Goal: Complete application form: Complete application form

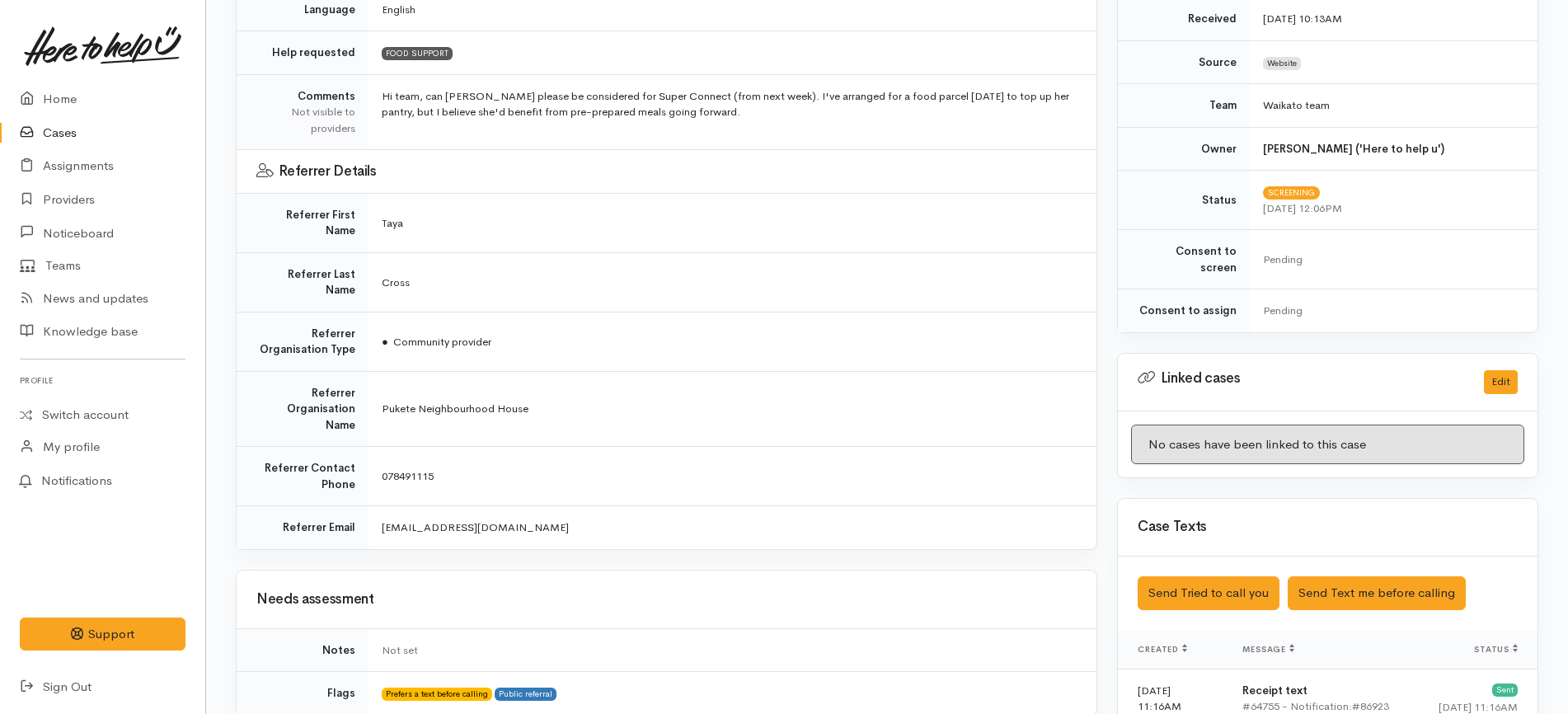
scroll to position [103, 0]
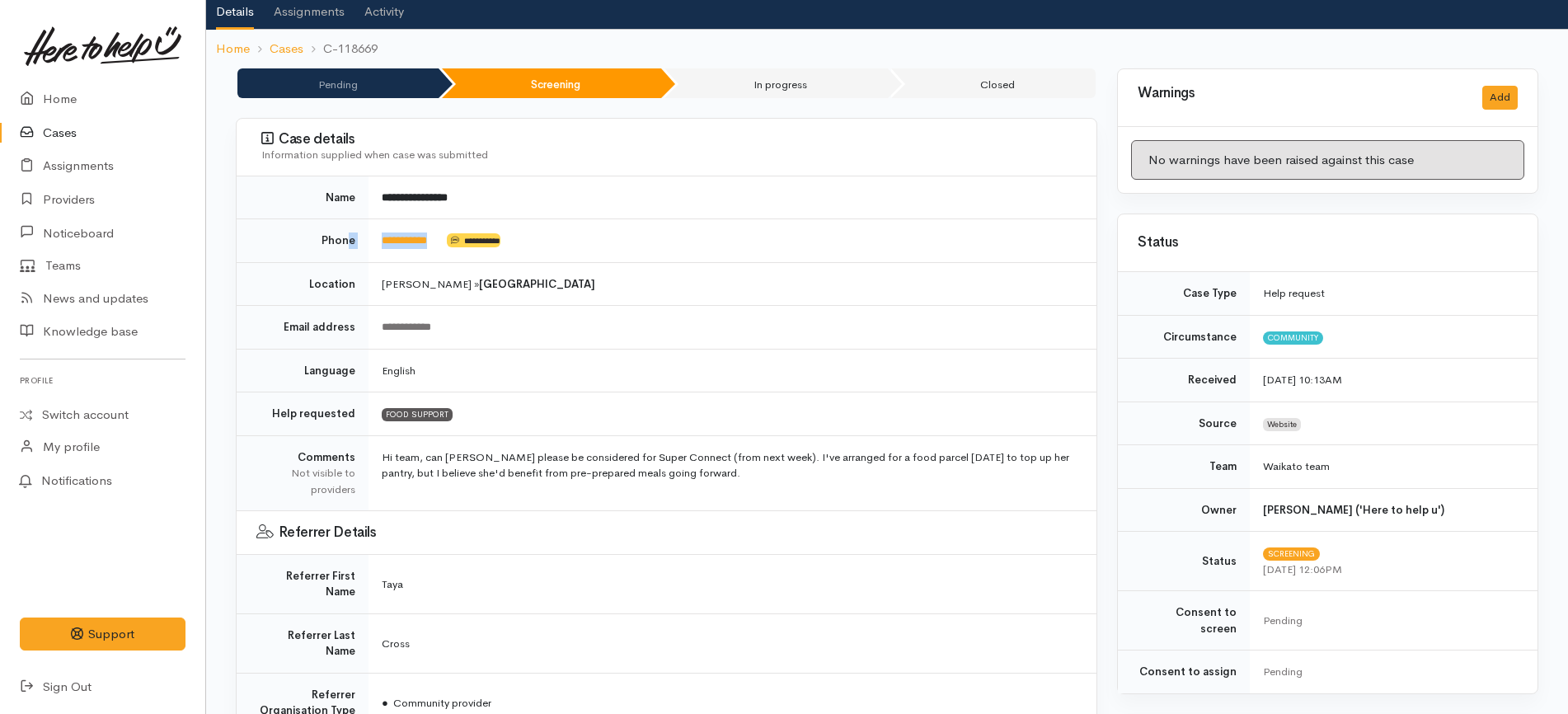
drag, startPoint x: 455, startPoint y: 244, endPoint x: 349, endPoint y: 239, distance: 106.1
click at [349, 239] on tr "**********" at bounding box center [667, 240] width 860 height 43
click at [429, 251] on td "**********" at bounding box center [732, 240] width 728 height 43
drag, startPoint x: 451, startPoint y: 244, endPoint x: 372, endPoint y: 241, distance: 79.1
click at [371, 243] on td "**********" at bounding box center [732, 240] width 728 height 43
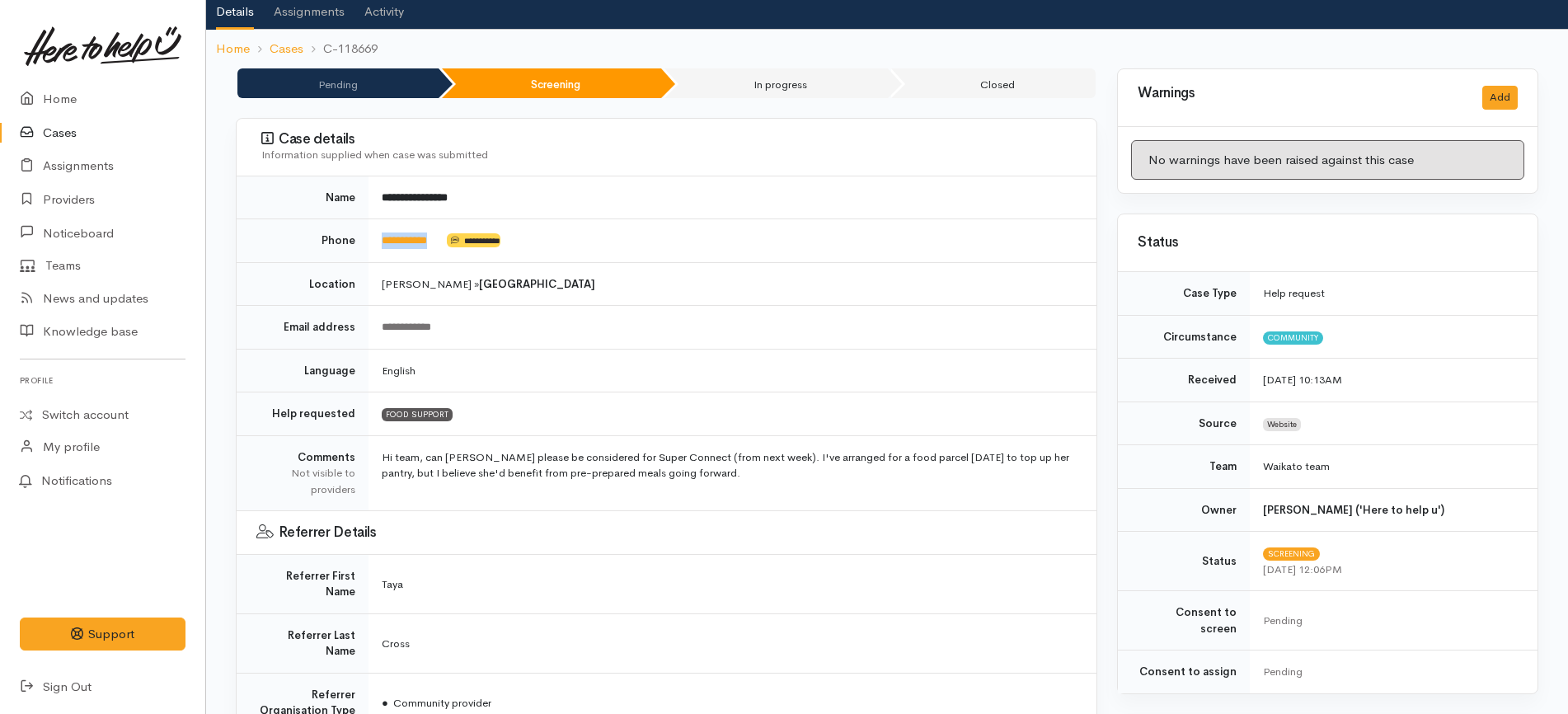
copy td "**********"
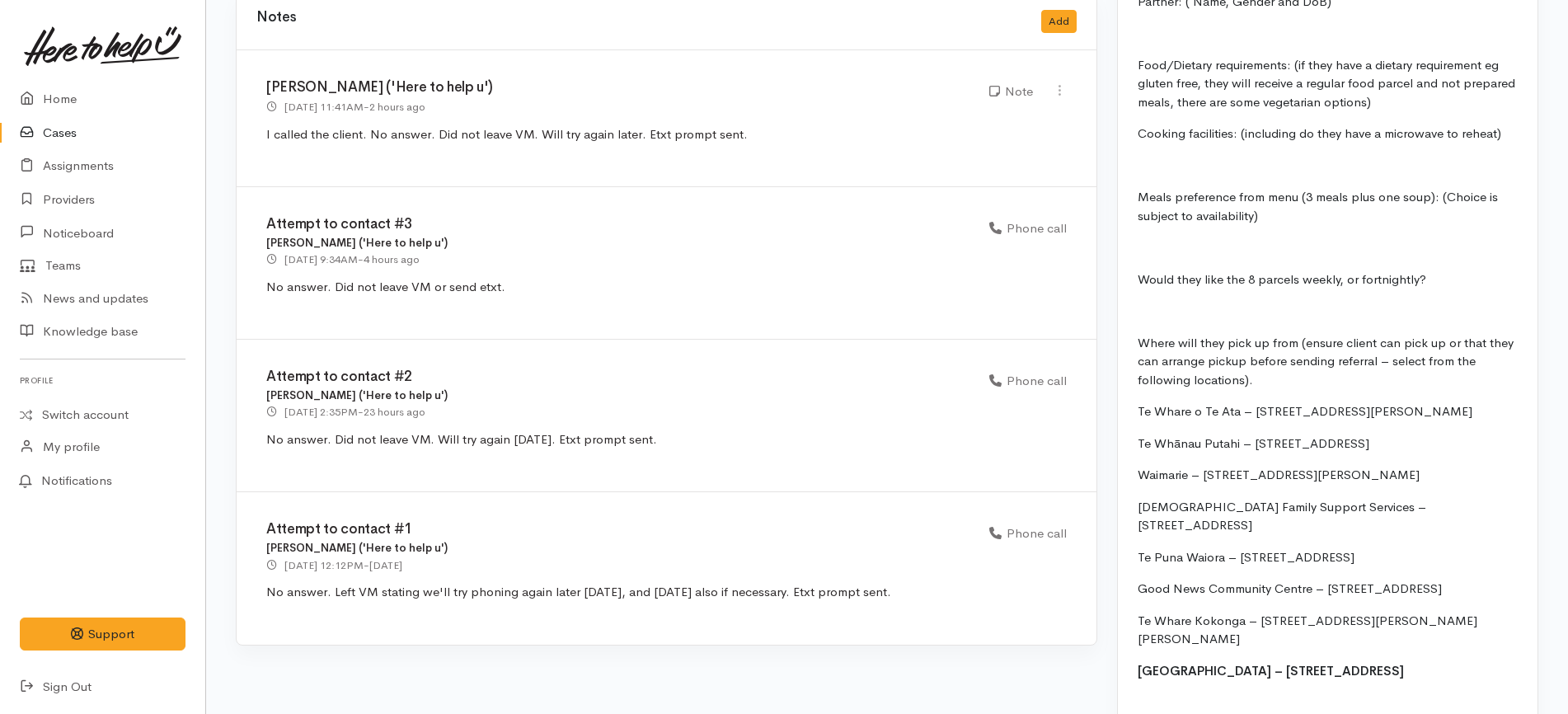
scroll to position [1751, 0]
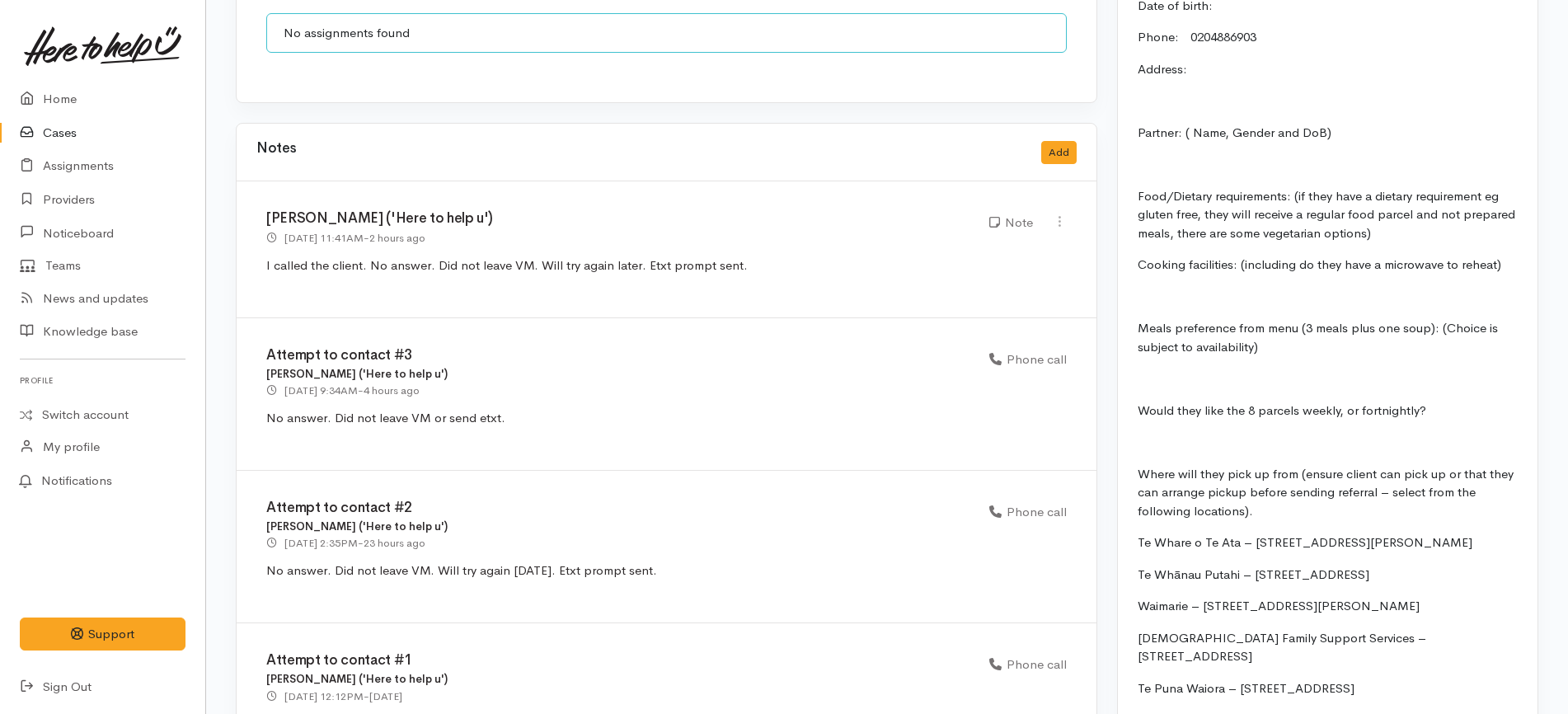
drag, startPoint x: 790, startPoint y: 210, endPoint x: 255, endPoint y: 207, distance: 535.0
click at [255, 207] on div "Katarina Daly ('Here to help u') 8 Oct 2025 11:41AM - 2 hours ago Note" at bounding box center [667, 249] width 860 height 137
copy span "I called the client. No answer. Did not leave VM. Will try again later. Etxt pr…"
click at [1059, 141] on button "Add" at bounding box center [1059, 153] width 35 height 24
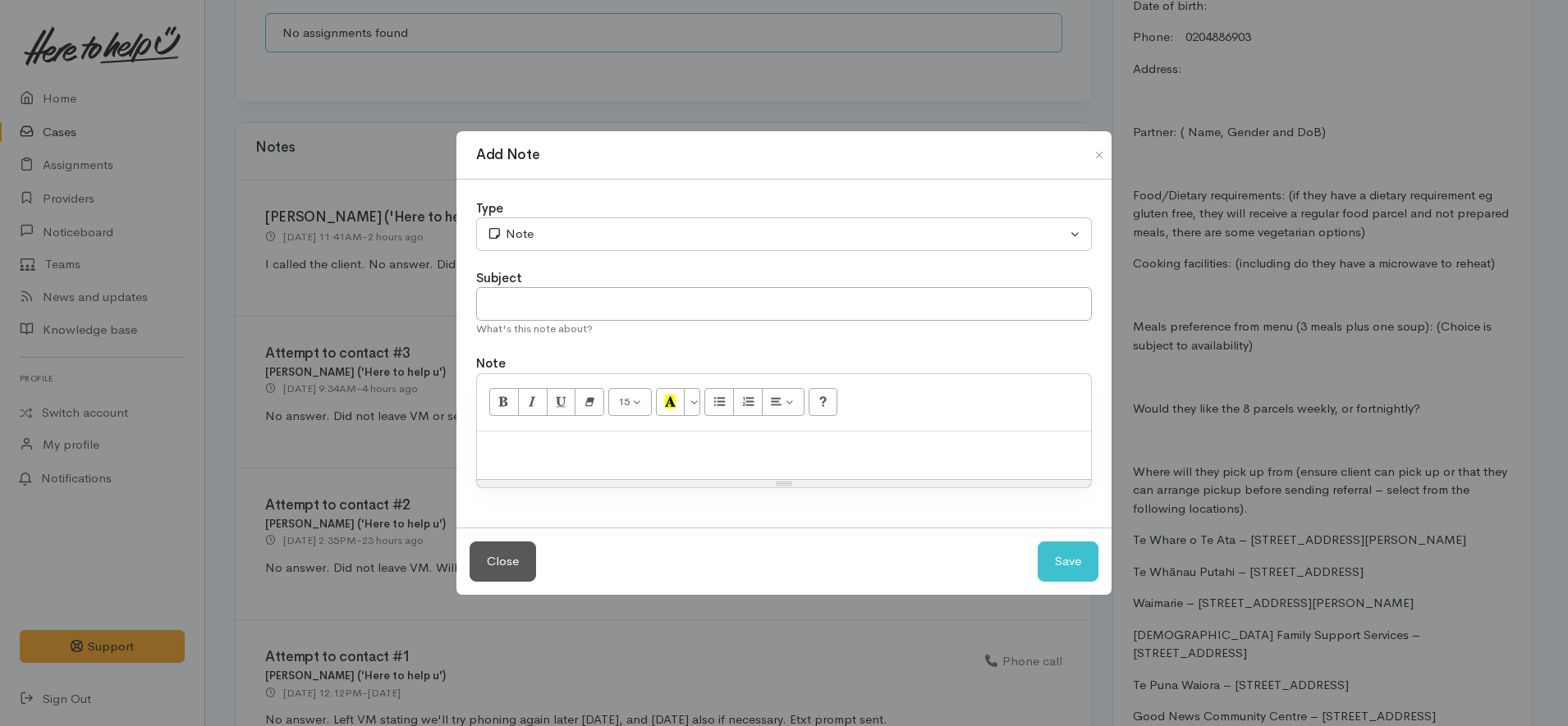
click at [741, 465] on div at bounding box center [784, 455] width 614 height 48
paste div
drag, startPoint x: 653, startPoint y: 453, endPoint x: 1028, endPoint y: 443, distance: 375.1
click at [1028, 443] on p "I called the client. No answer. Did not leave VM. Will try again later. Etxt pr…" at bounding box center [784, 448] width 598 height 18
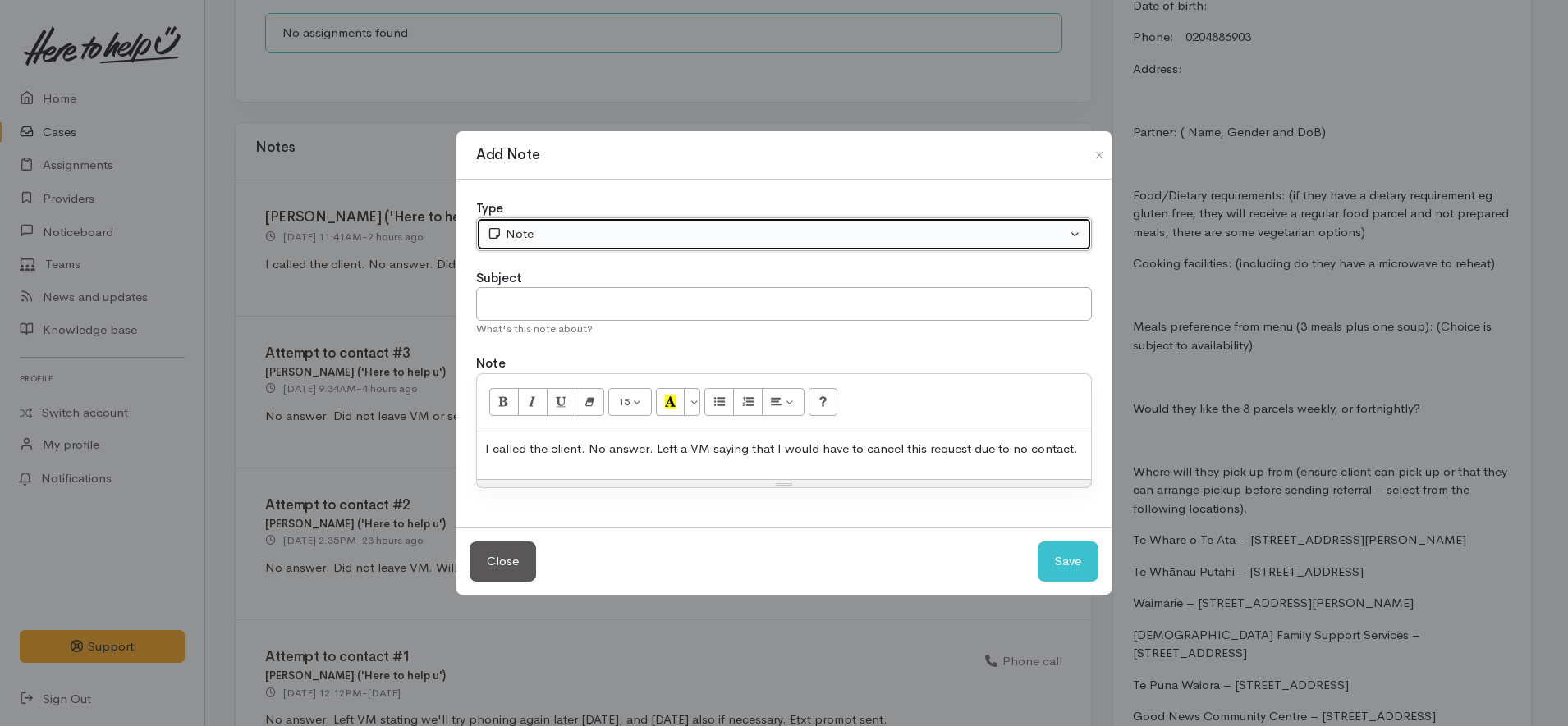
click at [638, 227] on div "Note" at bounding box center [777, 234] width 580 height 18
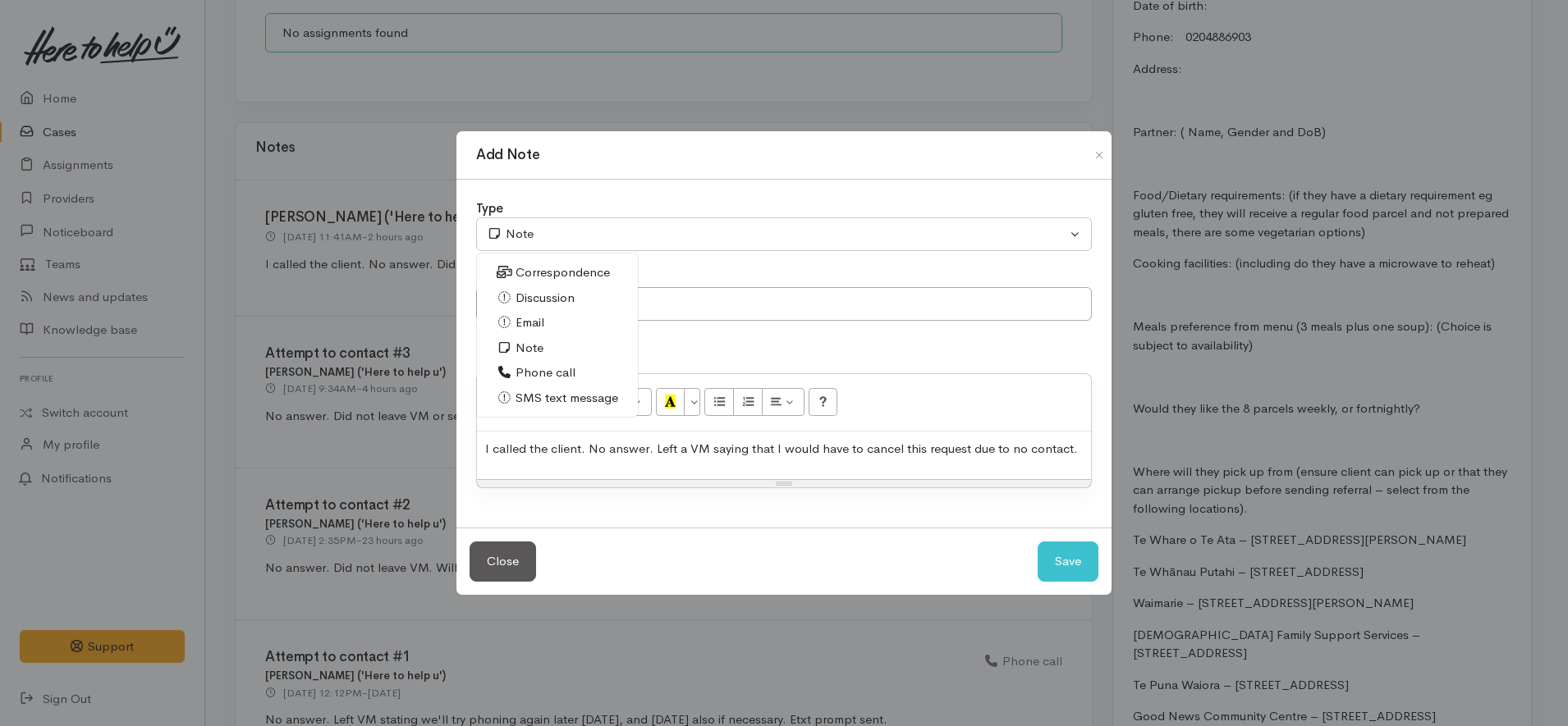
click at [554, 372] on span "Phone call" at bounding box center [545, 373] width 60 height 18
click at [1063, 560] on button "Save" at bounding box center [1068, 562] width 61 height 40
select select "1"
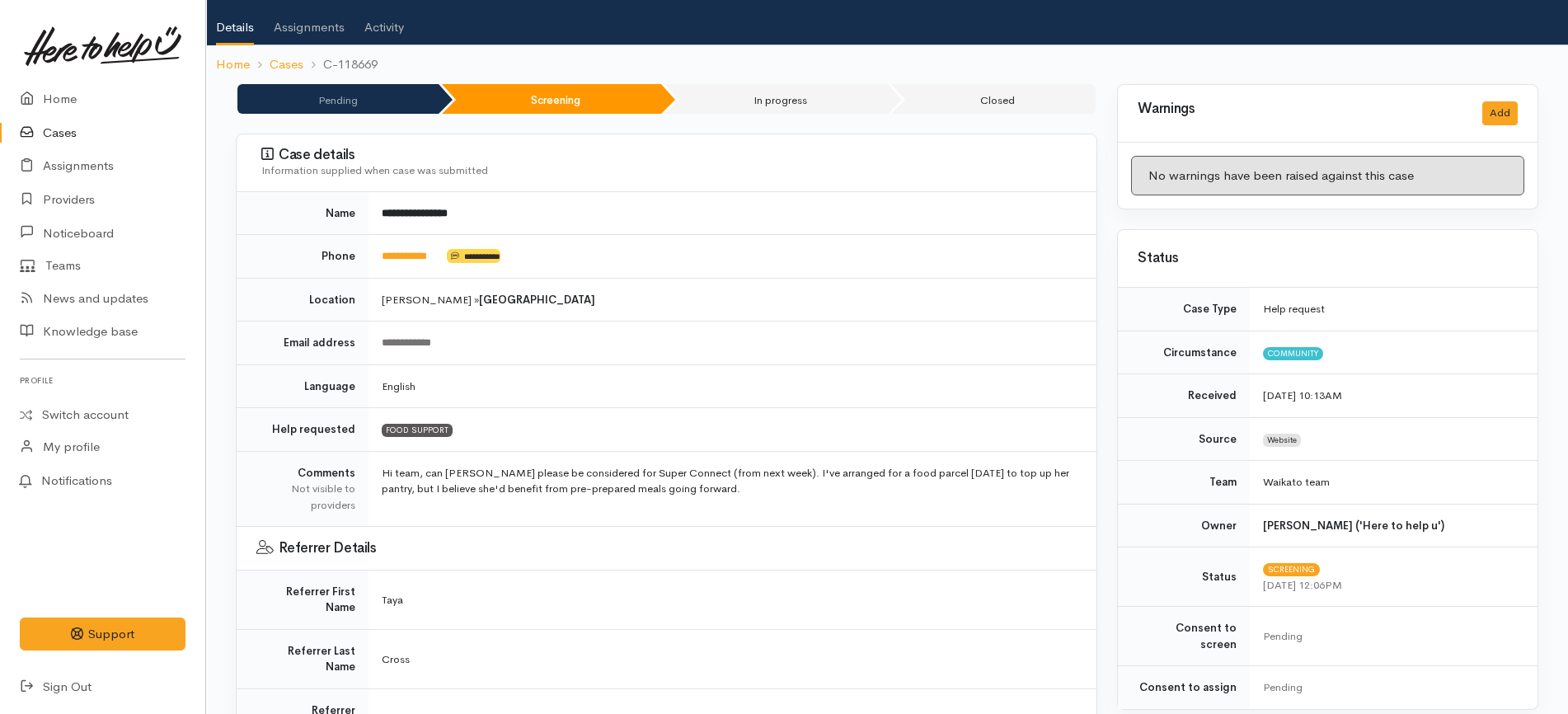
scroll to position [0, 0]
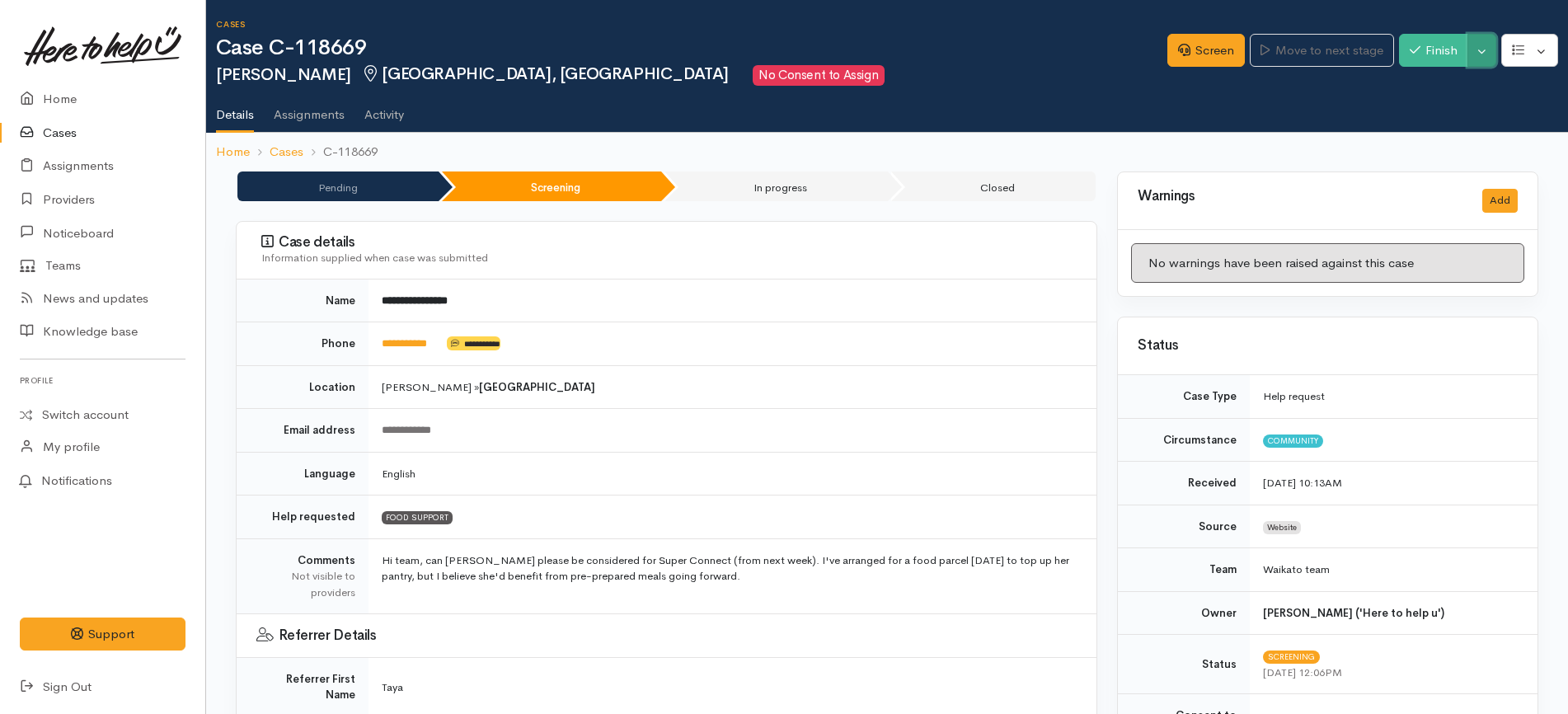
click at [1482, 51] on button "Toggle Dropdown" at bounding box center [1481, 50] width 29 height 34
click at [1432, 116] on link "Cancel" at bounding box center [1430, 114] width 131 height 26
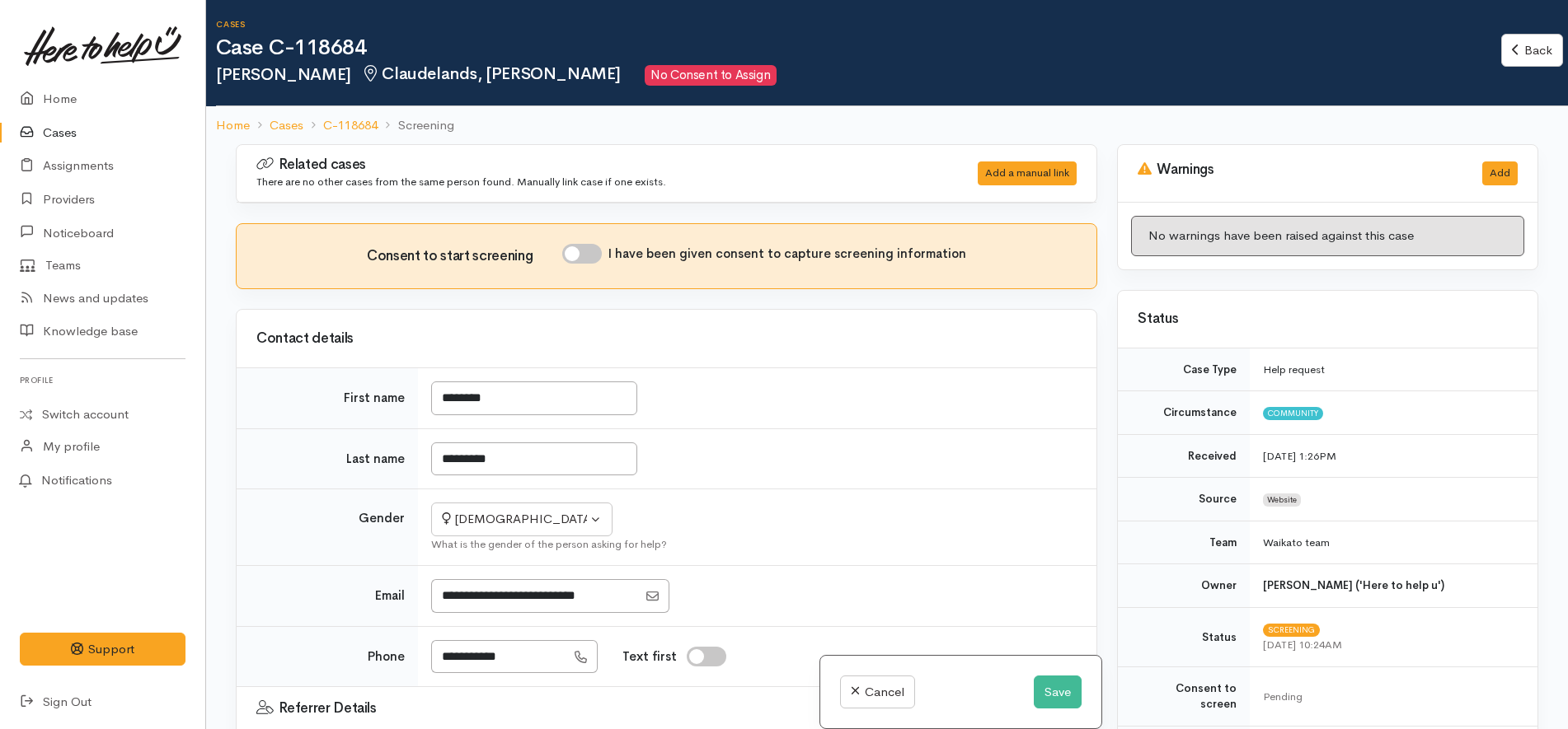
click at [585, 258] on input "I have been given consent to capture screening information" at bounding box center [582, 253] width 40 height 19
checkbox input "true"
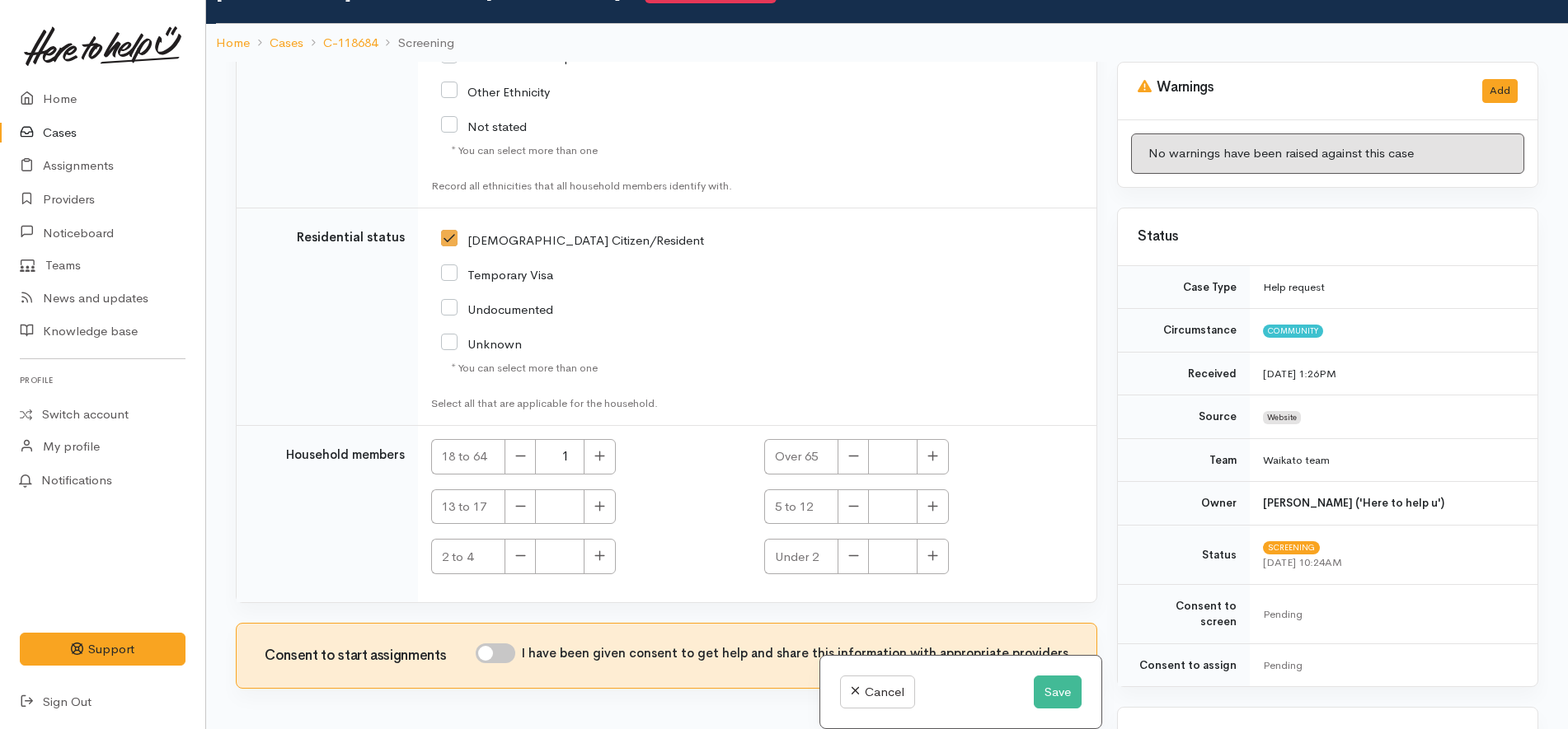
scroll to position [144, 0]
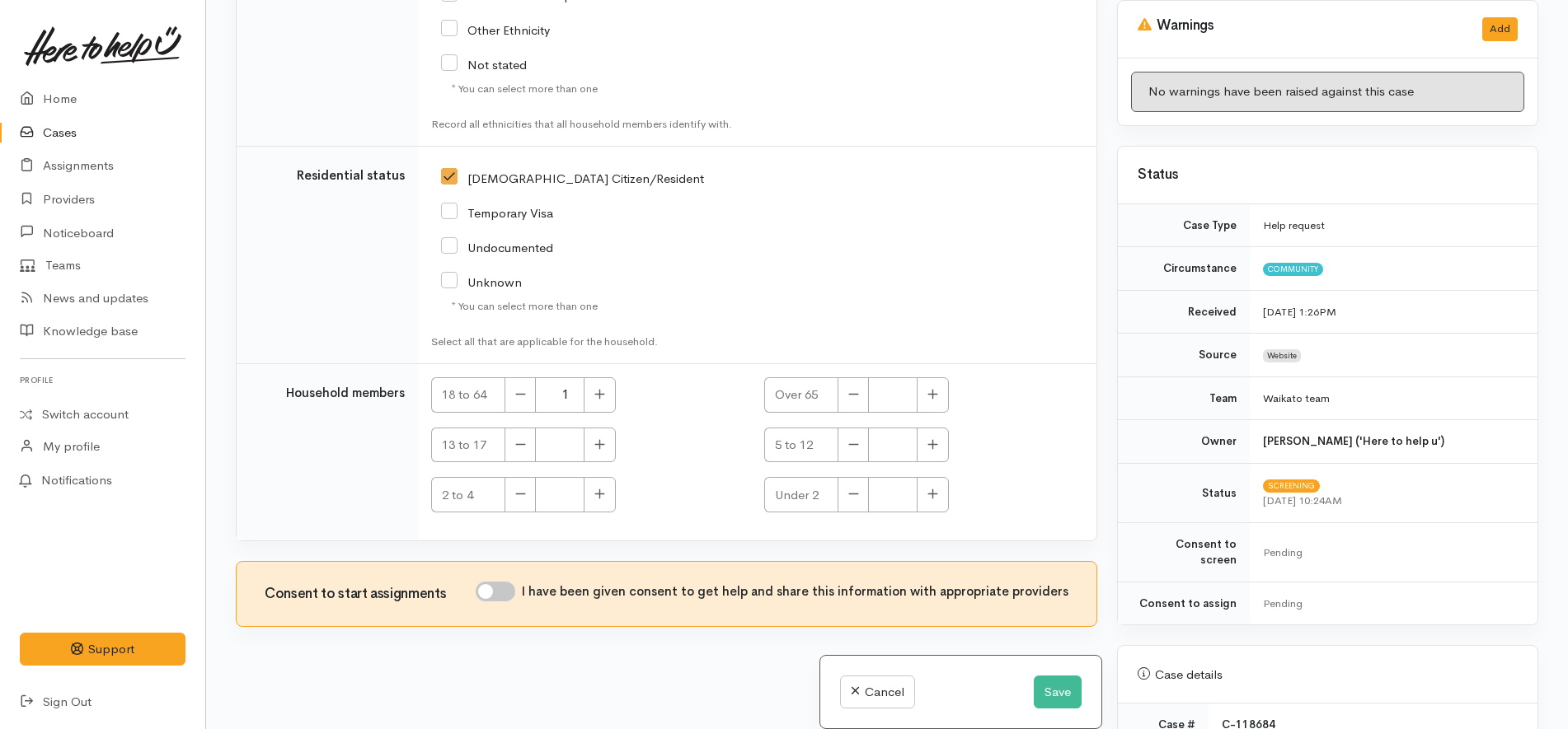
click at [509, 583] on input "I have been given consent to get help and share this information with appropria…" at bounding box center [495, 591] width 40 height 19
checkbox input "true"
click at [1054, 696] on button "Save" at bounding box center [1058, 693] width 48 height 34
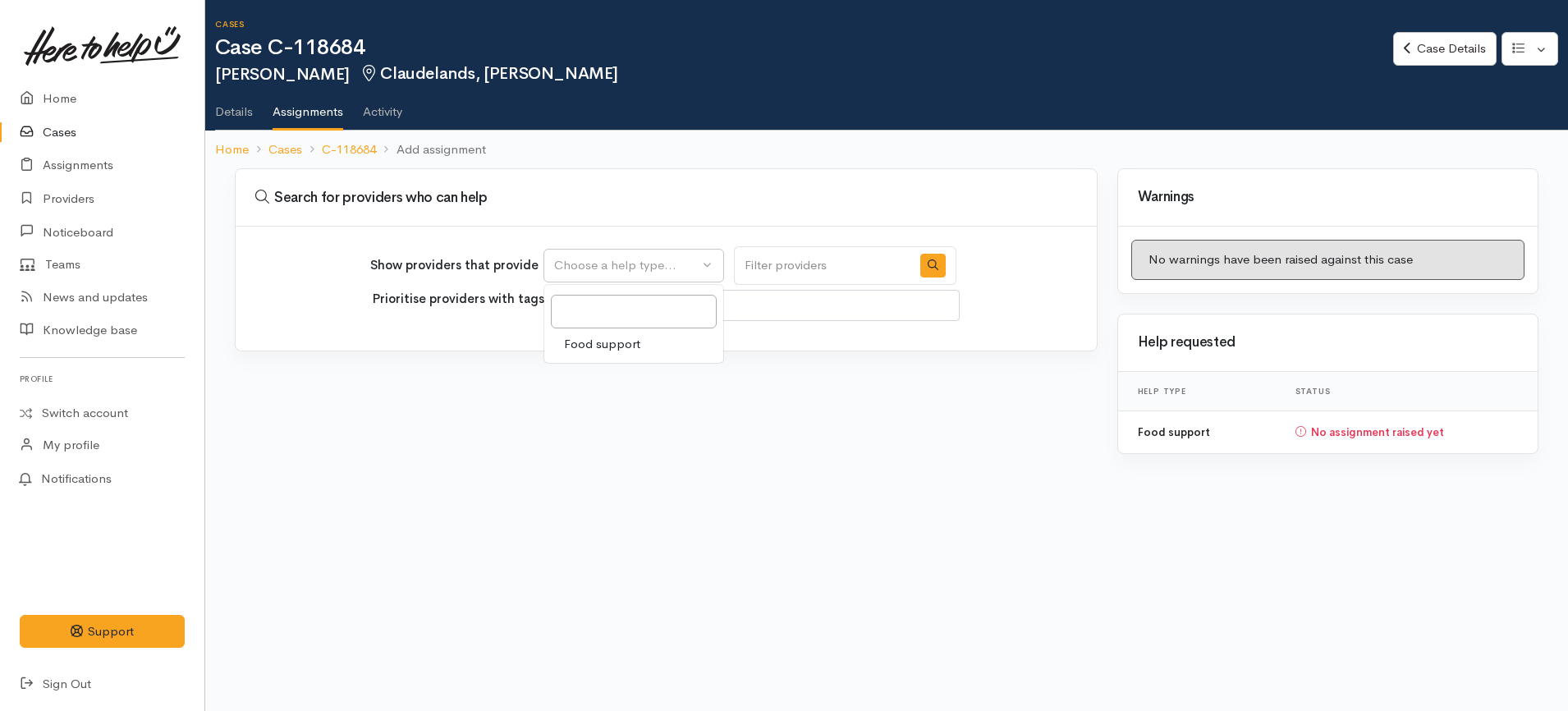
select select
click at [651, 345] on link "Food support" at bounding box center [634, 344] width 179 height 25
select select "3"
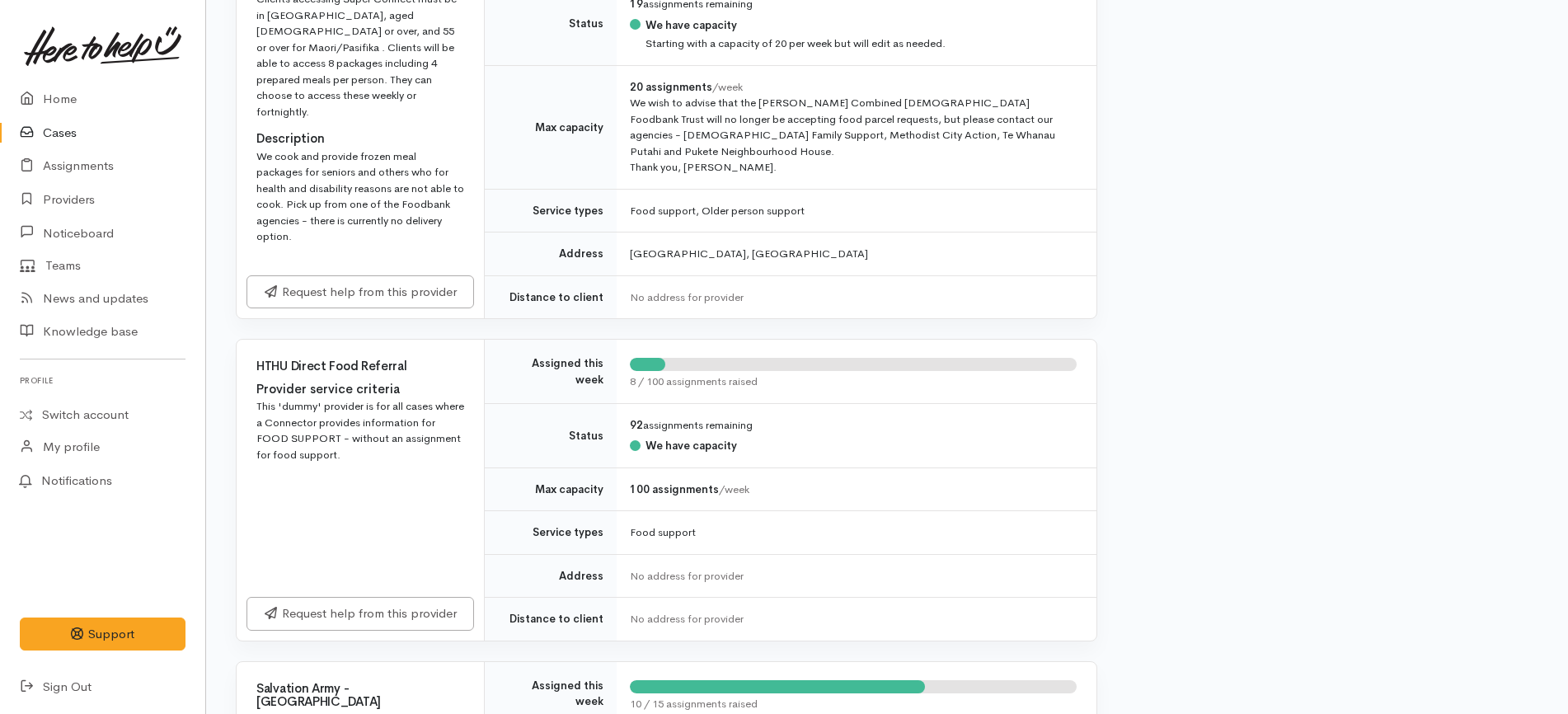
scroll to position [1236, 0]
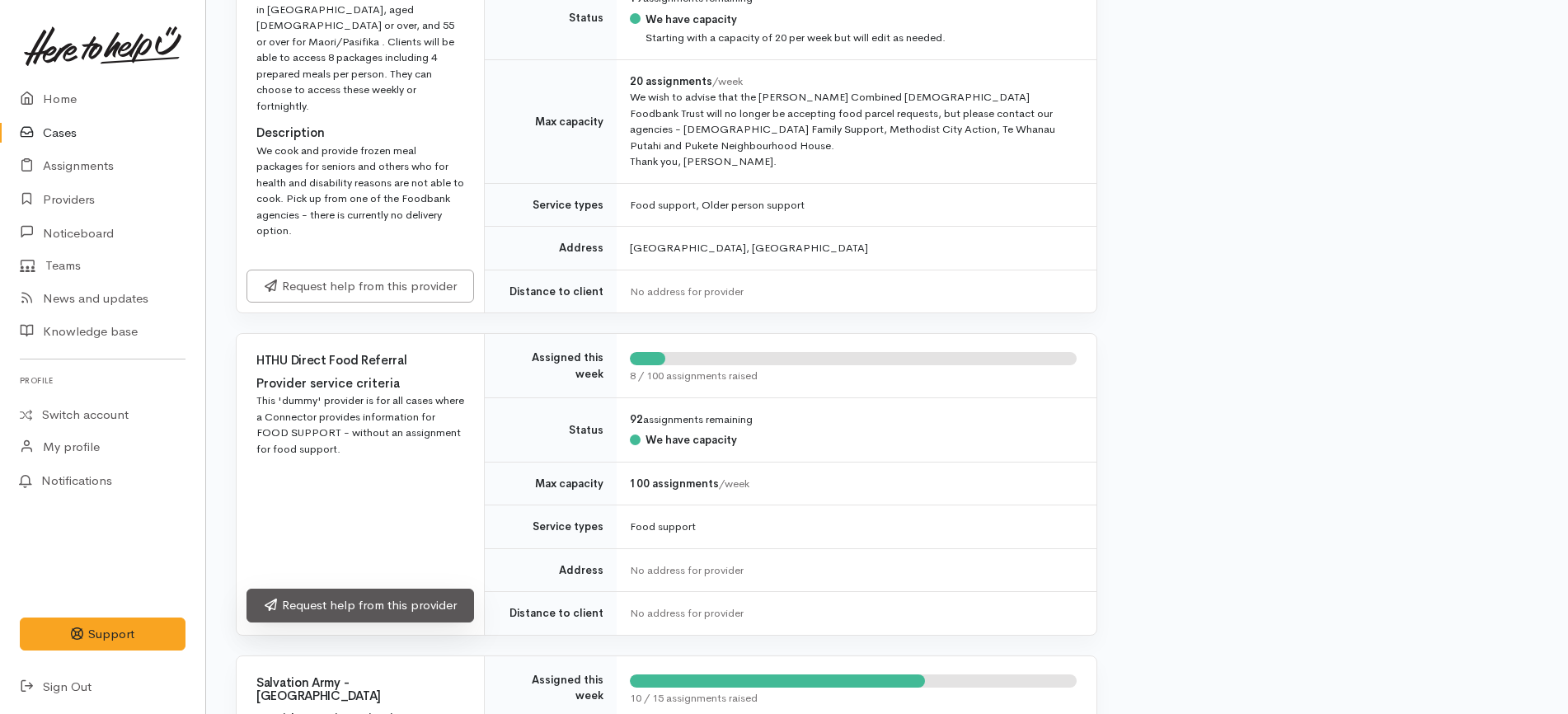
click at [430, 589] on link "Request help from this provider" at bounding box center [360, 605] width 228 height 34
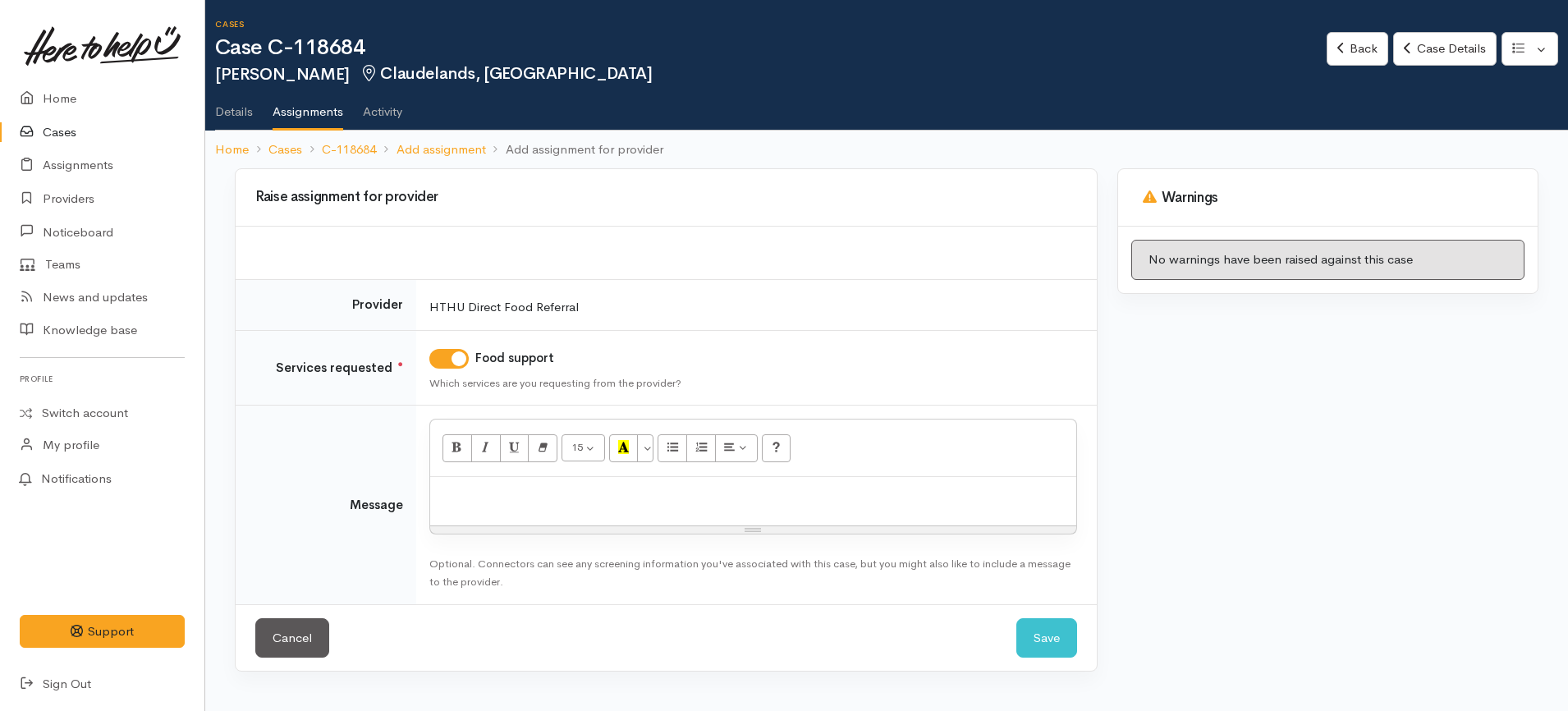
click at [936, 516] on div at bounding box center [753, 501] width 646 height 48
click at [1066, 631] on button "Save" at bounding box center [1047, 638] width 61 height 40
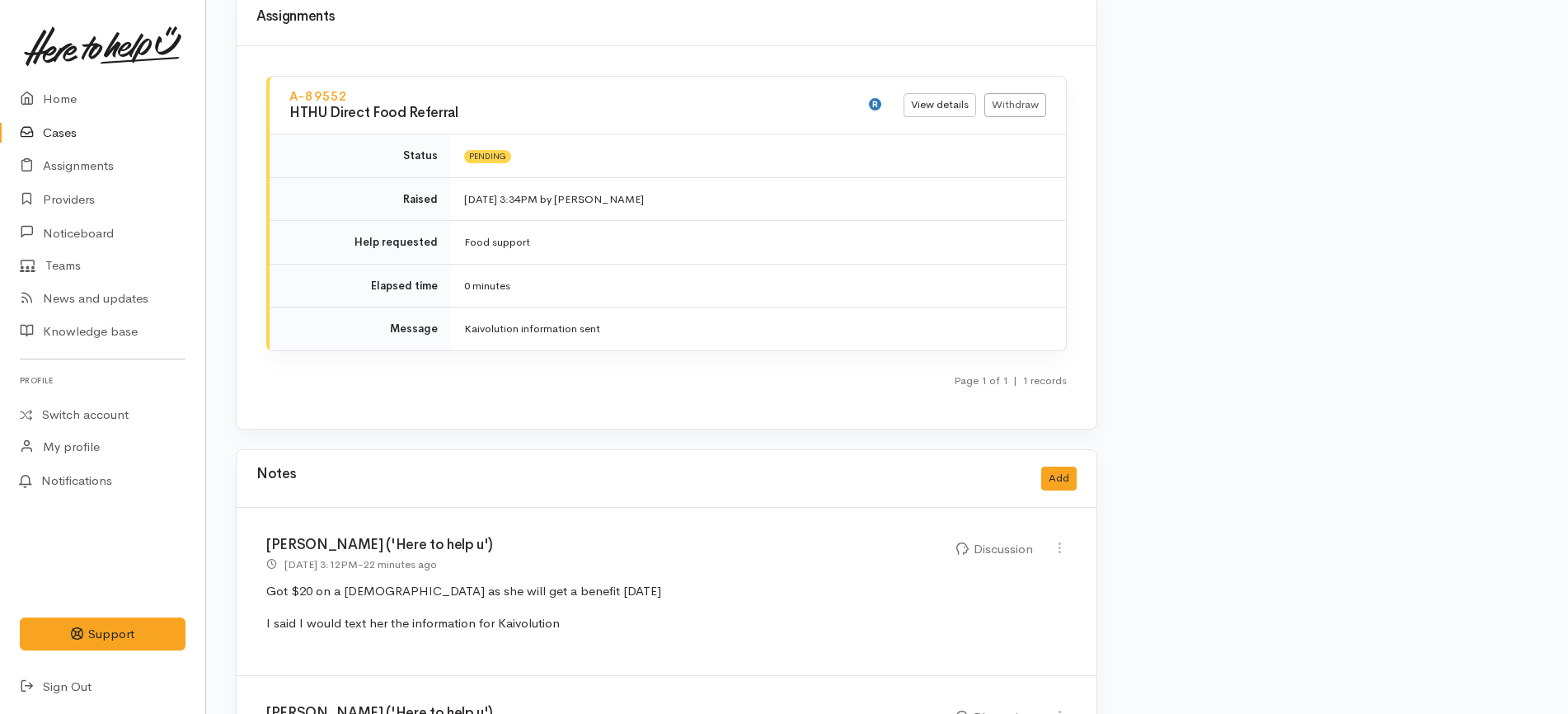
scroll to position [1545, 0]
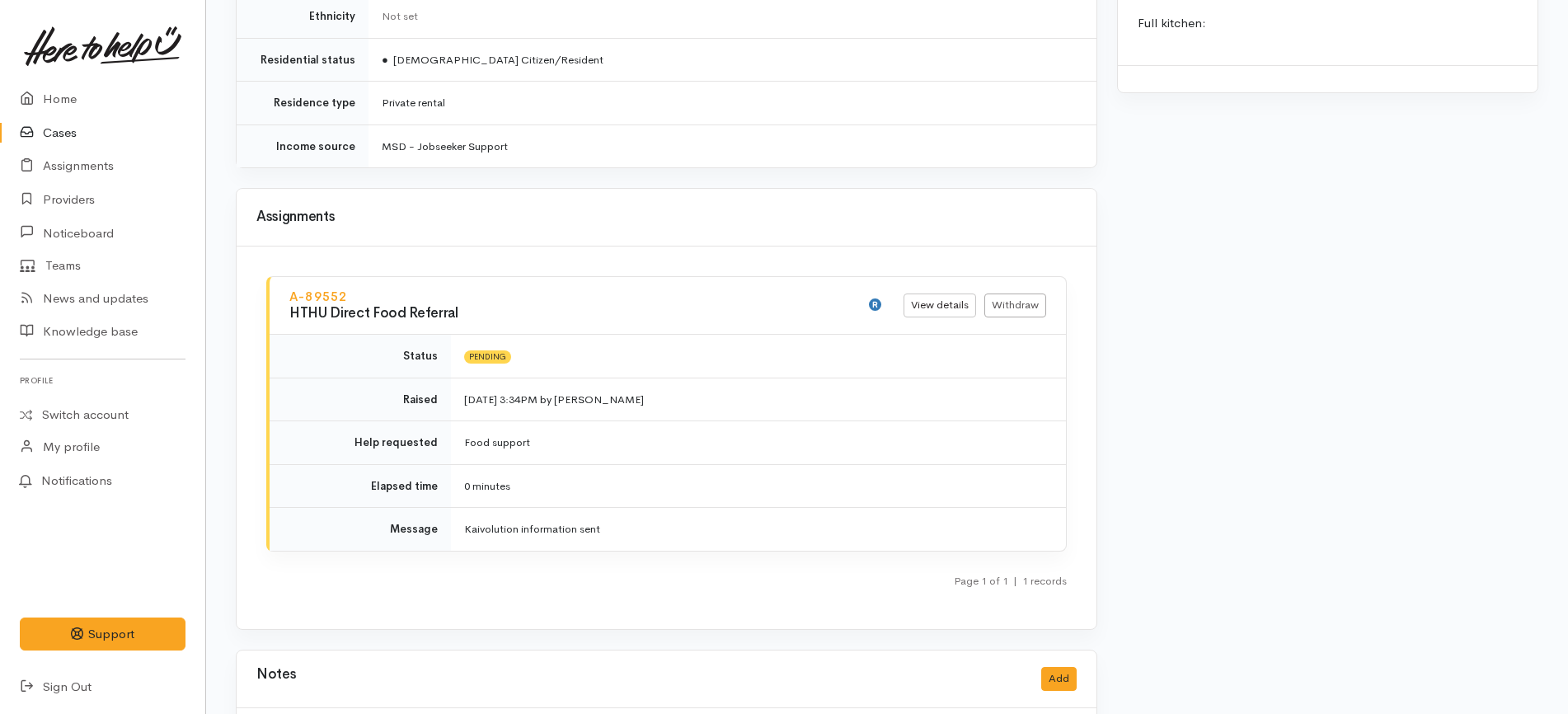
click at [136, 124] on link "Cases" at bounding box center [102, 133] width 206 height 34
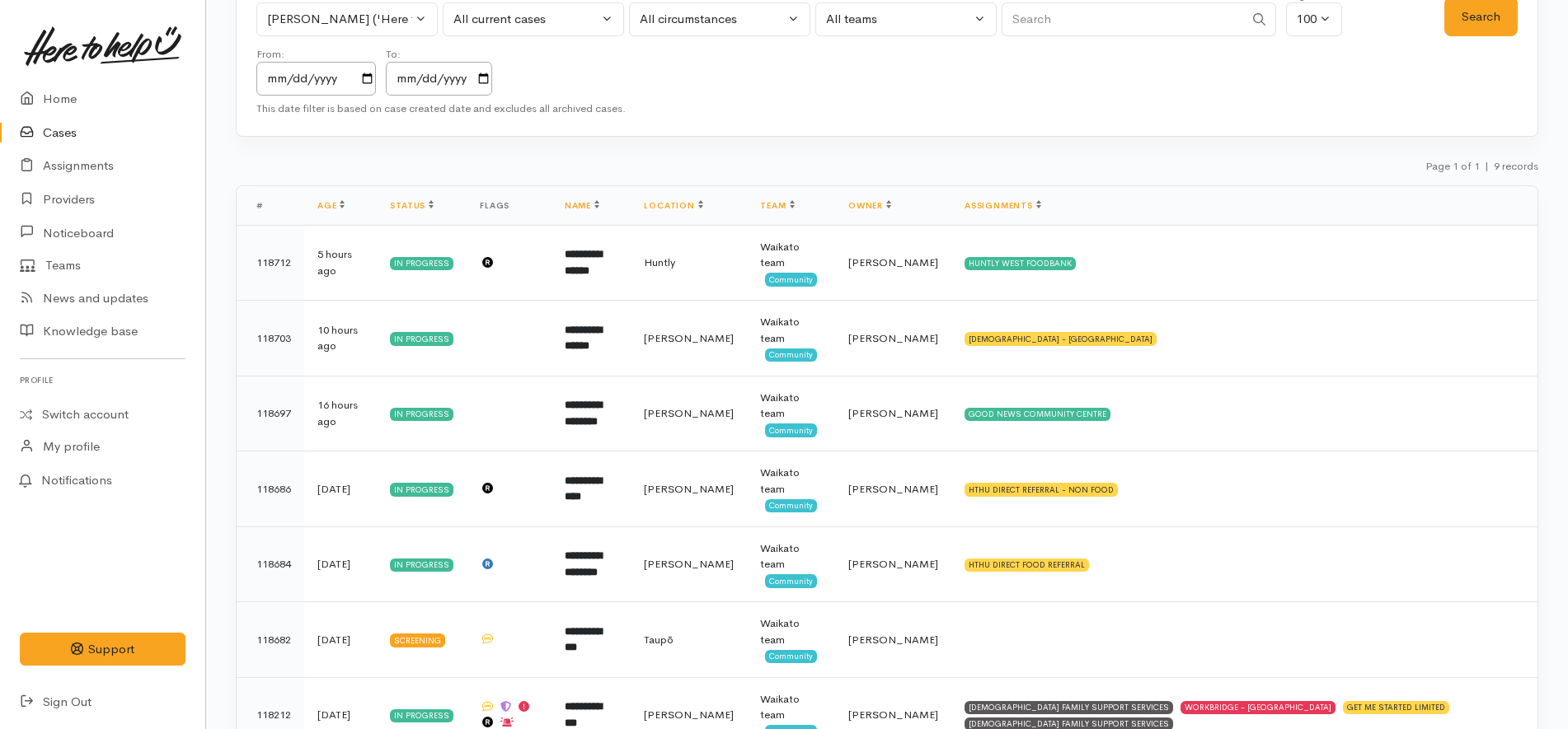
scroll to position [309, 0]
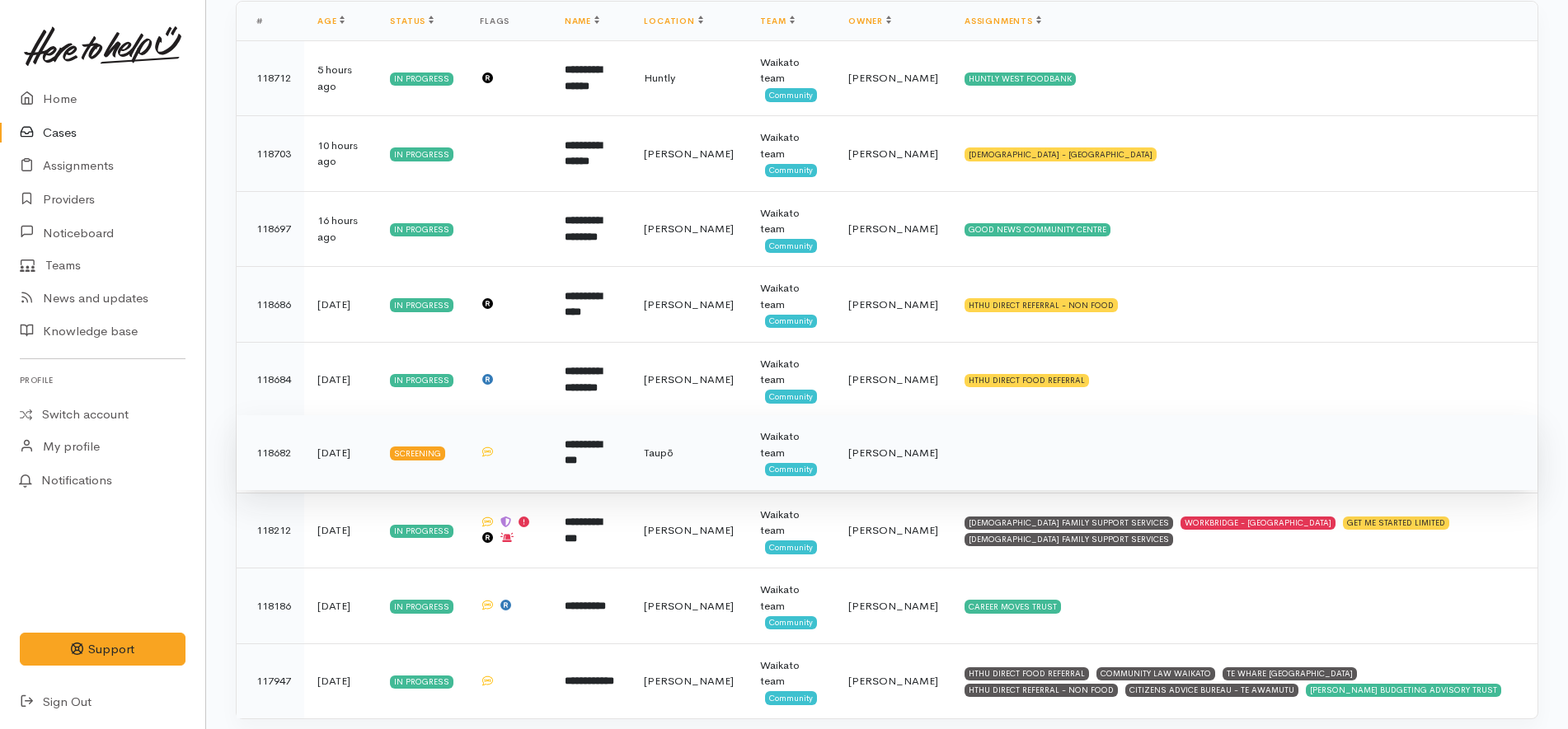
click at [1088, 457] on td at bounding box center [1245, 454] width 586 height 76
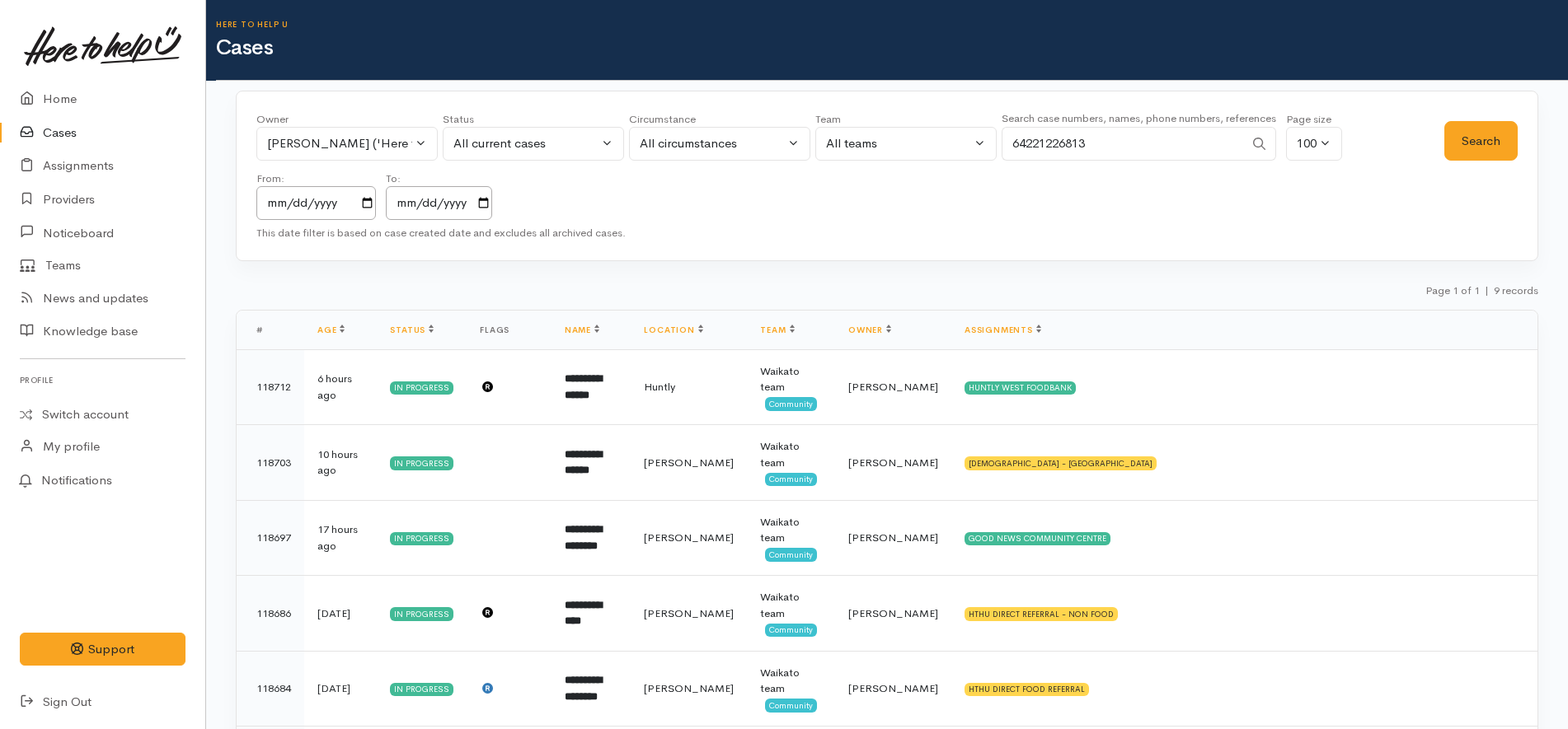
drag, startPoint x: 1027, startPoint y: 142, endPoint x: 975, endPoint y: 151, distance: 52.8
click at [975, 151] on div "Owner All My cases Aandrea Murray ('Here to help u') Akash Prakash ('Here to he…" at bounding box center [850, 165] width 1188 height 109
type input "0221226813"
click at [1453, 137] on button "Search" at bounding box center [1481, 141] width 73 height 41
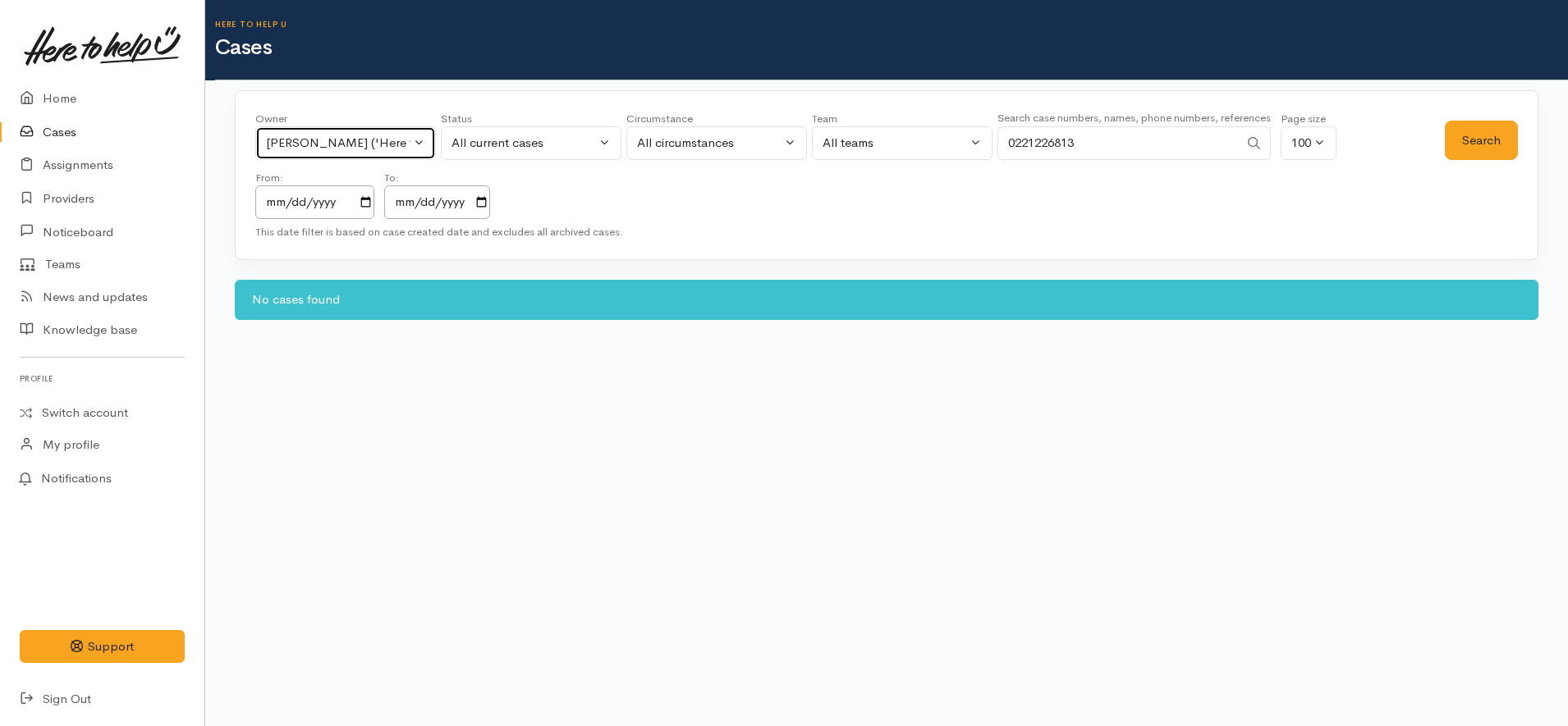
click at [366, 146] on div "Katarina Daly ('Here to help u')" at bounding box center [339, 142] width 144 height 18
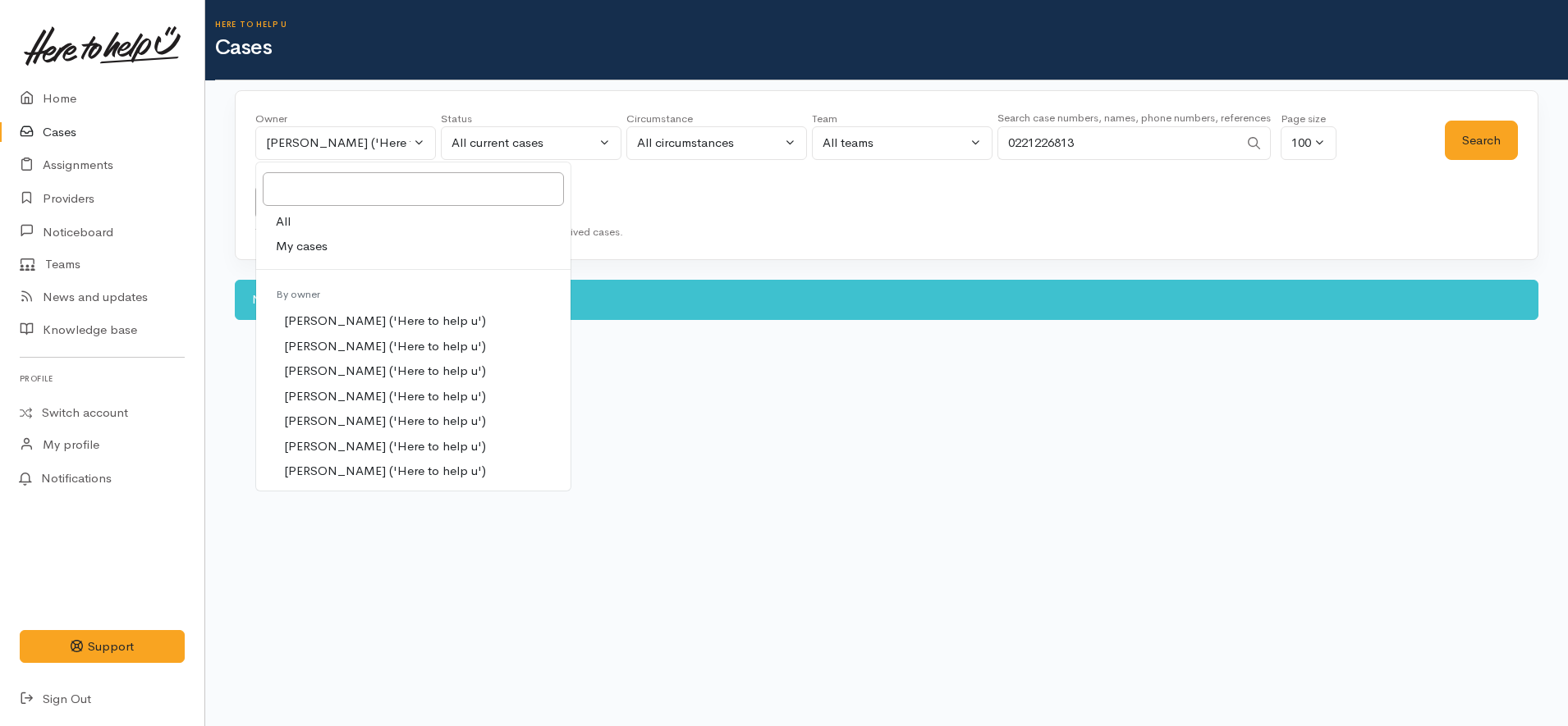
drag, startPoint x: 313, startPoint y: 221, endPoint x: 701, endPoint y: 195, distance: 388.9
click at [316, 219] on link "All" at bounding box center [413, 221] width 315 height 25
select select "-1"
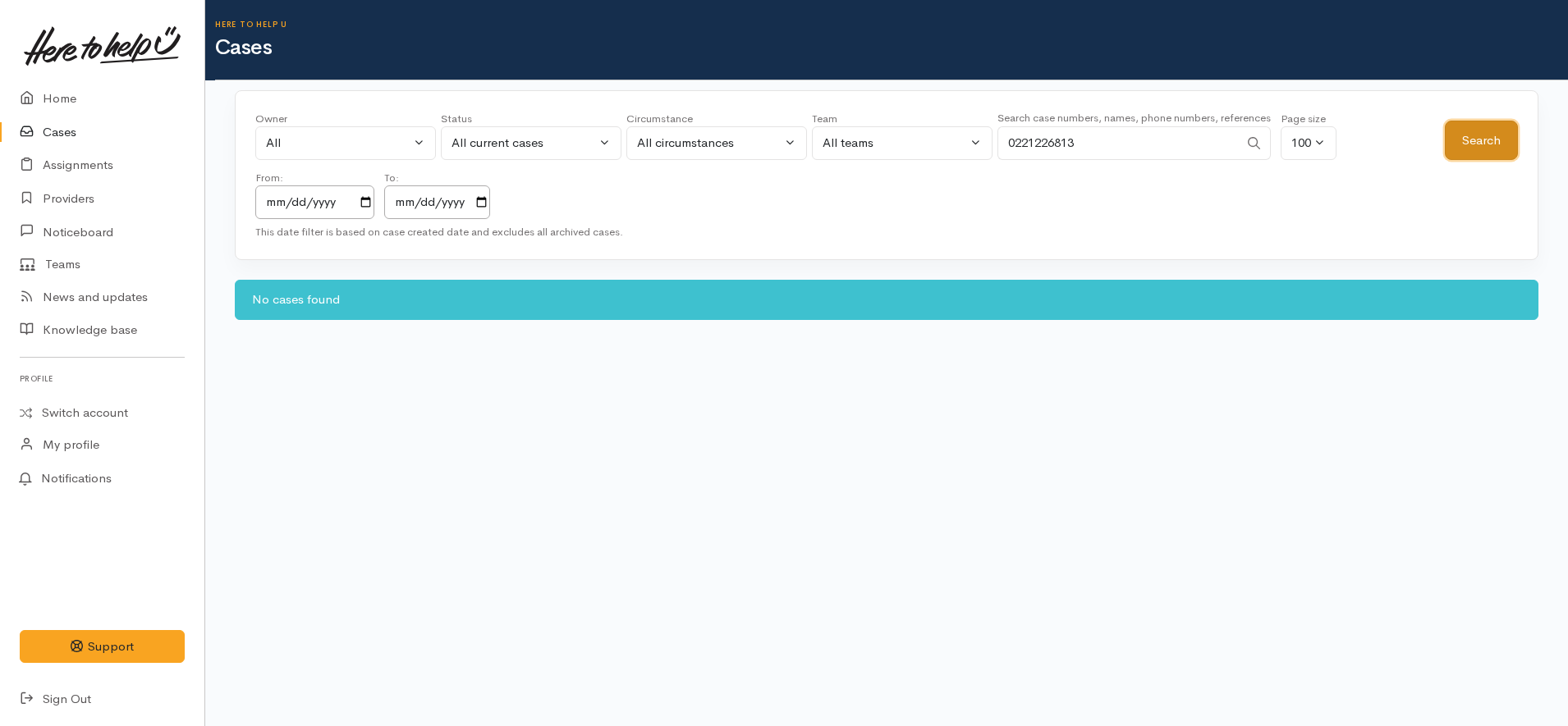
click at [1477, 134] on button "Search" at bounding box center [1481, 141] width 73 height 40
click at [533, 134] on div "All current cases" at bounding box center [524, 142] width 144 height 18
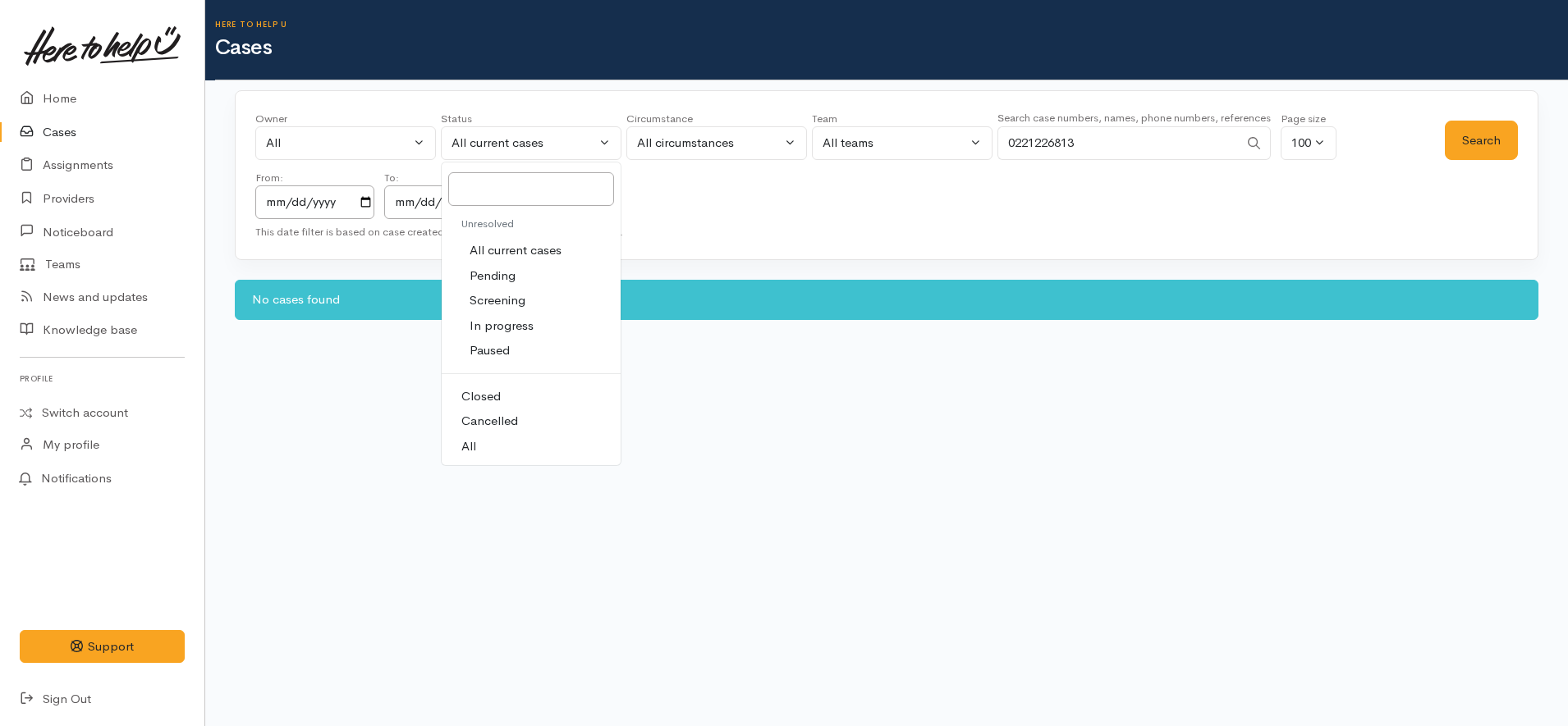
click at [514, 443] on link "All" at bounding box center [531, 446] width 179 height 25
select select "All"
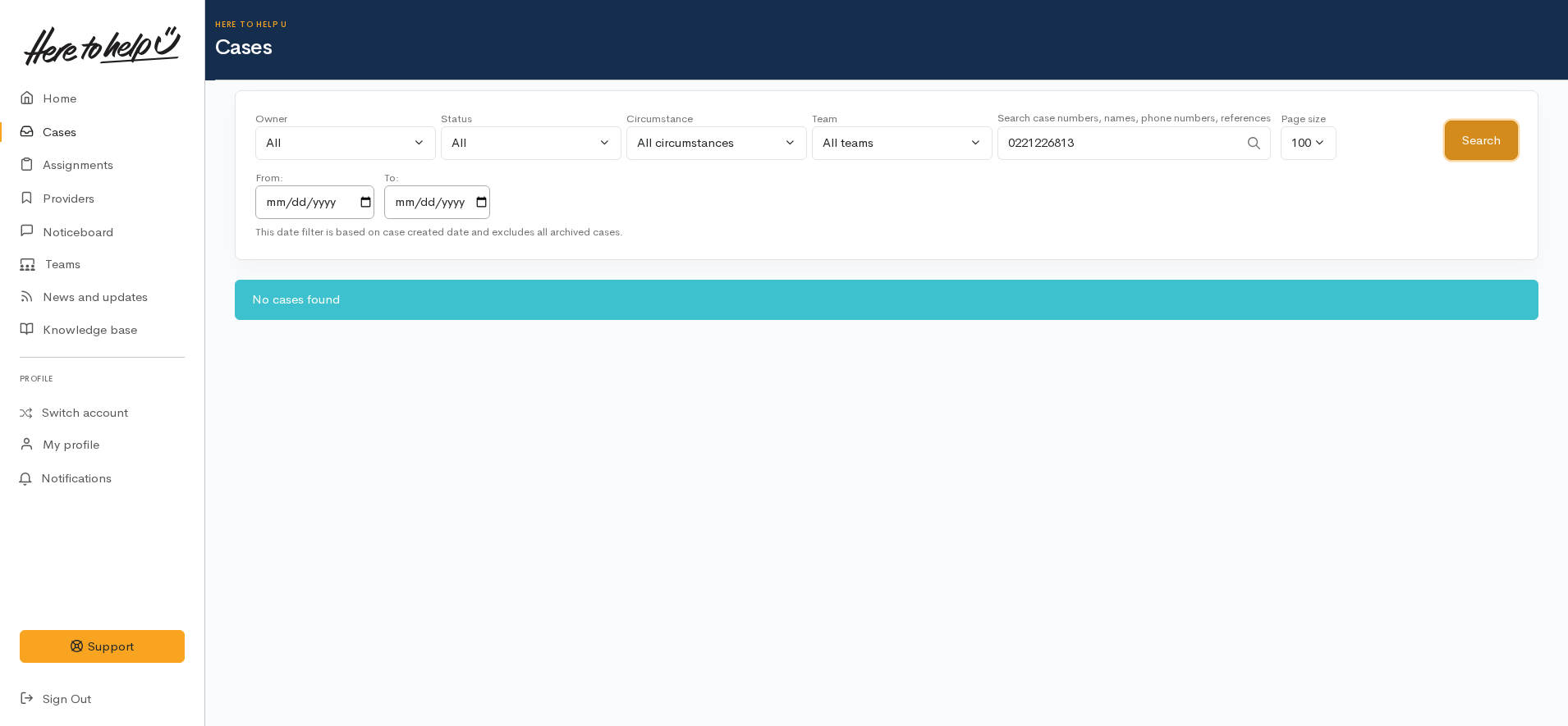
click at [1479, 138] on button "Search" at bounding box center [1481, 141] width 73 height 40
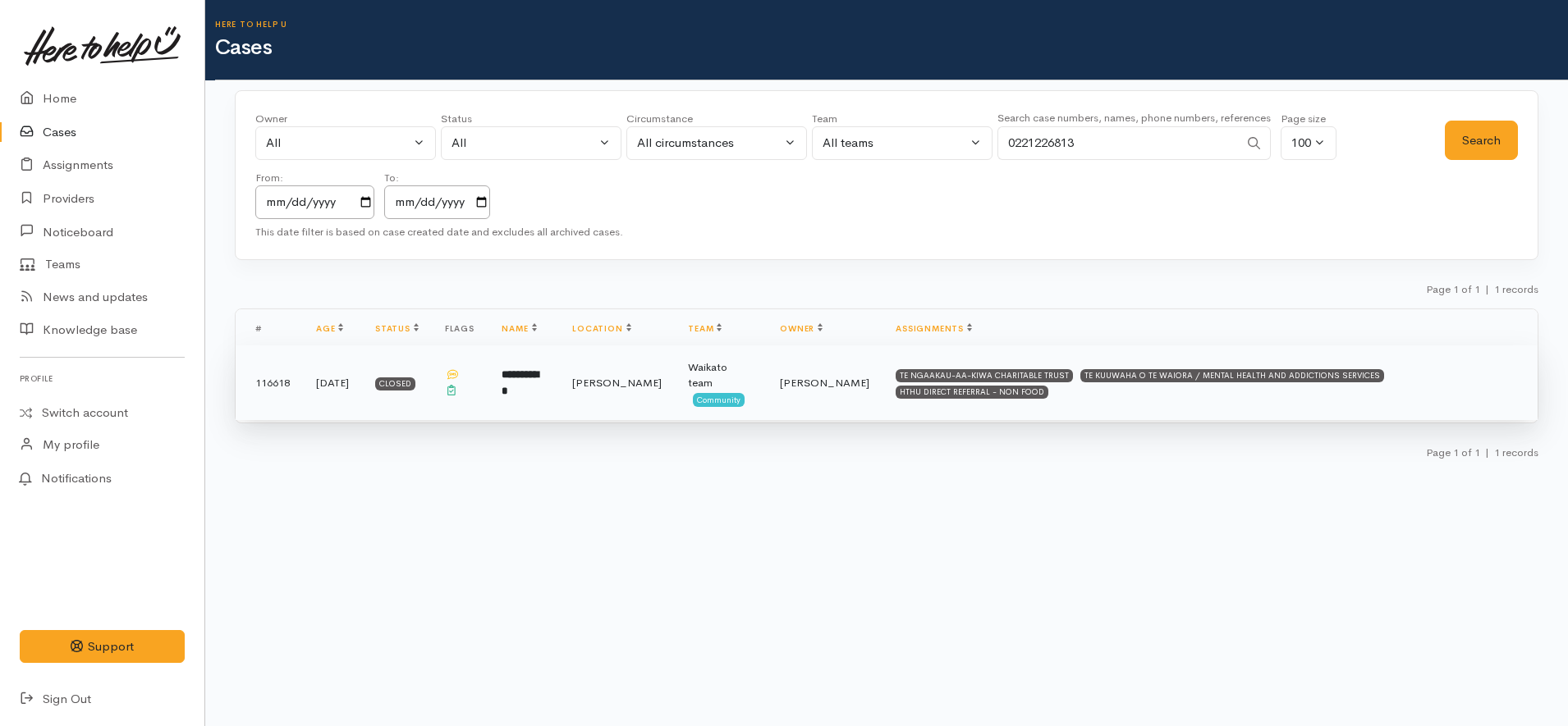
click at [539, 387] on b "**********" at bounding box center [521, 382] width 37 height 27
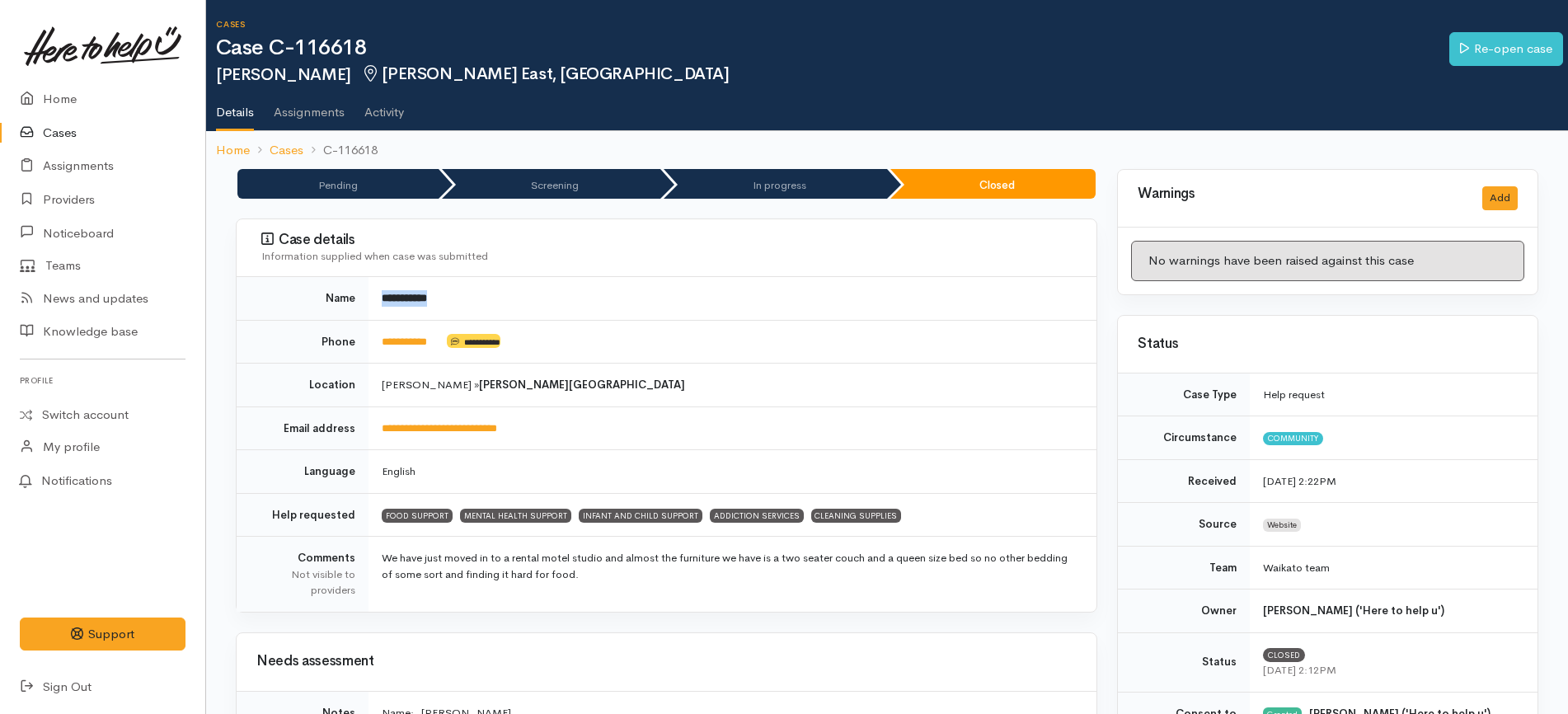
click at [371, 291] on td "**********" at bounding box center [732, 298] width 728 height 43
click at [83, 404] on link "Switch account" at bounding box center [102, 415] width 206 height 32
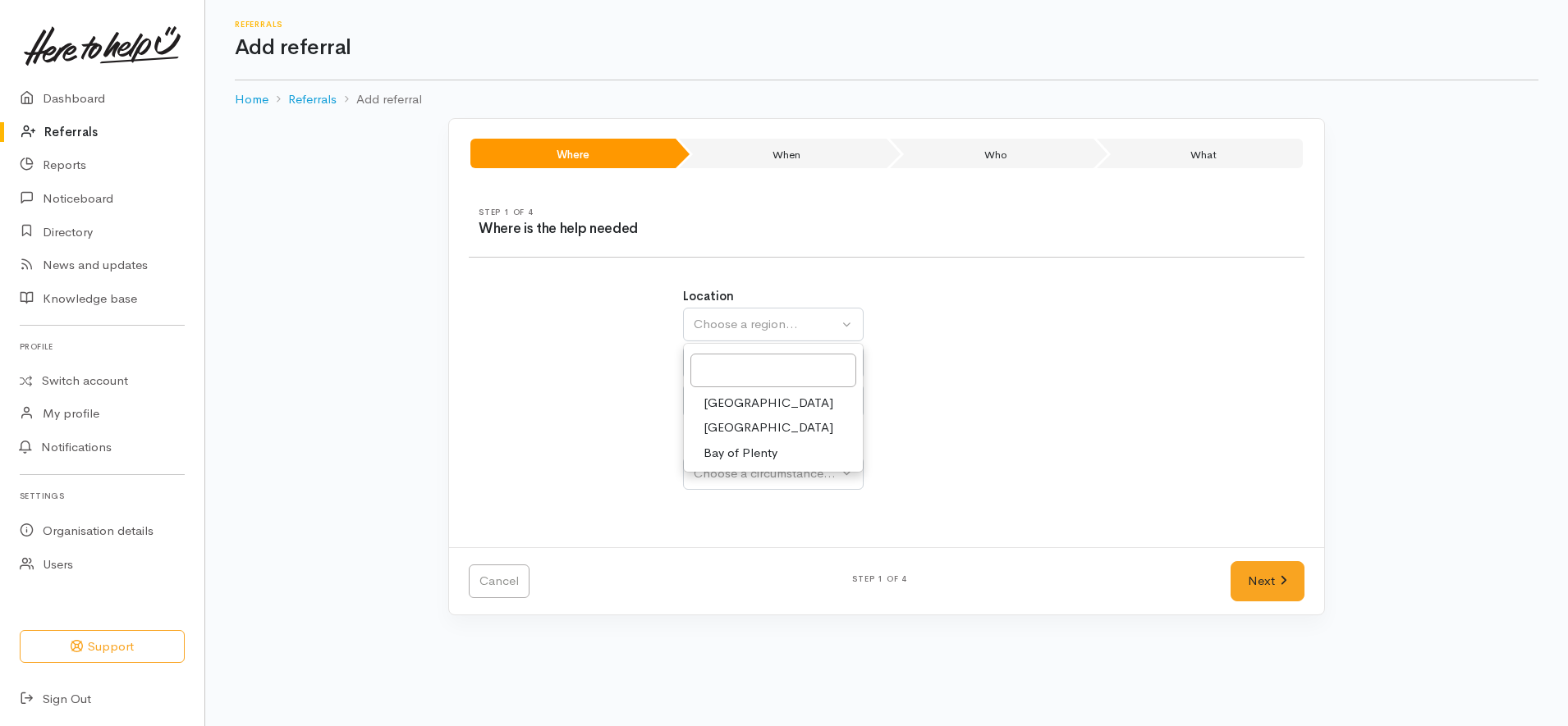
click at [769, 425] on link "Waikato" at bounding box center [774, 427] width 179 height 25
select select "3"
select select
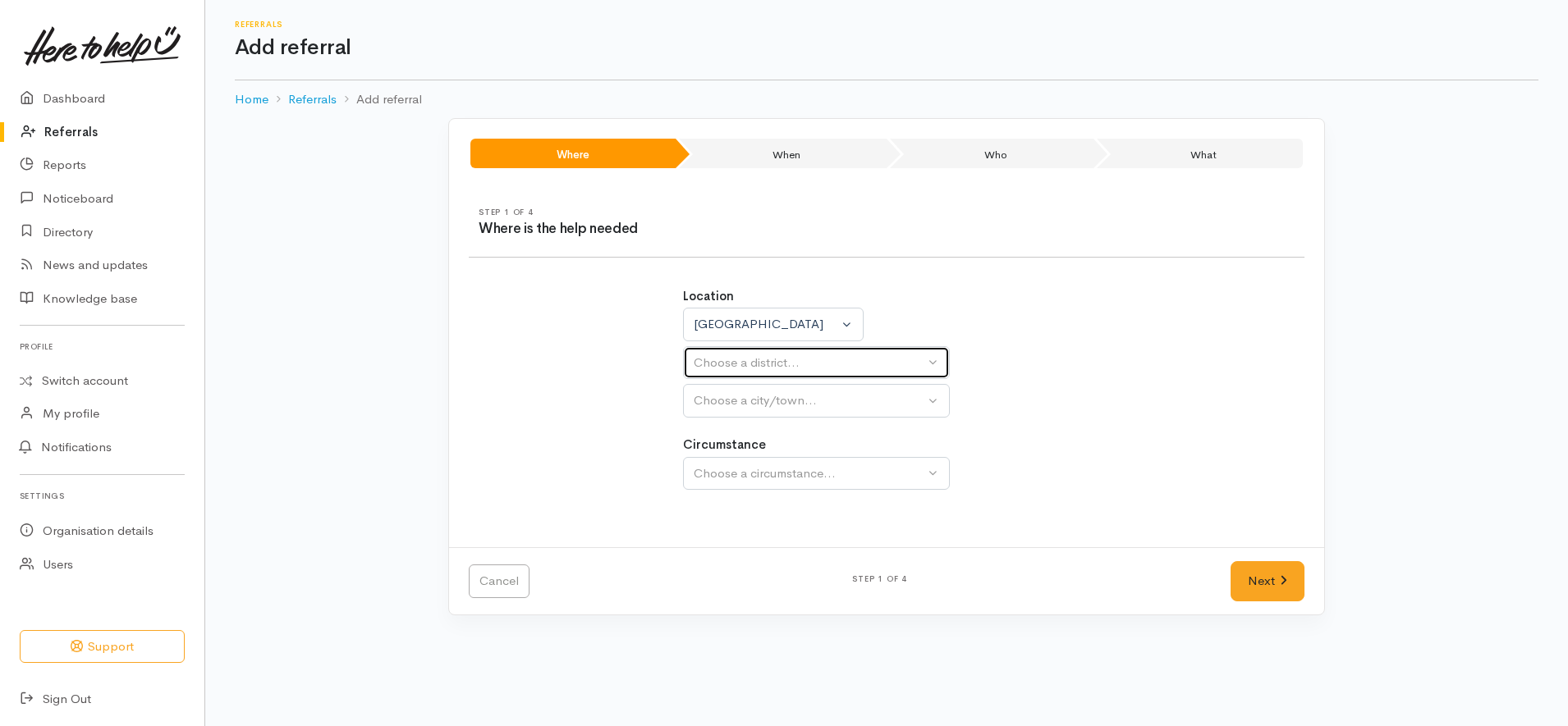
click at [799, 359] on div "Choose a district..." at bounding box center [809, 362] width 230 height 18
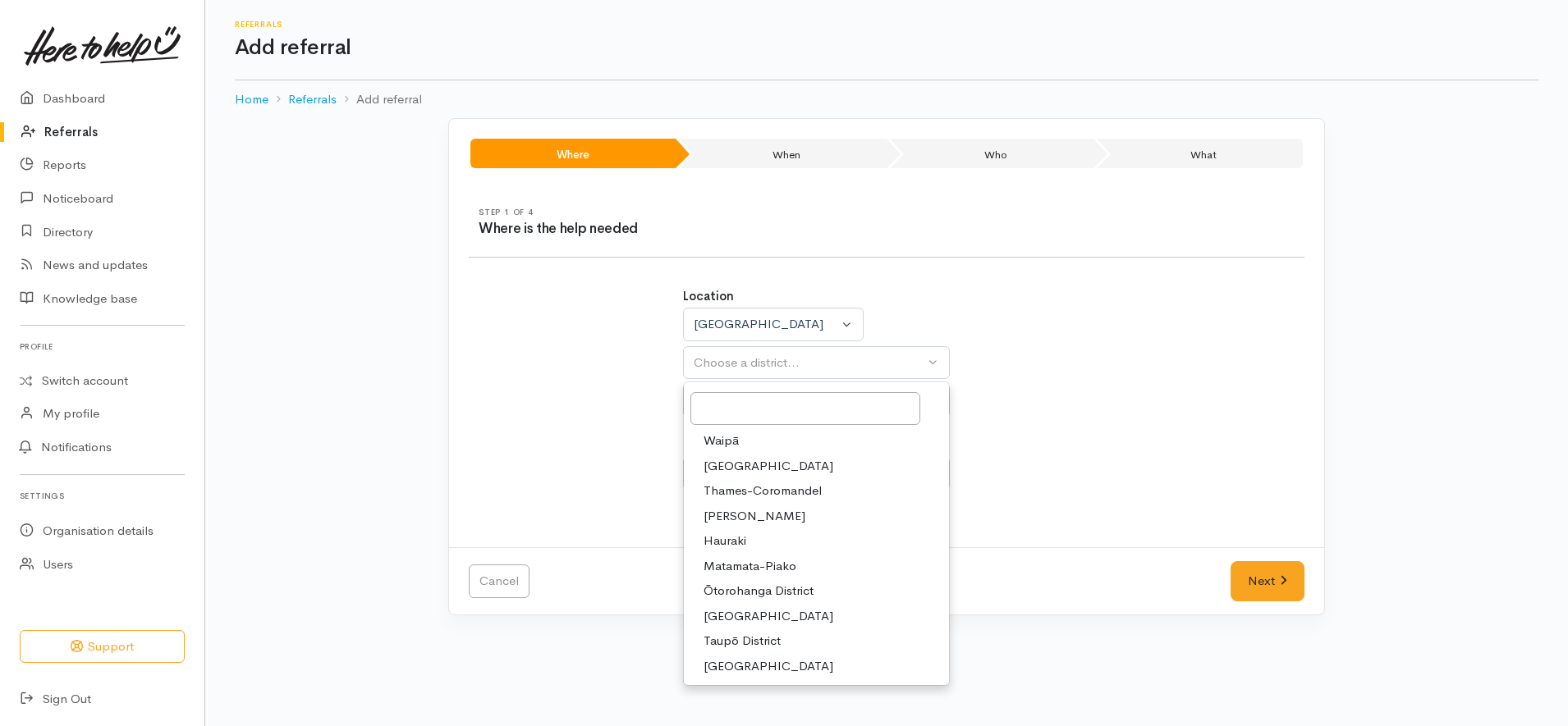
click at [745, 521] on span "[PERSON_NAME]" at bounding box center [755, 516] width 102 height 18
select select "4"
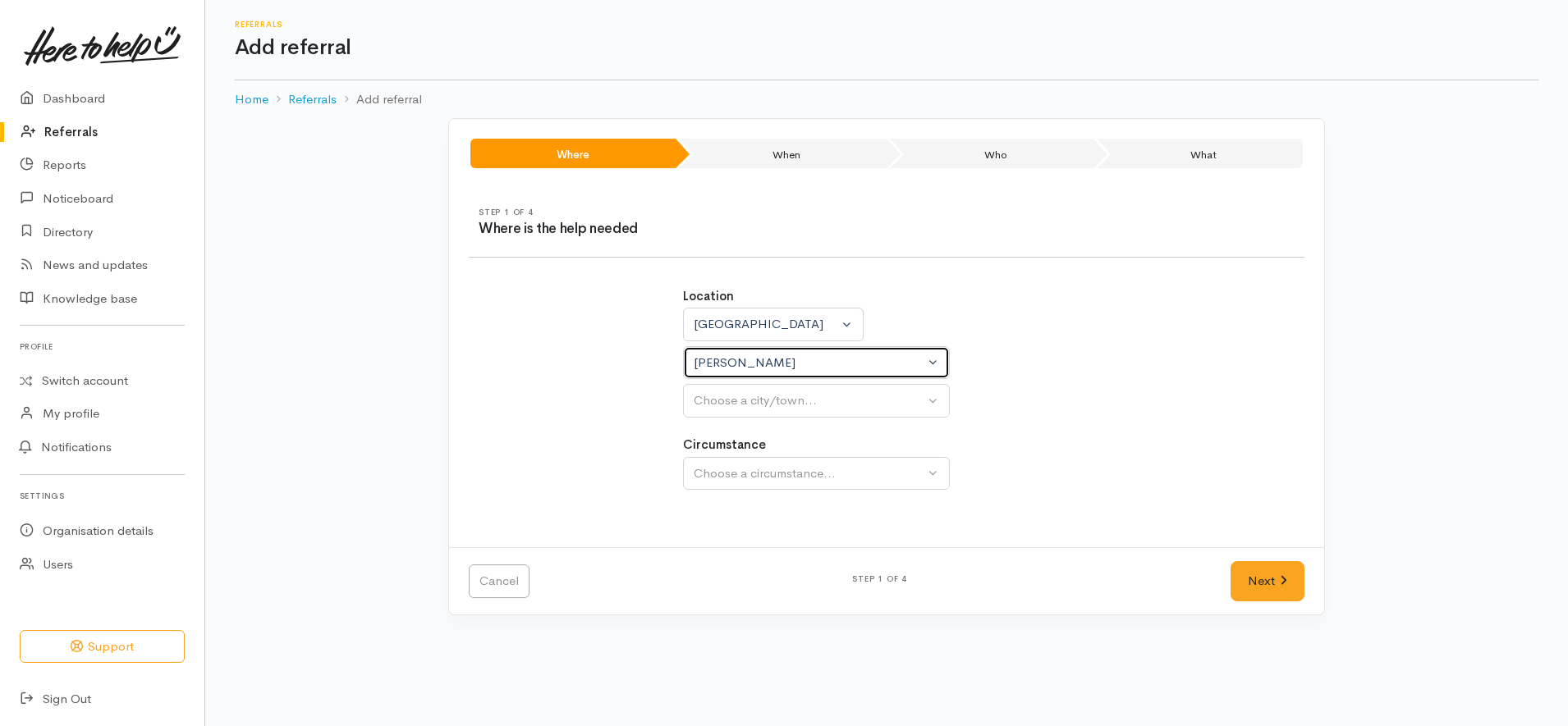
select select
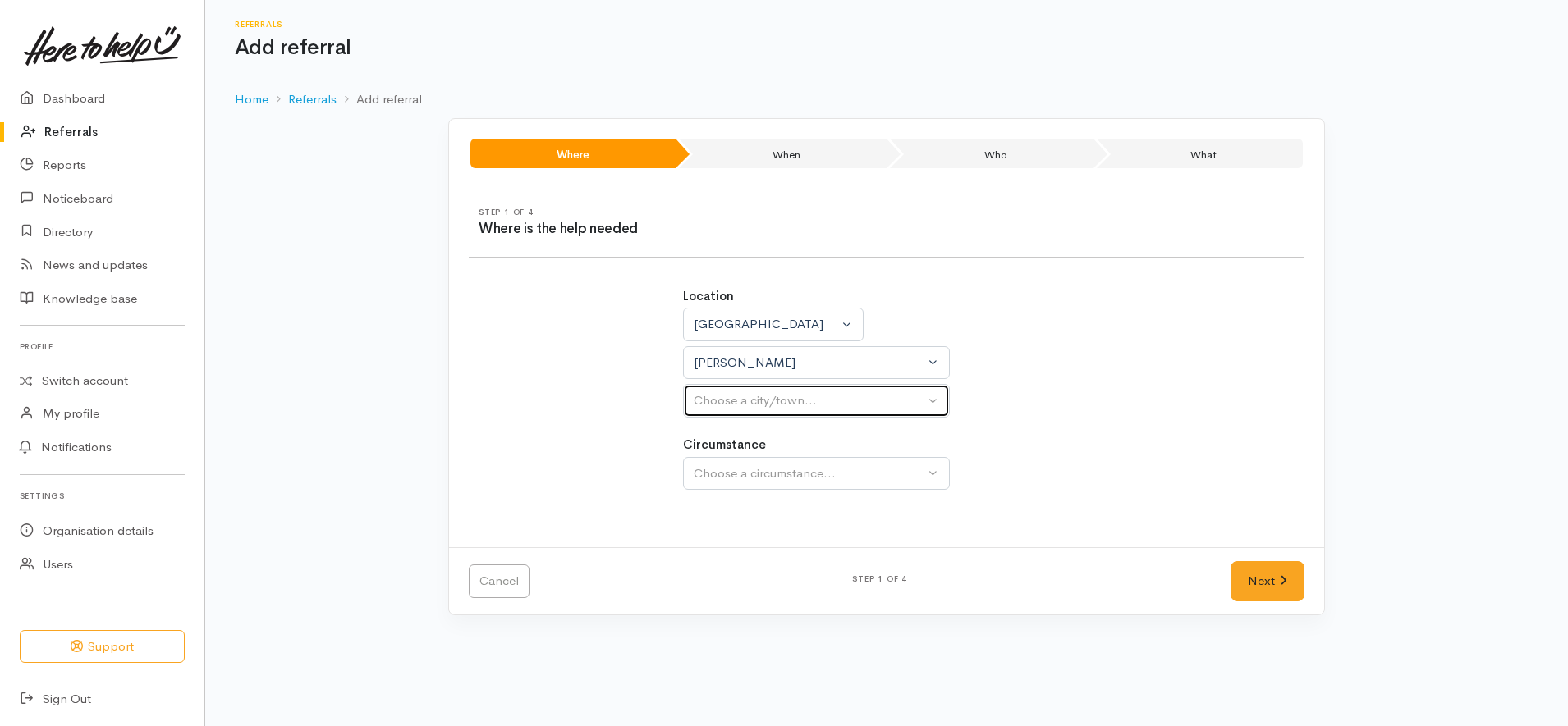
click at [818, 399] on div "Choose a city/town..." at bounding box center [809, 400] width 230 height 18
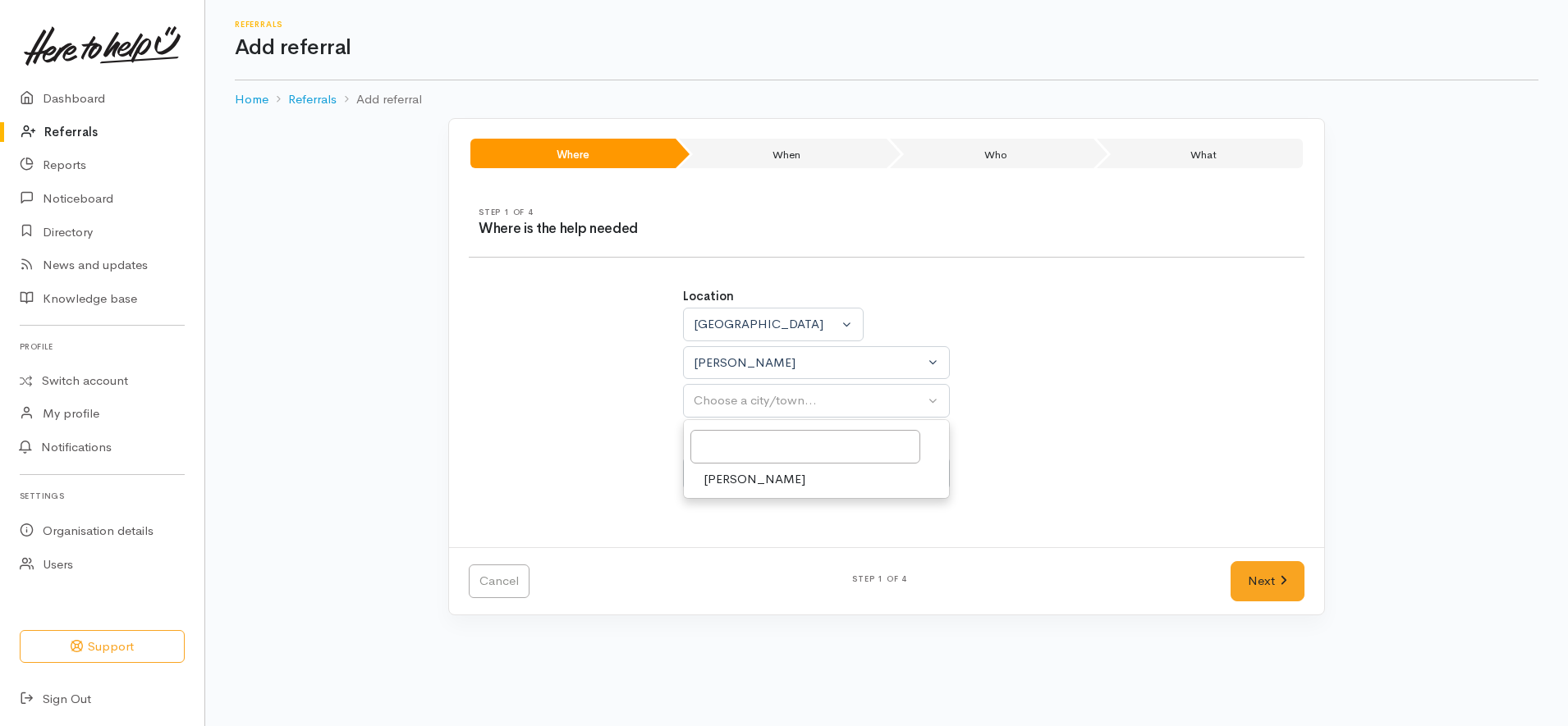
click at [762, 492] on div "[PERSON_NAME]" at bounding box center [816, 459] width 266 height 80
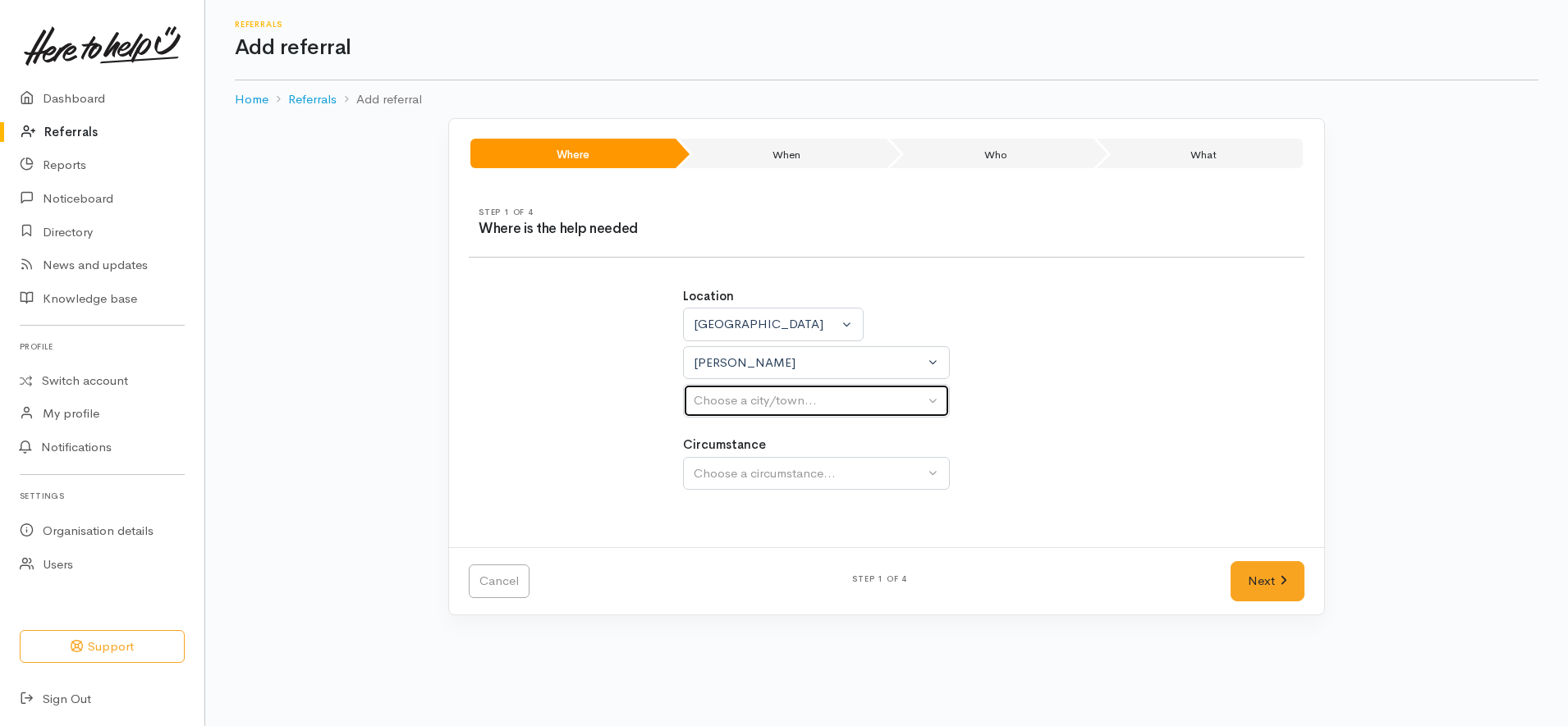
click at [835, 410] on button "Choose a city/town..." at bounding box center [816, 401] width 266 height 33
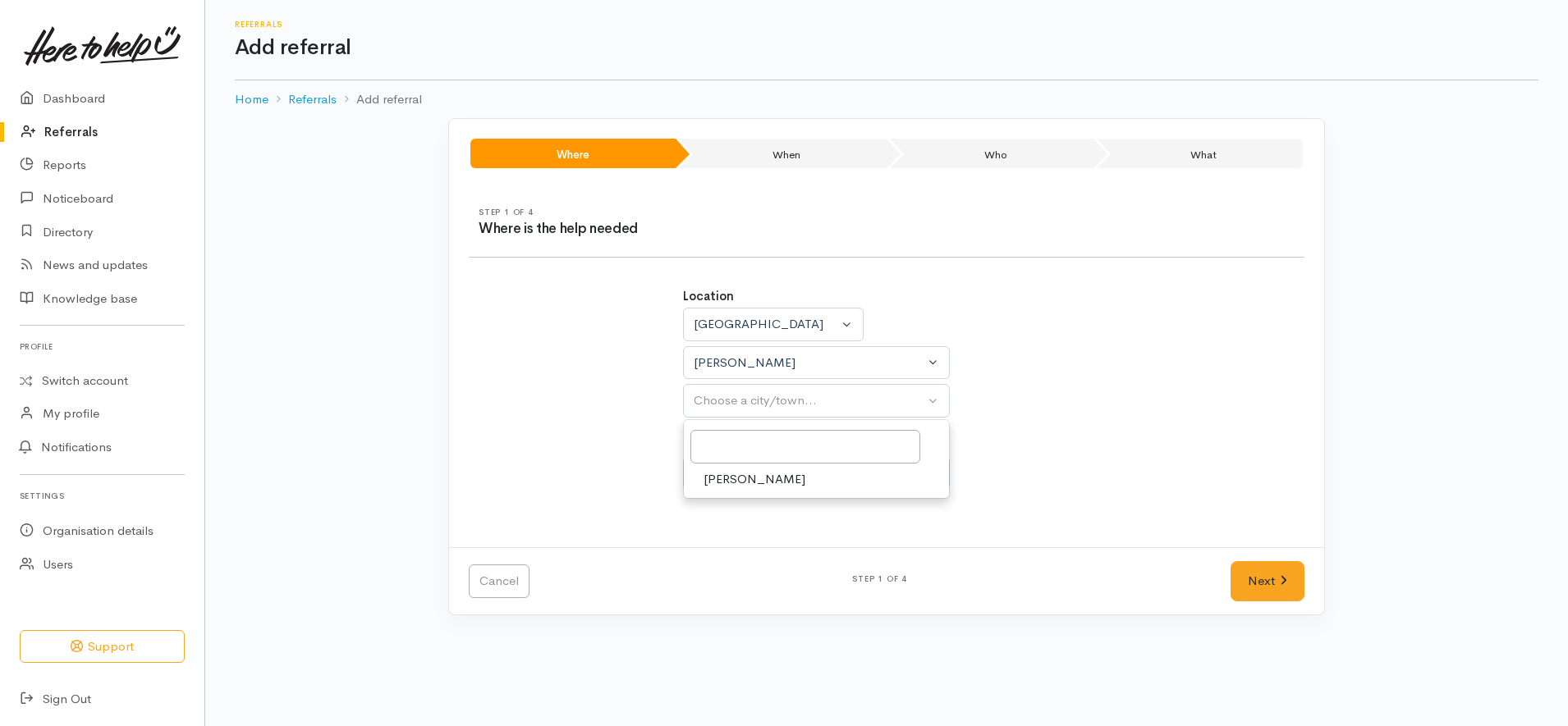
click at [802, 479] on link "[PERSON_NAME]" at bounding box center [817, 479] width 266 height 25
select select "1"
click at [791, 542] on link "Community" at bounding box center [817, 551] width 266 height 25
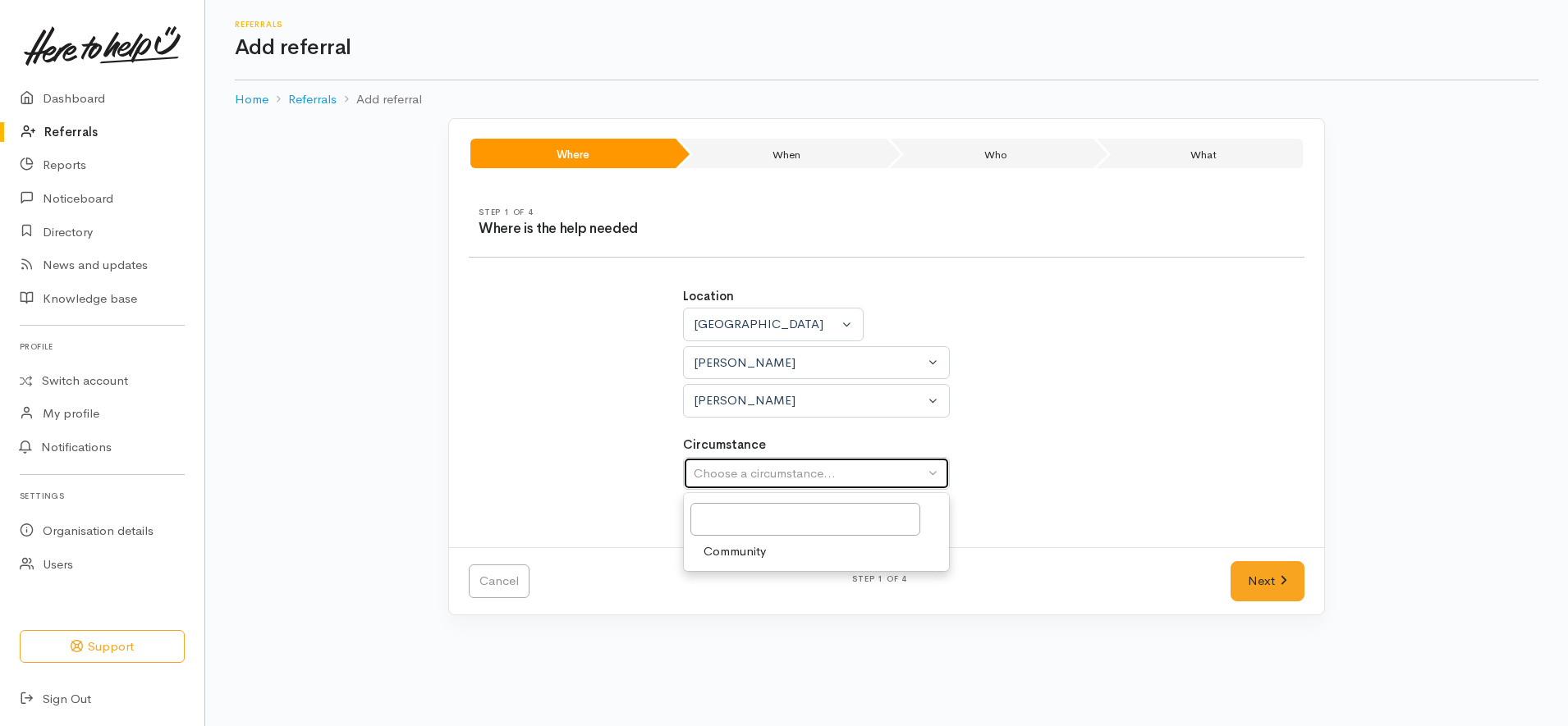
select select "2"
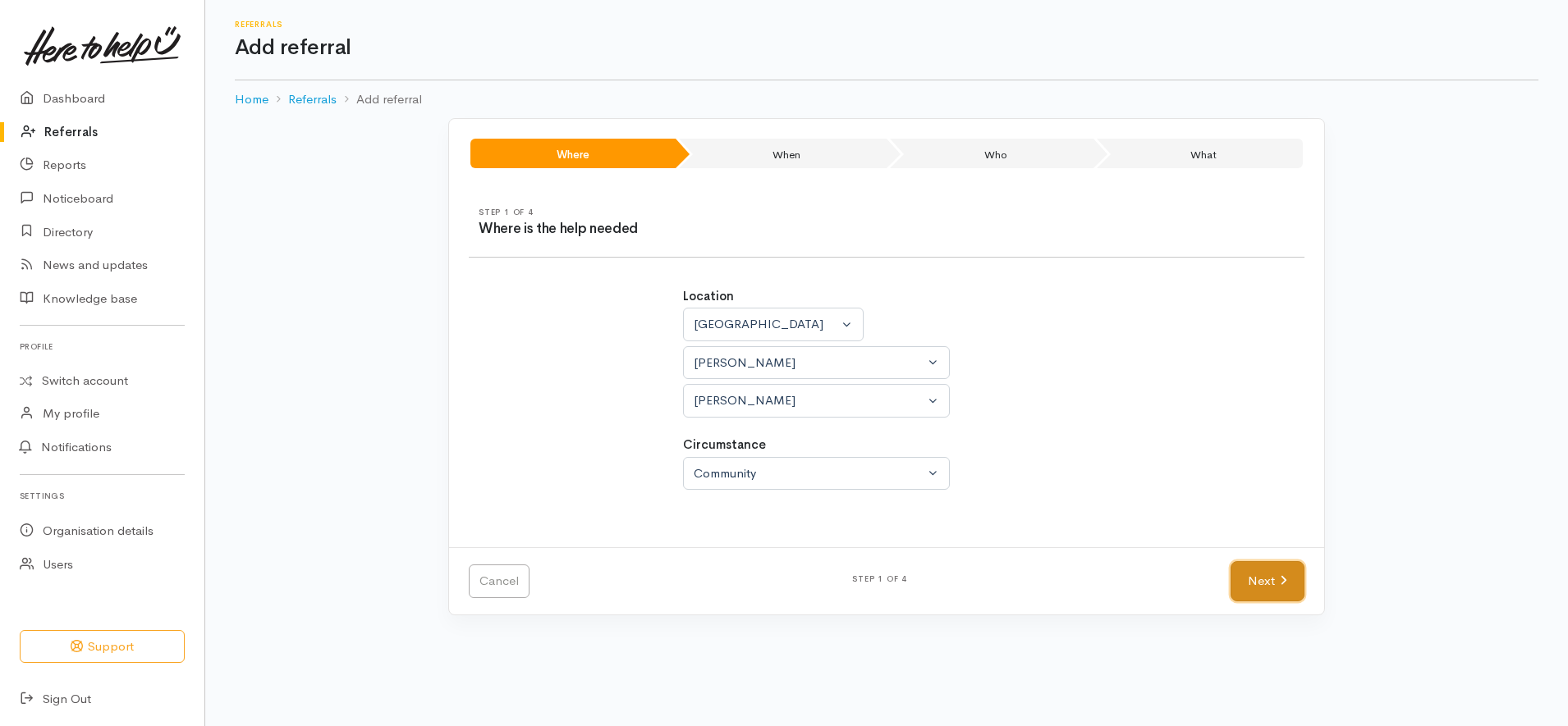
click at [1261, 582] on link "Next" at bounding box center [1268, 582] width 74 height 40
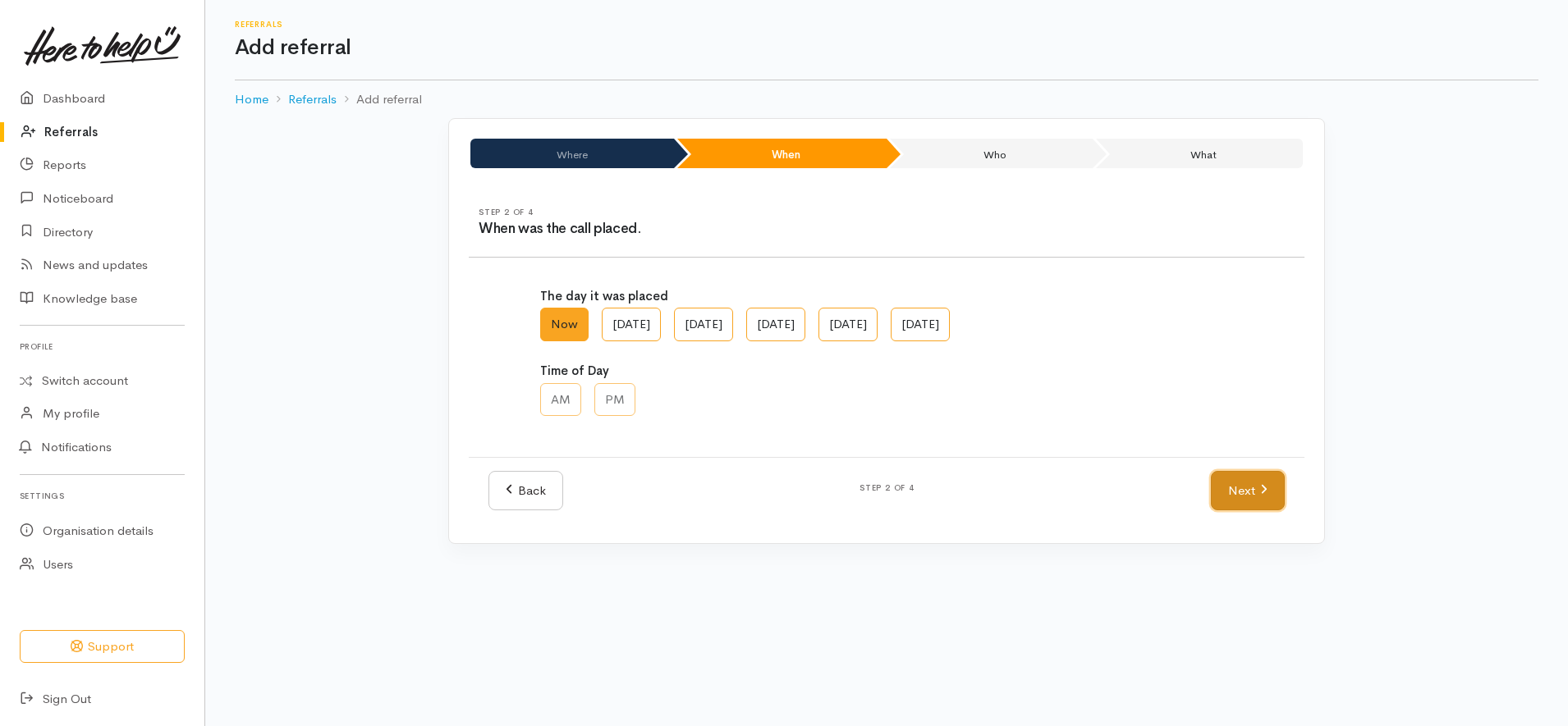
click at [1262, 501] on link "Next" at bounding box center [1248, 491] width 74 height 40
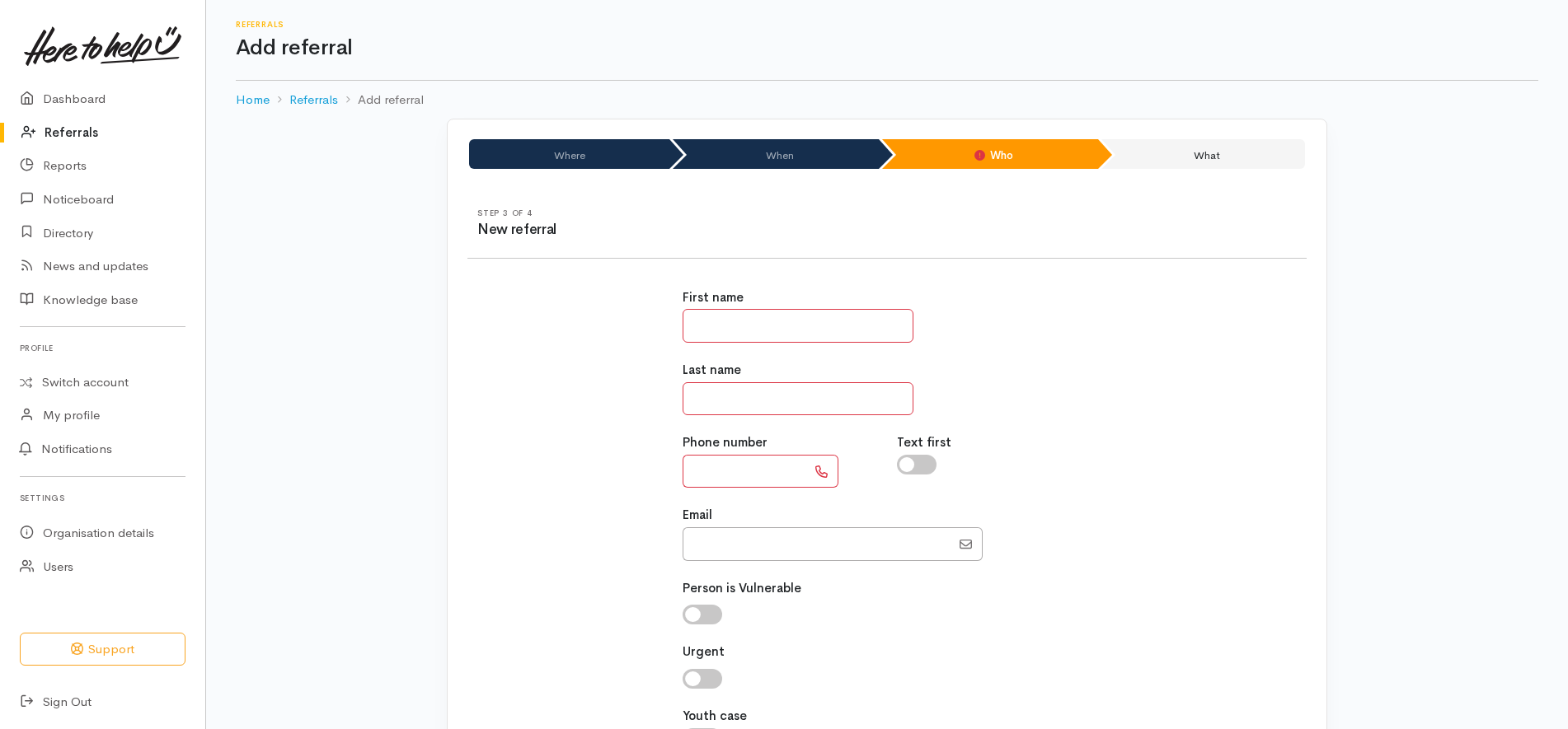
click at [831, 331] on input "text" at bounding box center [797, 326] width 230 height 34
paste input "**********"
click at [737, 329] on input "**********" at bounding box center [797, 326] width 230 height 34
type input "****"
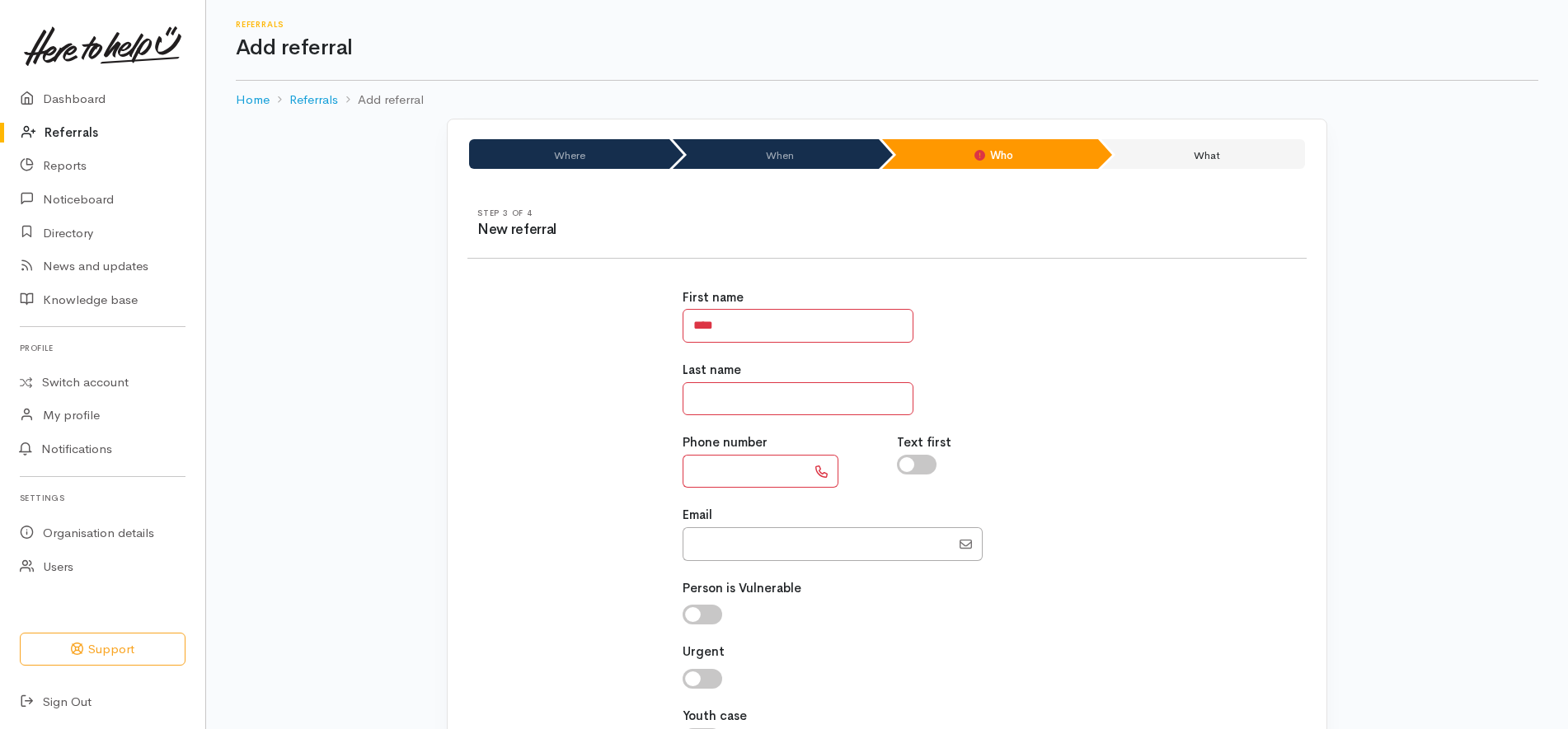
click at [720, 387] on input "text" at bounding box center [797, 399] width 230 height 34
paste input "******"
type input "******"
click at [1016, 390] on div "Last name ******" at bounding box center [887, 388] width 410 height 55
click at [740, 553] on input "Email" at bounding box center [816, 545] width 268 height 34
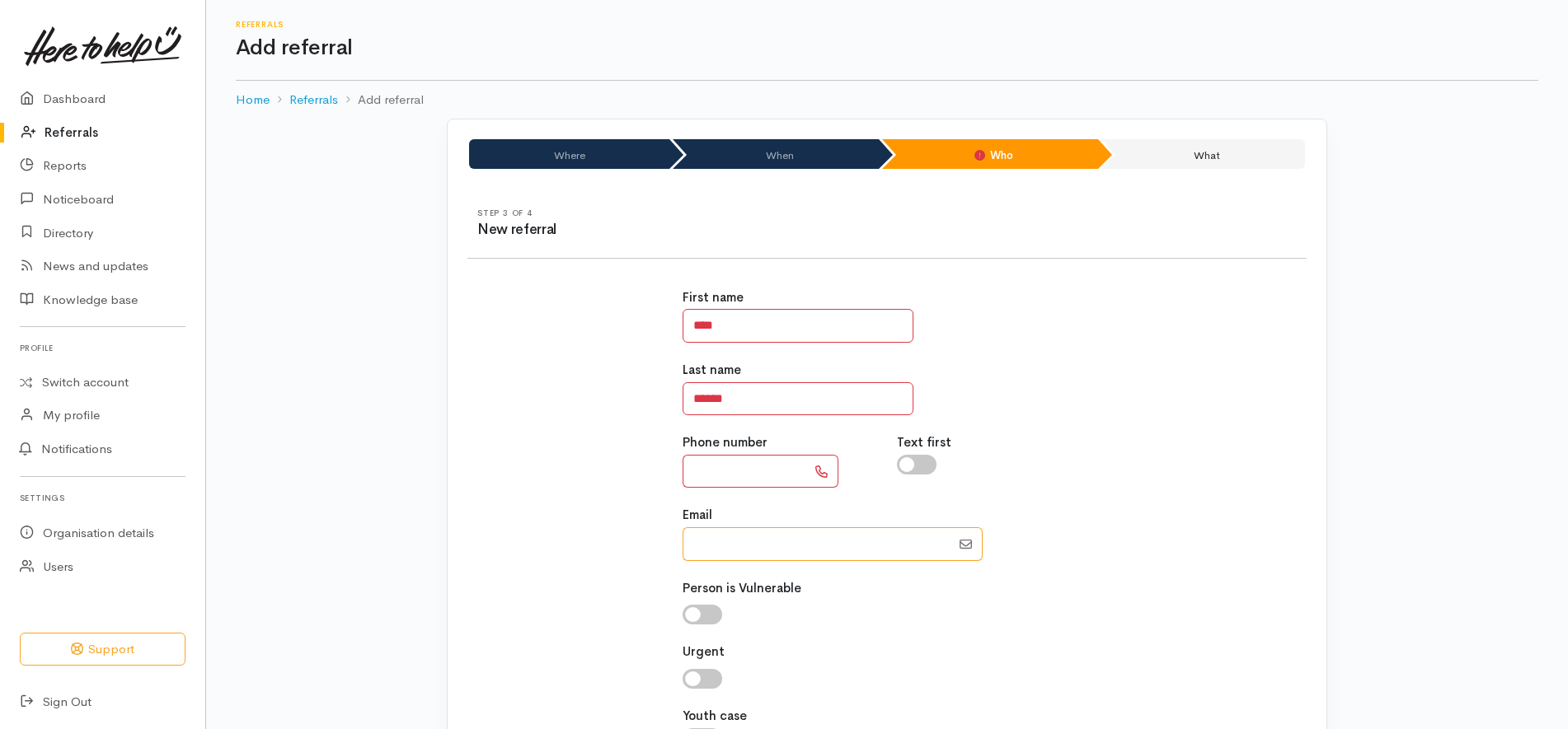
paste input "64221226813"
type input "0221226813"
click at [775, 467] on input "text" at bounding box center [744, 471] width 124 height 34
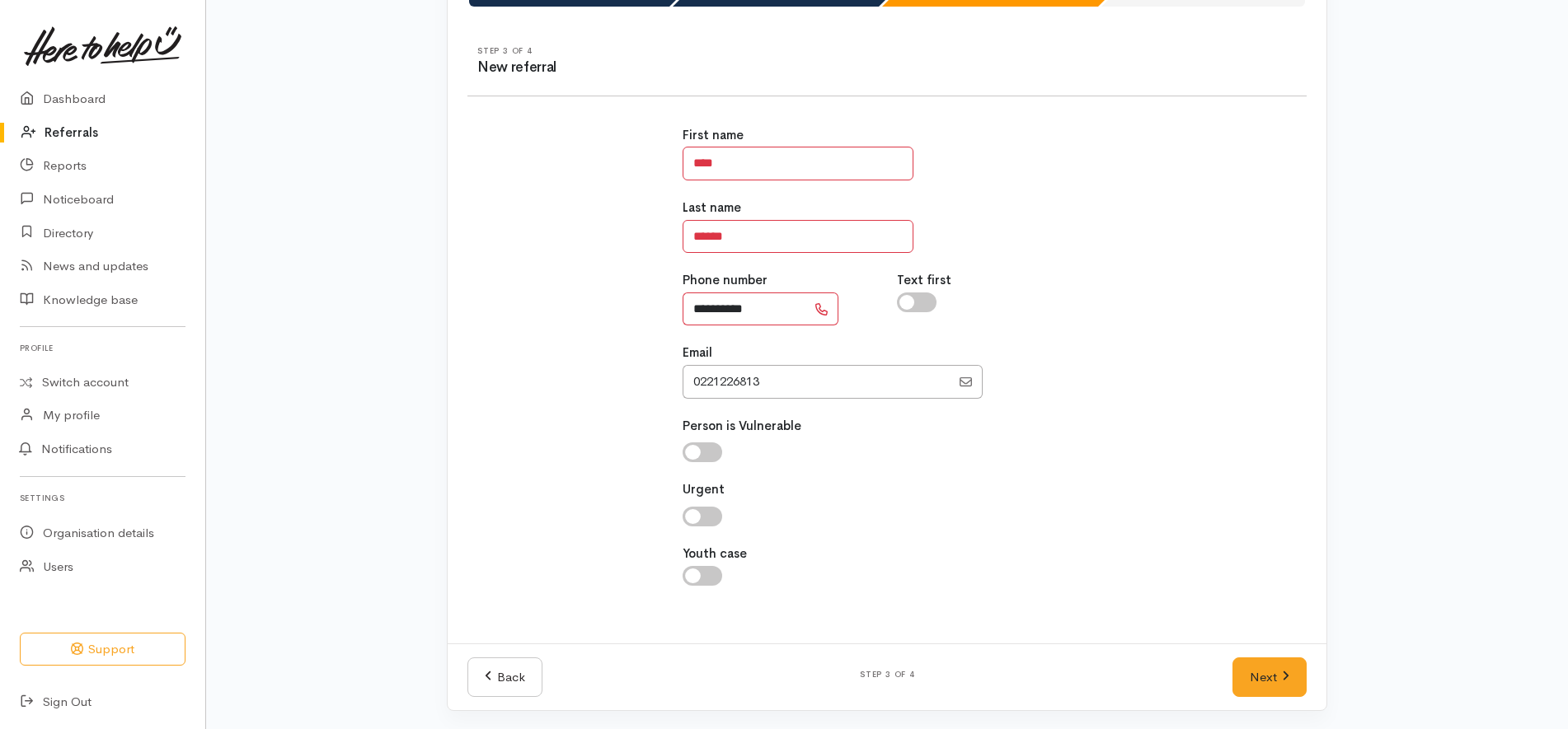
scroll to position [164, 0]
type input "**********"
click at [778, 393] on input "Email" at bounding box center [816, 380] width 268 height 34
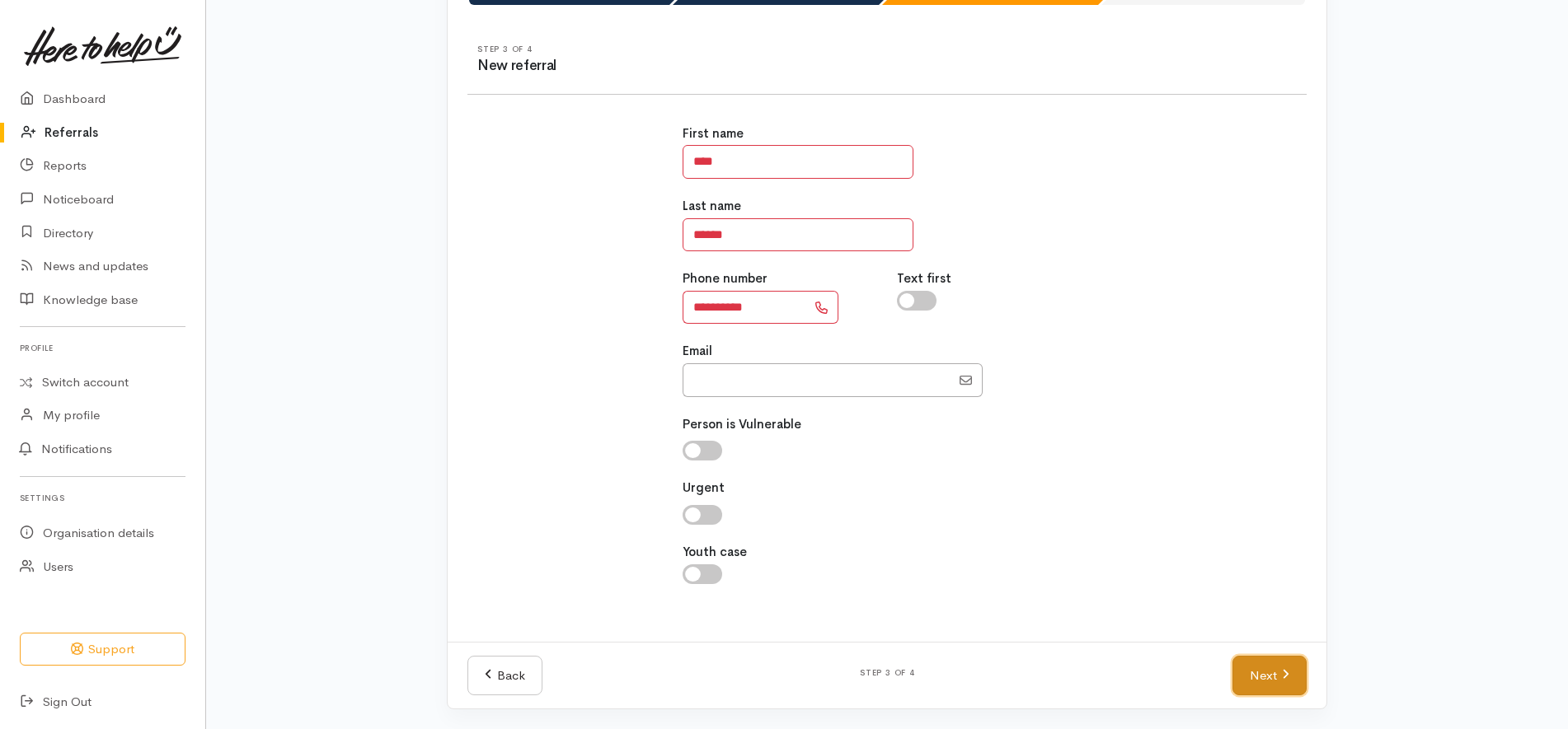
click at [1255, 668] on link "Next" at bounding box center [1270, 676] width 74 height 41
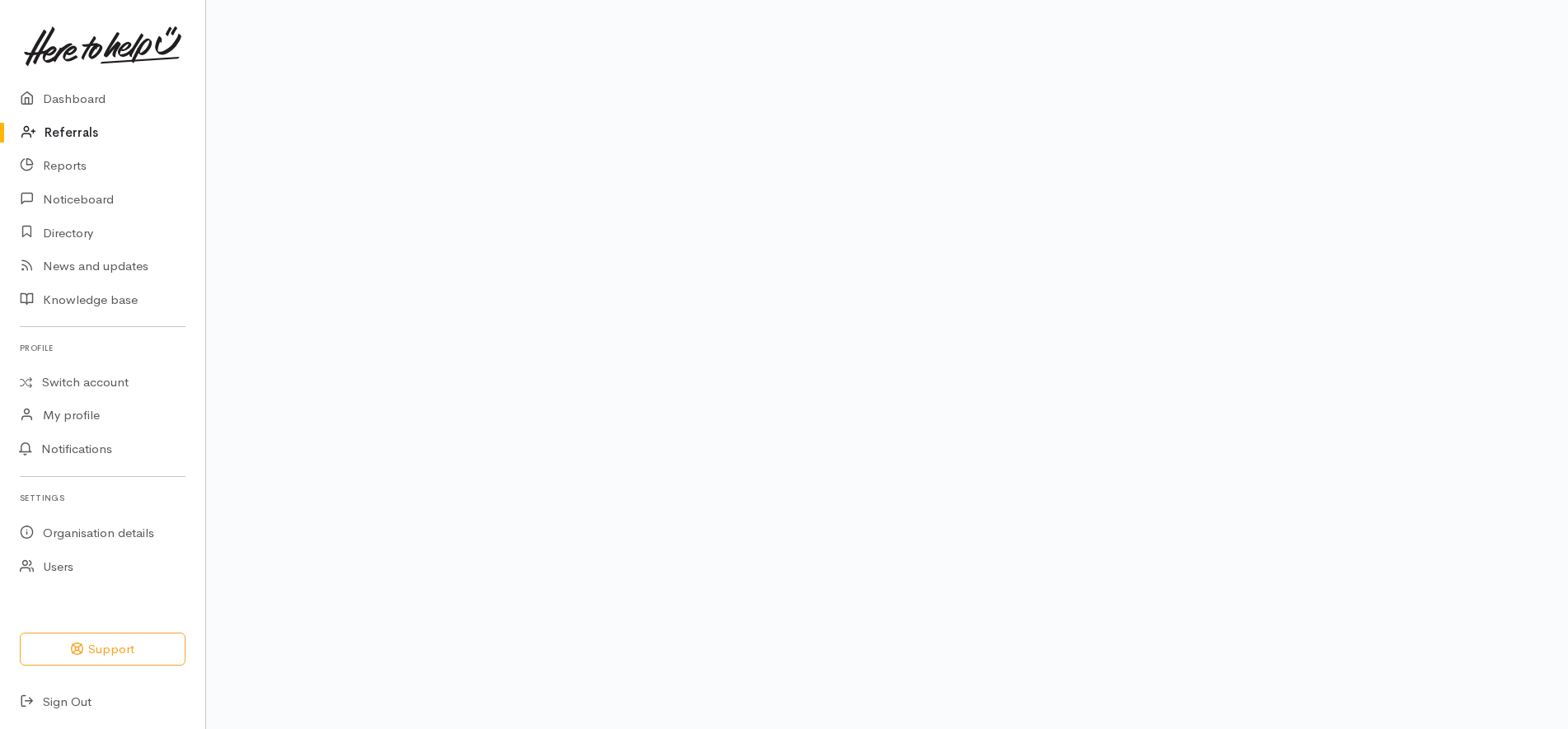
scroll to position [132, 0]
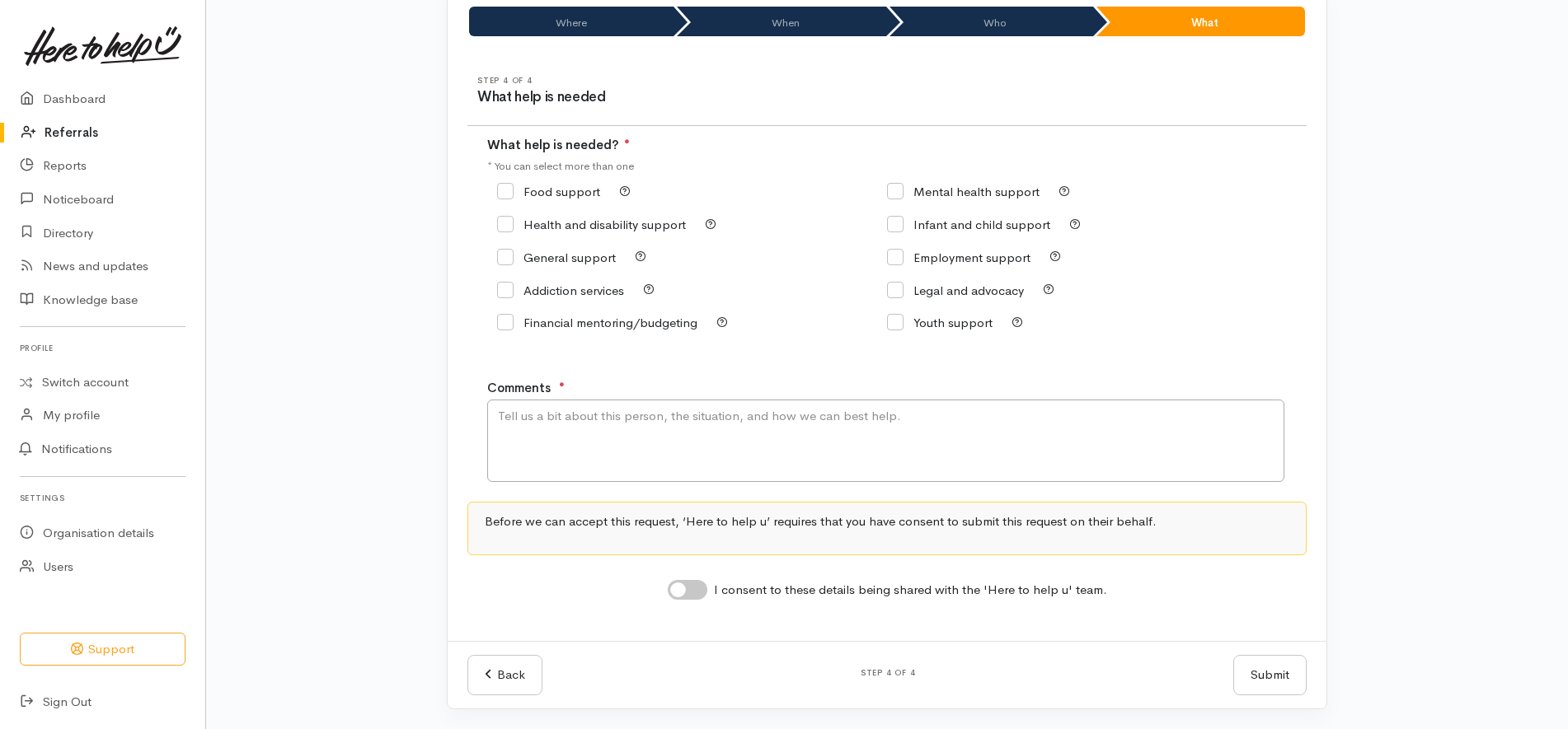
click at [578, 192] on input "Food support" at bounding box center [548, 192] width 103 height 12
checkbox input "true"
drag, startPoint x: 685, startPoint y: 583, endPoint x: 713, endPoint y: 517, distance: 71.7
click at [686, 582] on input "I consent to these details being shared with the 'Here to help u' team." at bounding box center [687, 590] width 40 height 19
checkbox input "true"
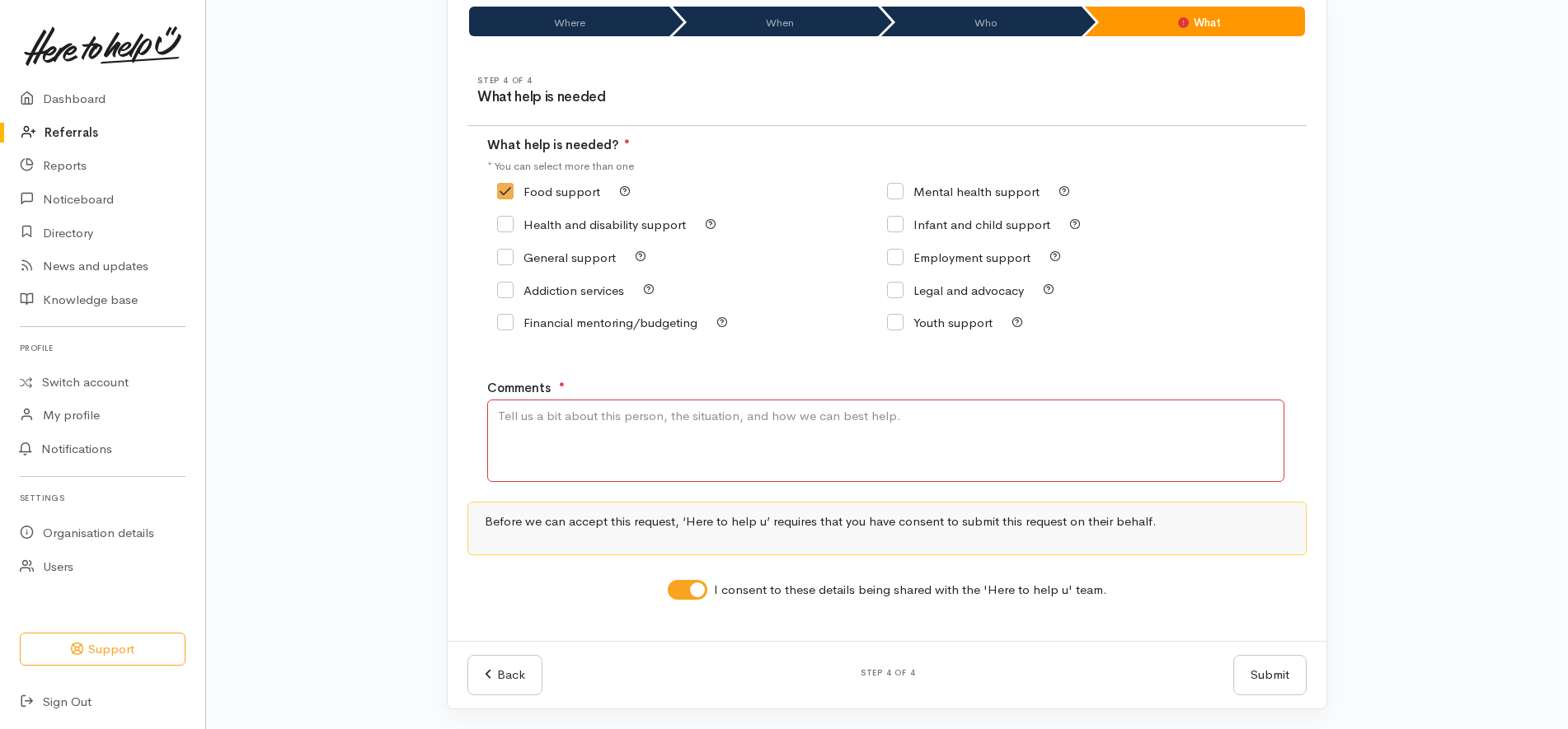
click at [750, 441] on textarea "Comments" at bounding box center [886, 440] width 797 height 82
click at [764, 440] on textarea "Comments" at bounding box center [886, 440] width 797 height 82
type textarea "kai support needed, has a decline letter"
click at [1305, 430] on div "Comments ● kai support needed, has a decline letter" at bounding box center [907, 432] width 840 height 104
click at [1240, 673] on button "Submit" at bounding box center [1270, 675] width 73 height 41
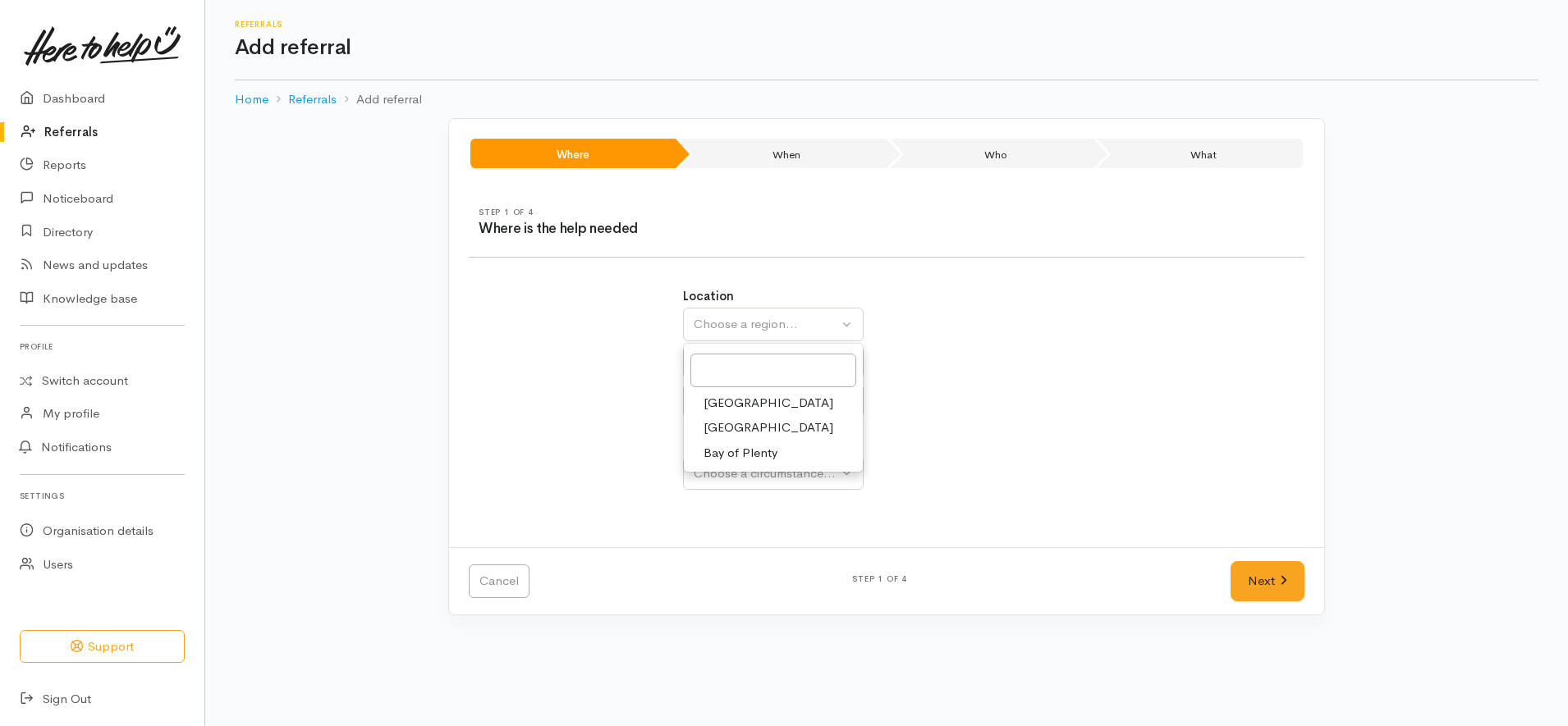
click at [762, 427] on link "Waikato" at bounding box center [774, 427] width 179 height 25
select select "3"
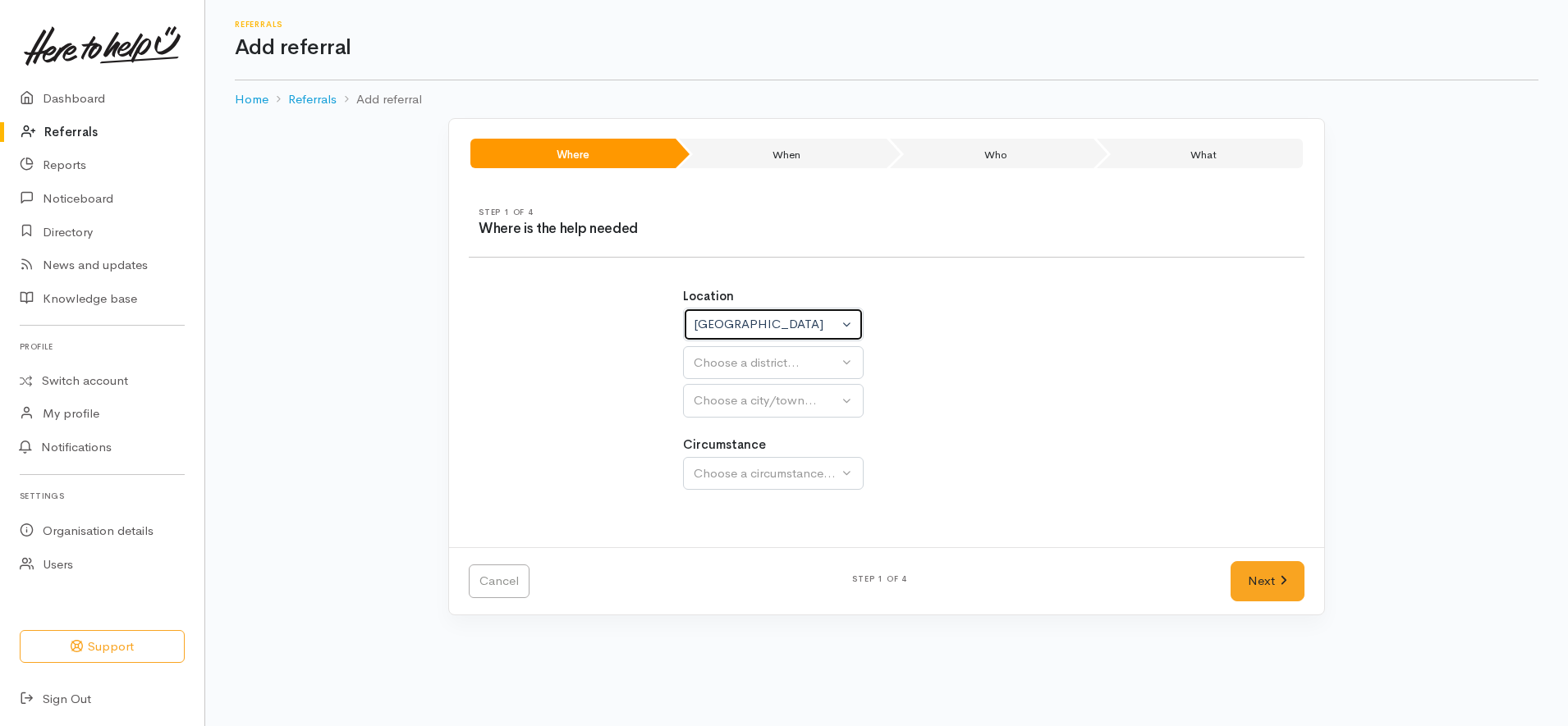
select select
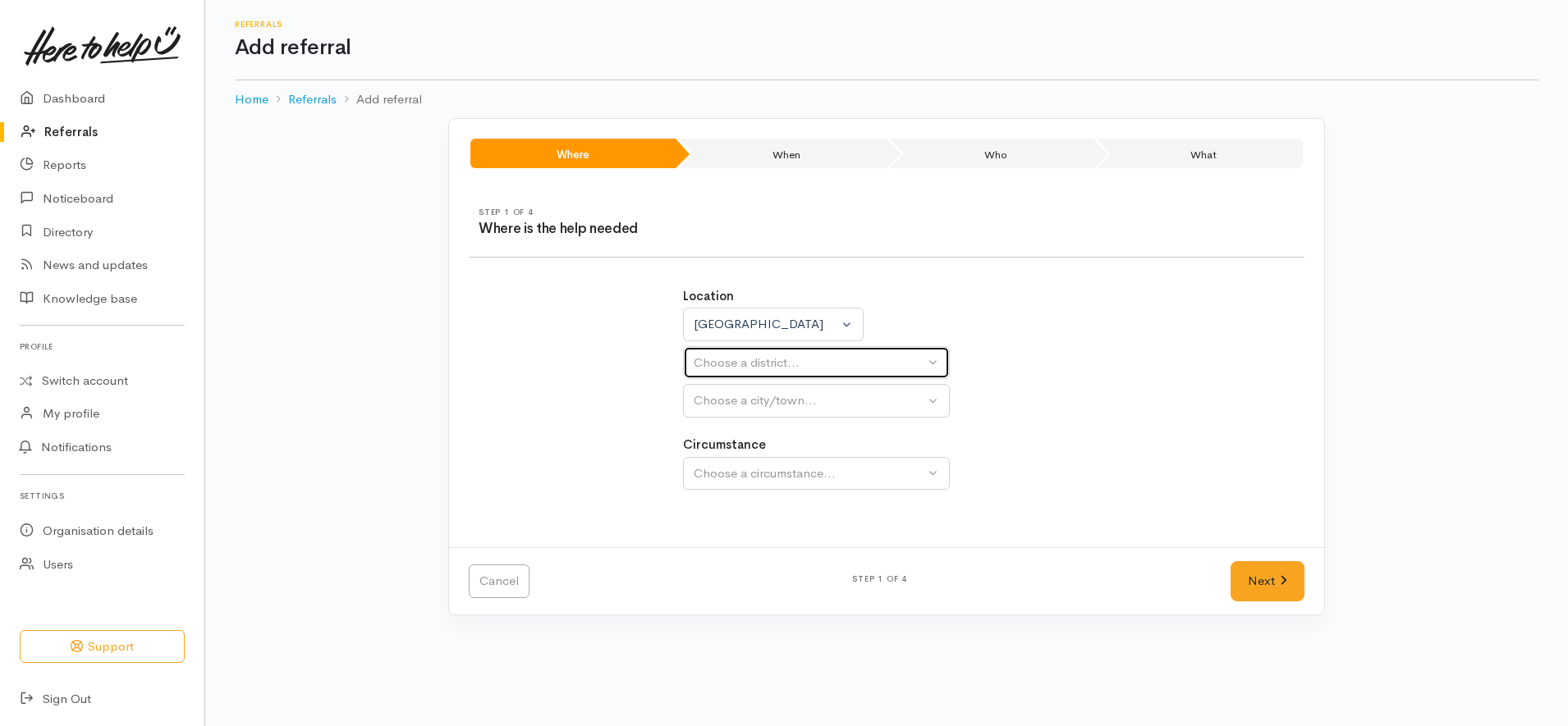
click at [801, 362] on div "Choose a district..." at bounding box center [809, 362] width 230 height 18
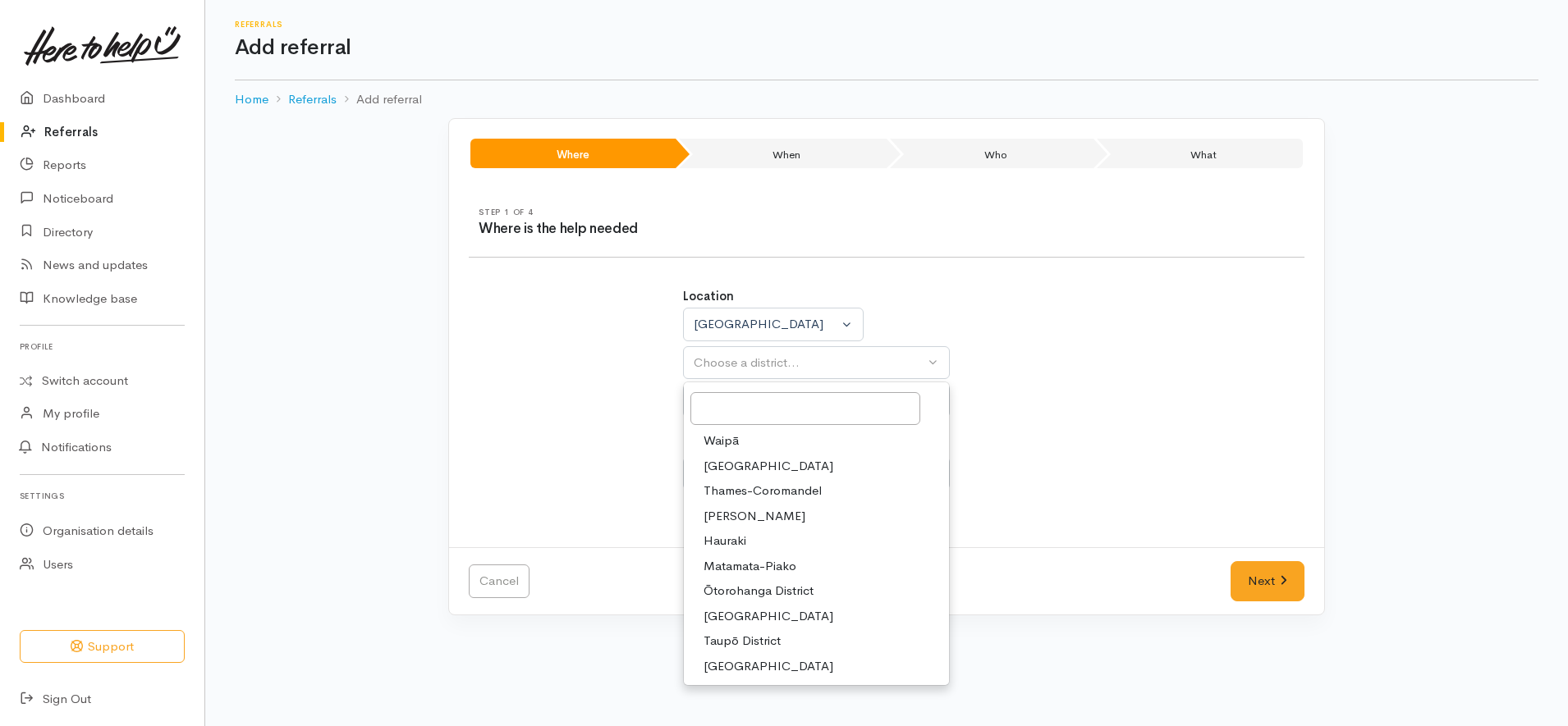
click at [785, 512] on link "[PERSON_NAME]" at bounding box center [817, 516] width 266 height 25
select select "4"
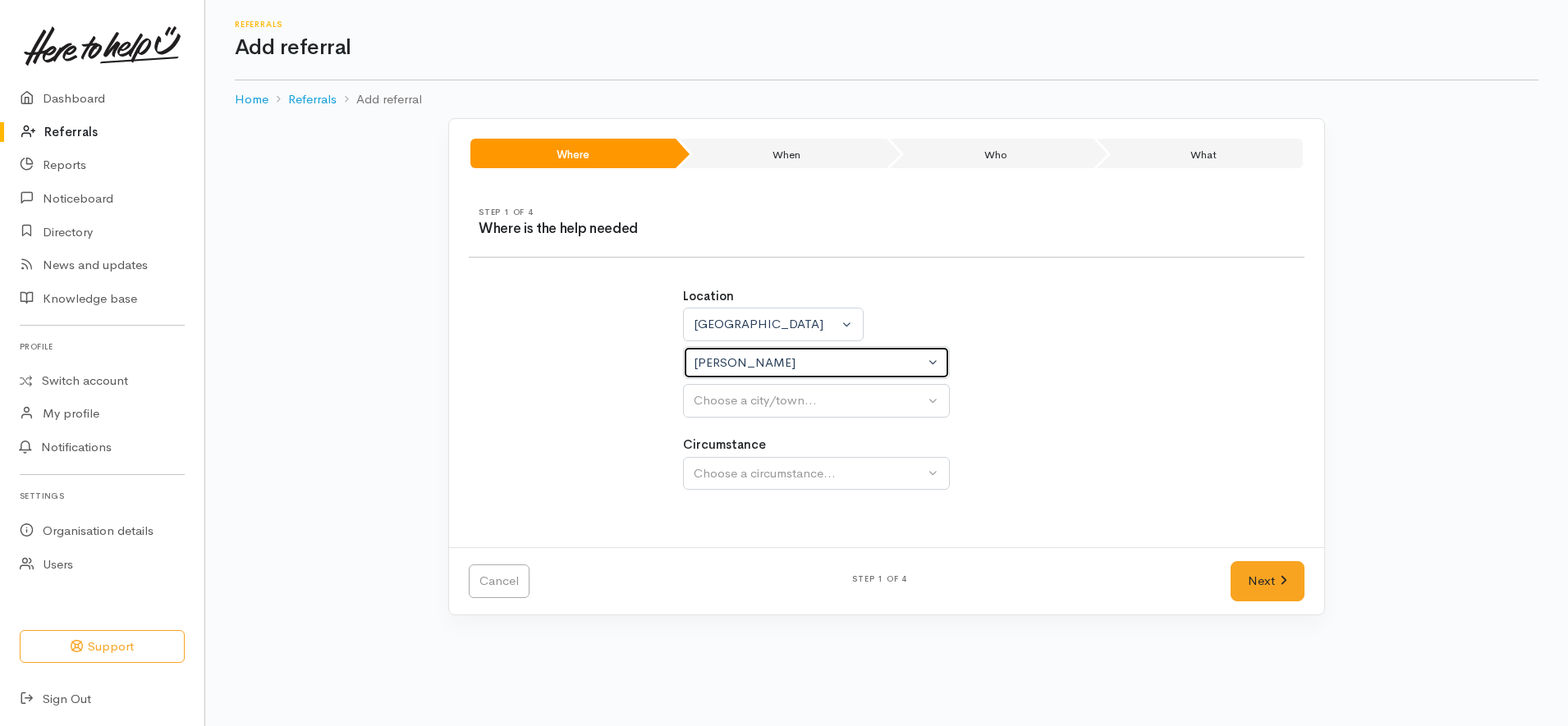
select select
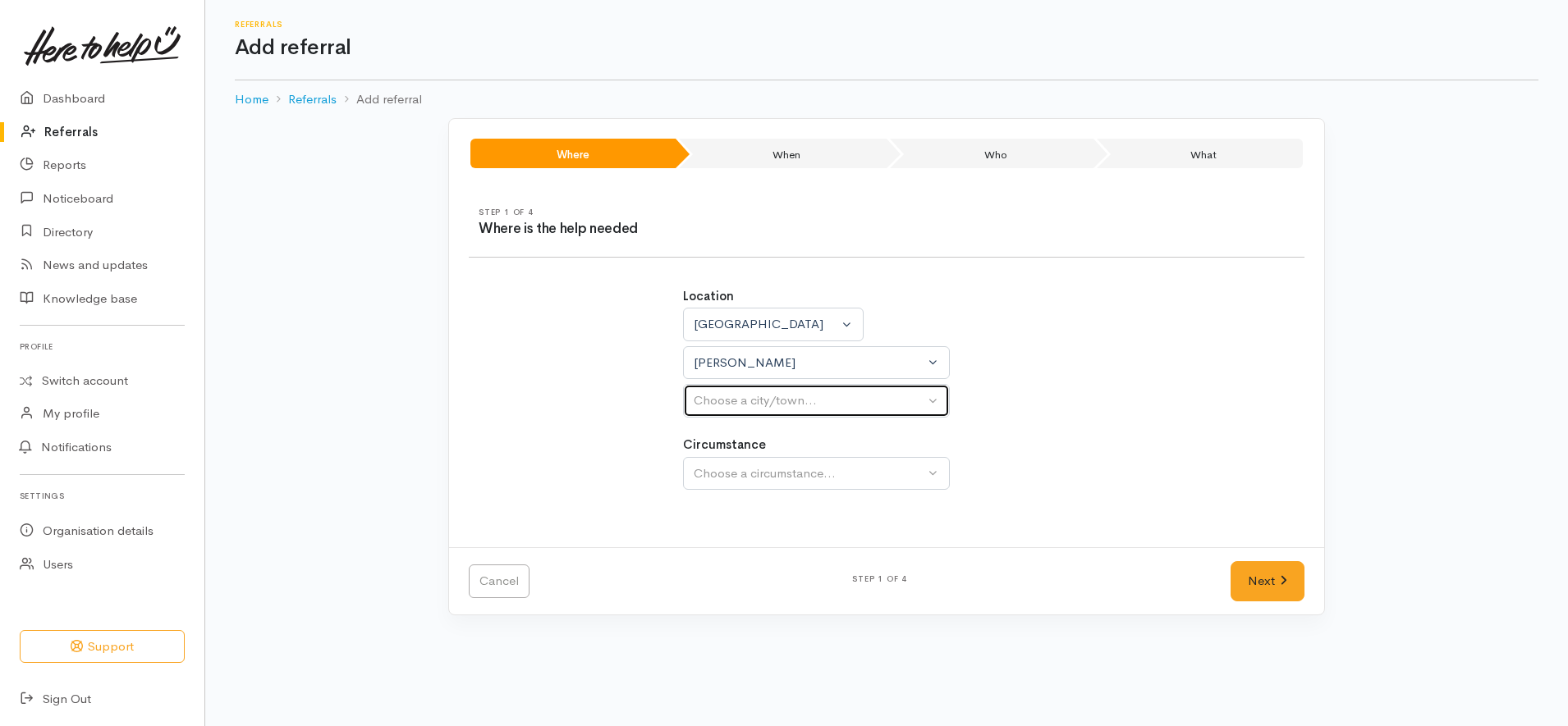
click at [792, 397] on div "Choose a city/town..." at bounding box center [809, 400] width 230 height 18
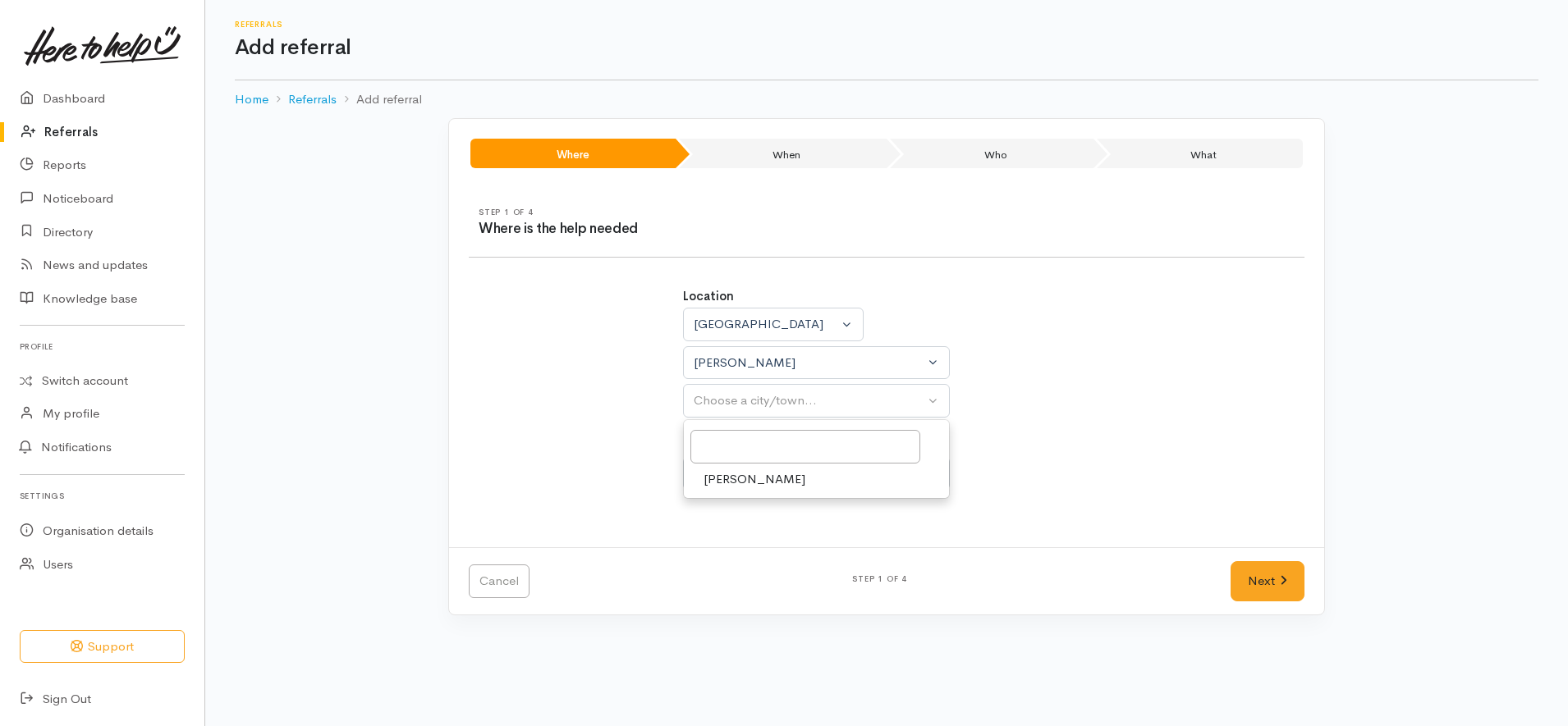
click at [755, 485] on link "[PERSON_NAME]" at bounding box center [817, 479] width 266 height 25
select select "1"
click at [799, 475] on div "Choose a circumstance..." at bounding box center [809, 474] width 230 height 18
click at [738, 550] on span "Community" at bounding box center [734, 551] width 62 height 18
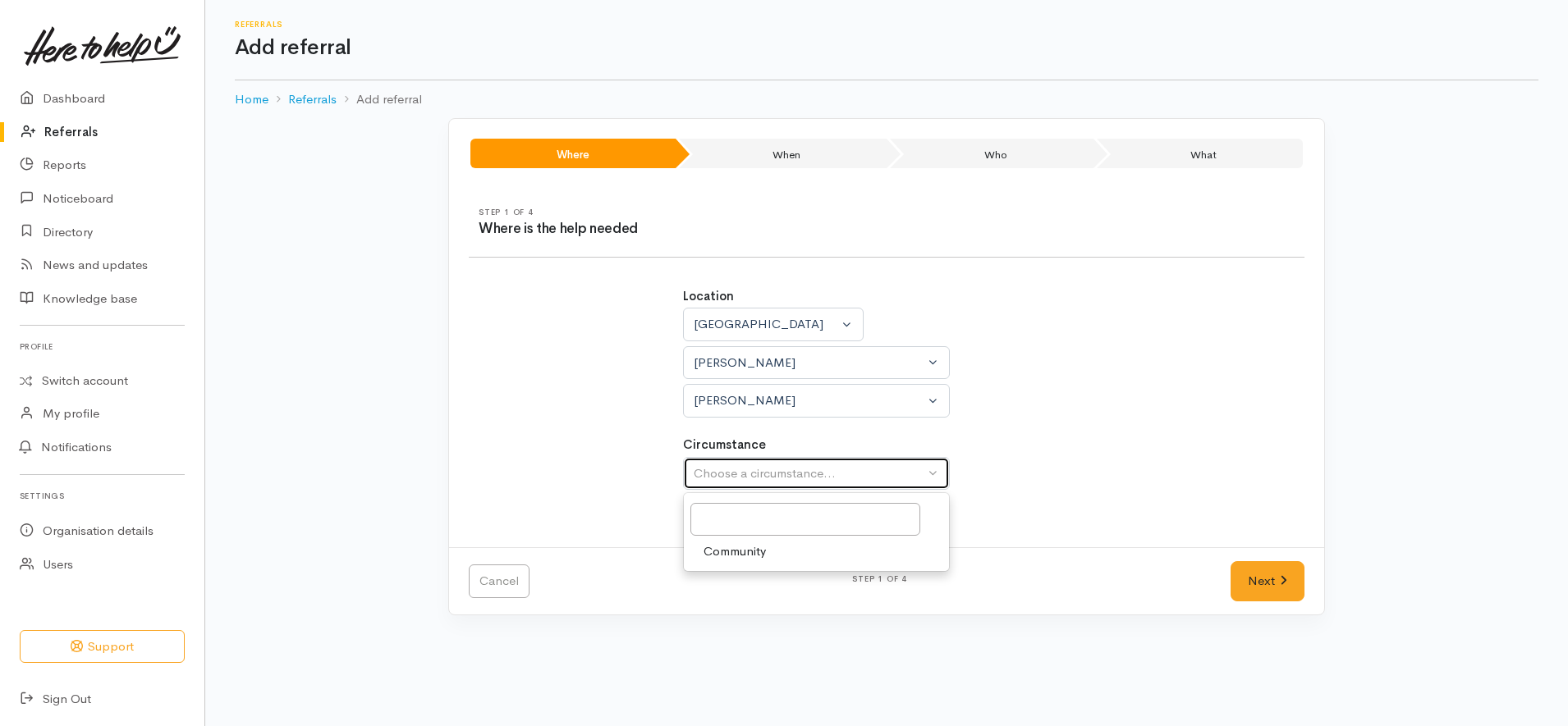
select select "2"
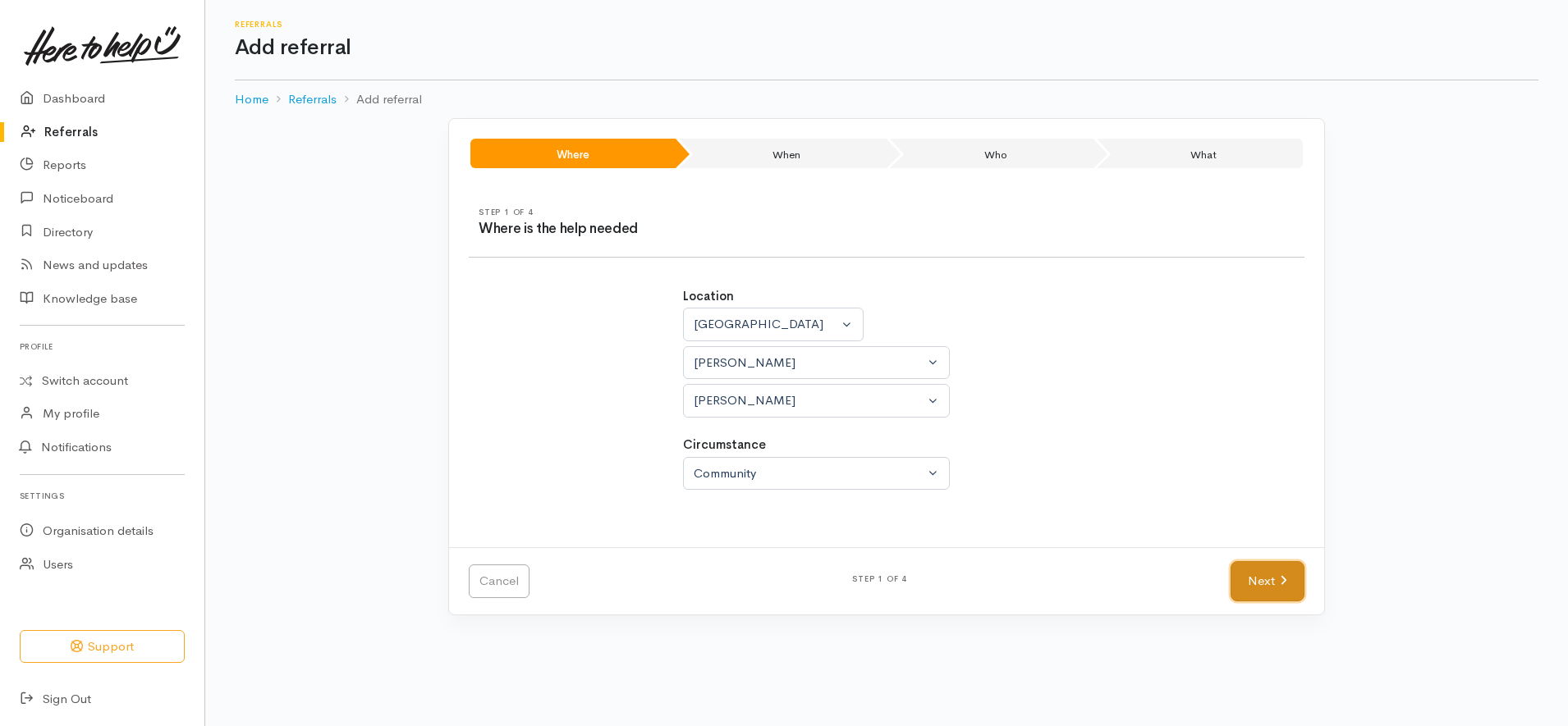
click at [1265, 590] on link "Next" at bounding box center [1268, 582] width 74 height 40
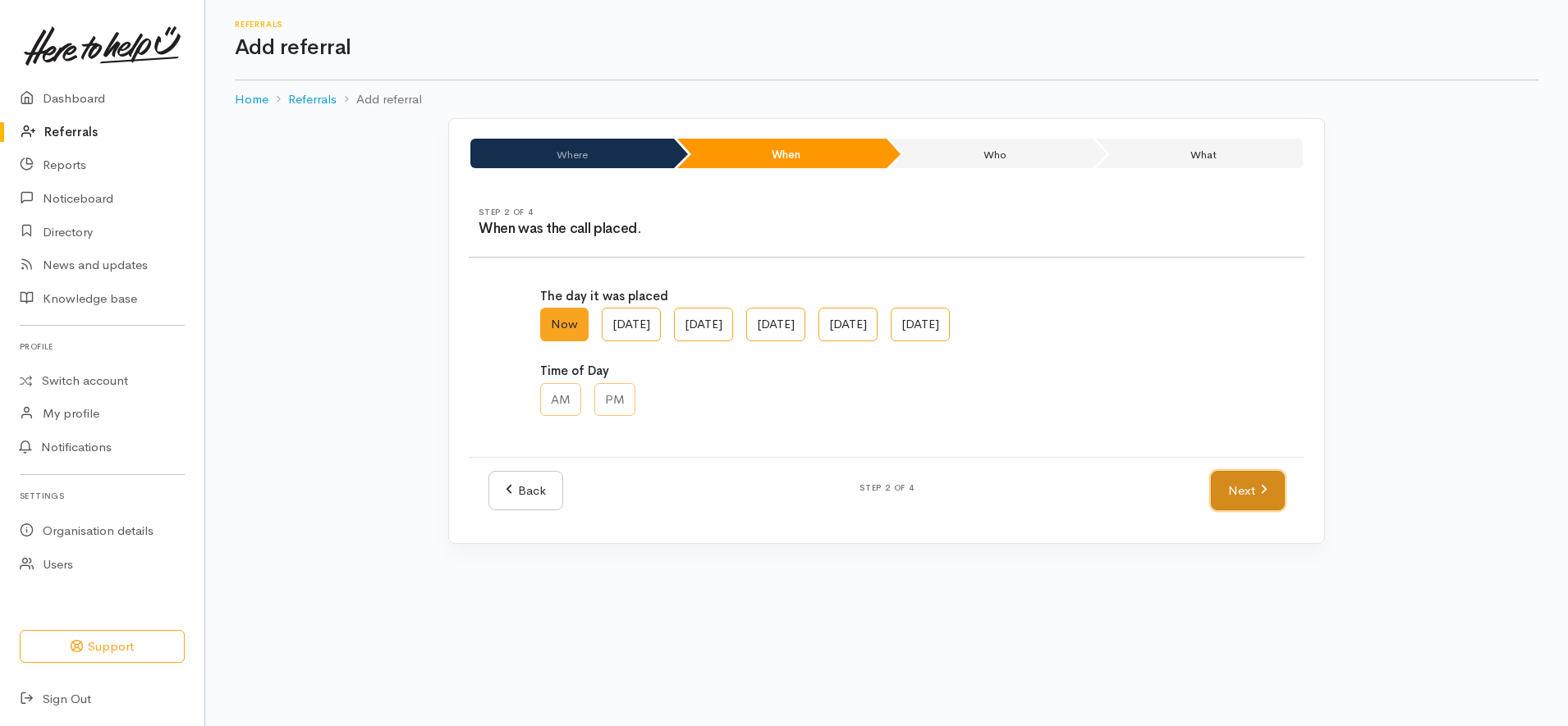
click at [1238, 481] on link "Next" at bounding box center [1248, 491] width 74 height 40
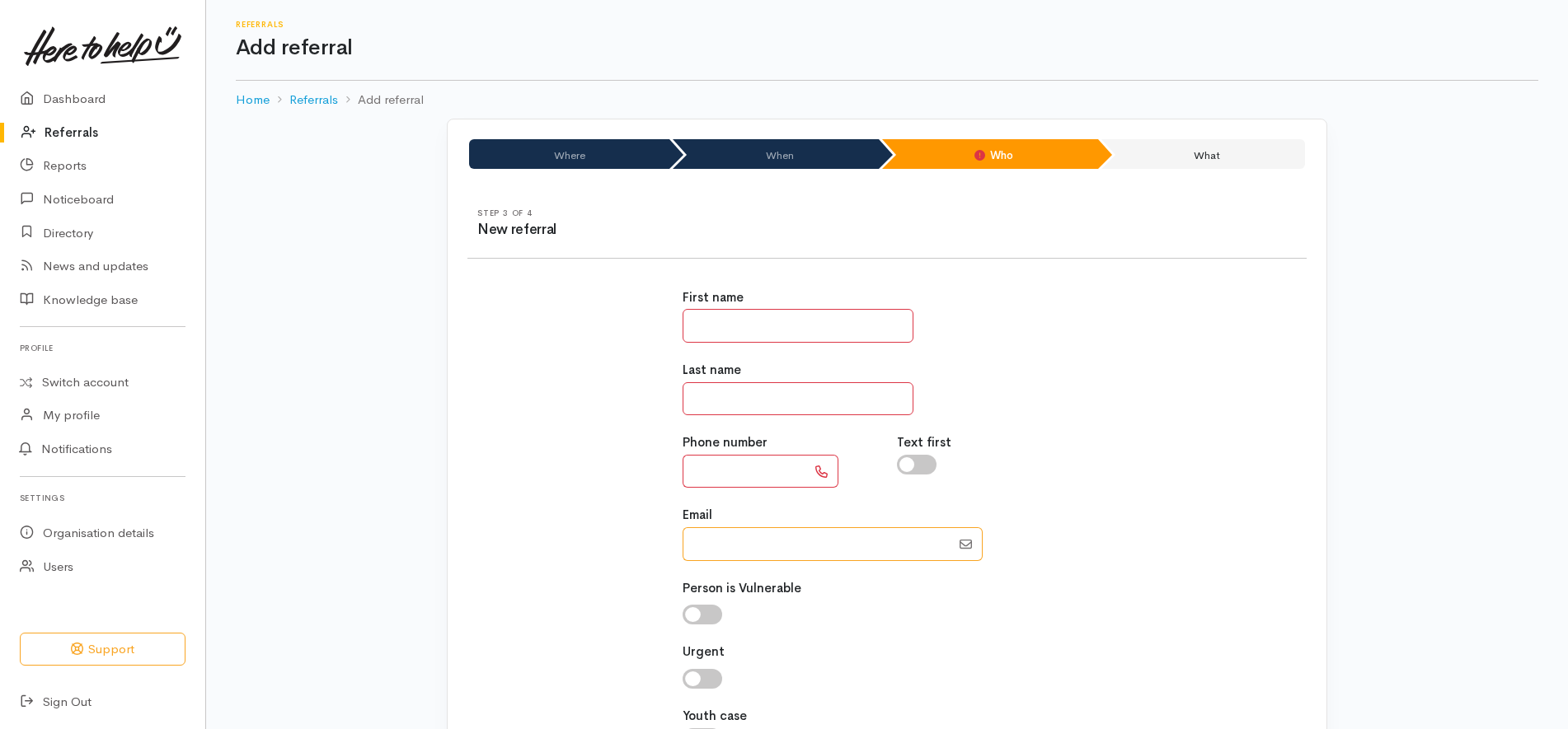
click at [735, 545] on input "Email" at bounding box center [816, 545] width 268 height 34
paste input "642102500705"
click at [760, 546] on input "Email" at bounding box center [816, 545] width 268 height 34
drag, startPoint x: 716, startPoint y: 545, endPoint x: 652, endPoint y: 545, distance: 64.0
click at [652, 545] on div "First name Last name Phone number Text first Email" at bounding box center [886, 527] width 859 height 517
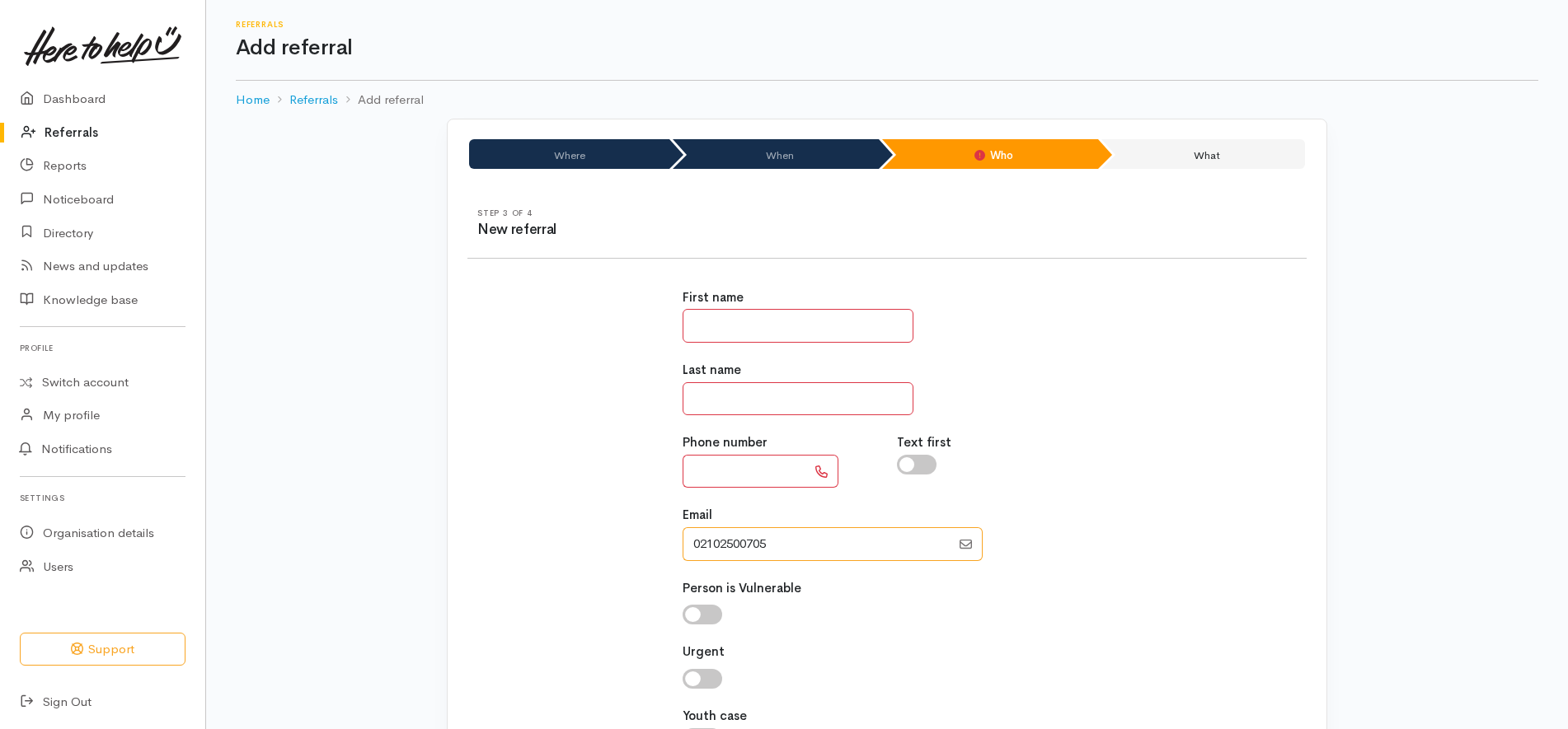
type input "02102500705"
click at [750, 480] on input "text" at bounding box center [744, 471] width 124 height 34
type input "**********"
click at [743, 561] on div "**********" at bounding box center [887, 527] width 429 height 517
click at [746, 545] on input "Email" at bounding box center [816, 545] width 268 height 34
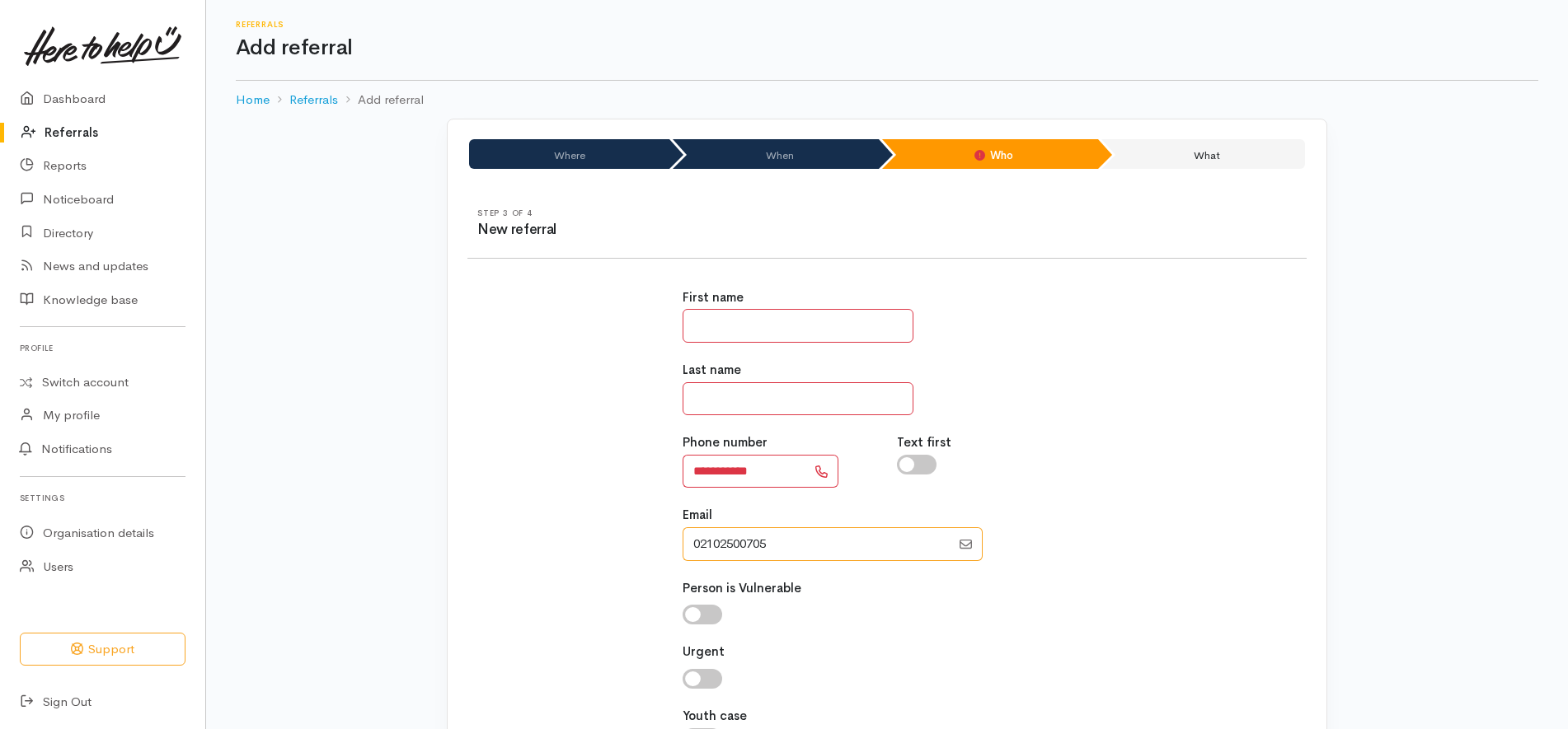
click at [746, 545] on input "Email" at bounding box center [816, 545] width 268 height 34
click at [860, 314] on input "text" at bounding box center [797, 326] width 230 height 34
type input "*******"
click at [794, 397] on input "text" at bounding box center [797, 399] width 230 height 34
type input "*"
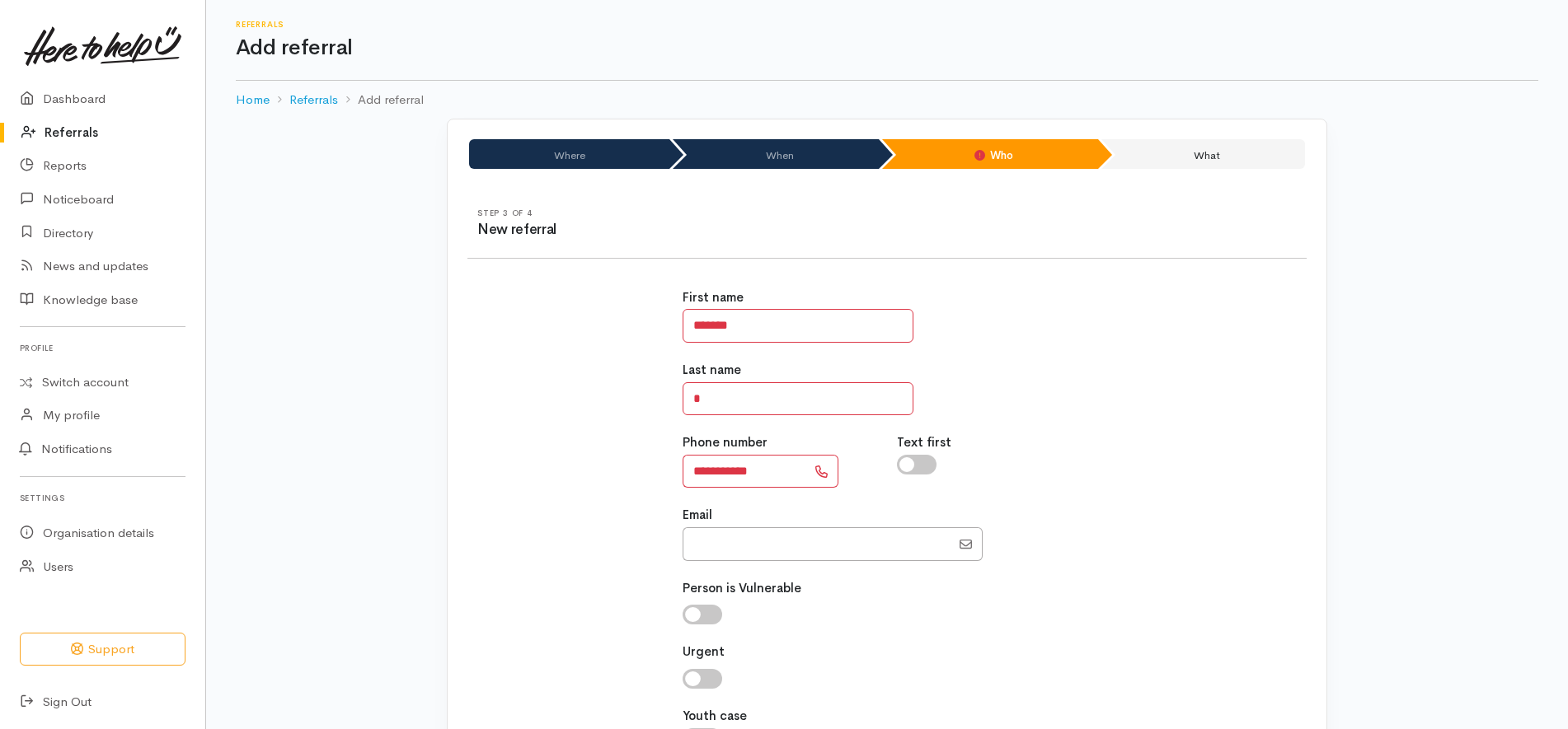
click at [1050, 358] on div "**********" at bounding box center [887, 527] width 429 height 517
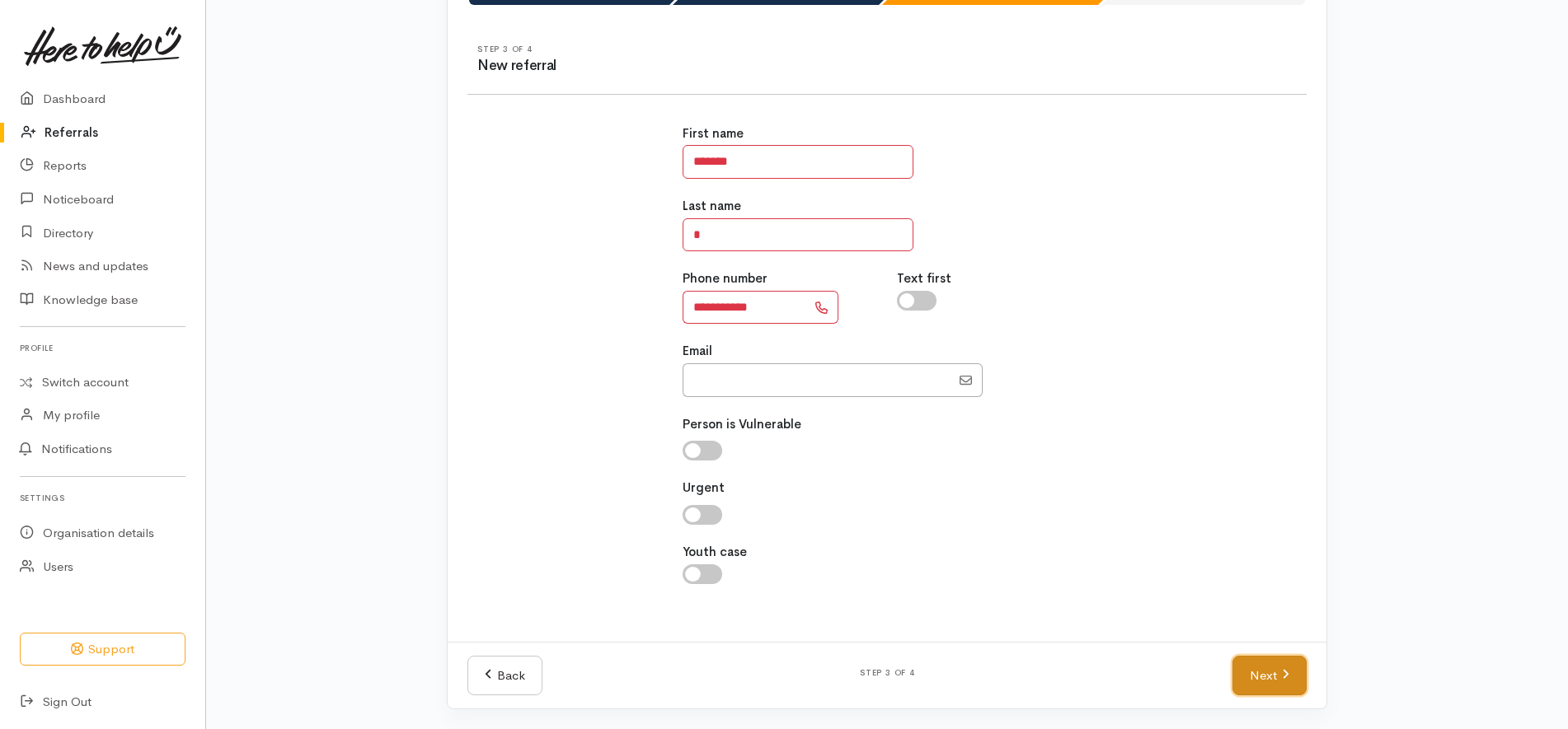
click at [1297, 693] on link "Next" at bounding box center [1270, 676] width 74 height 41
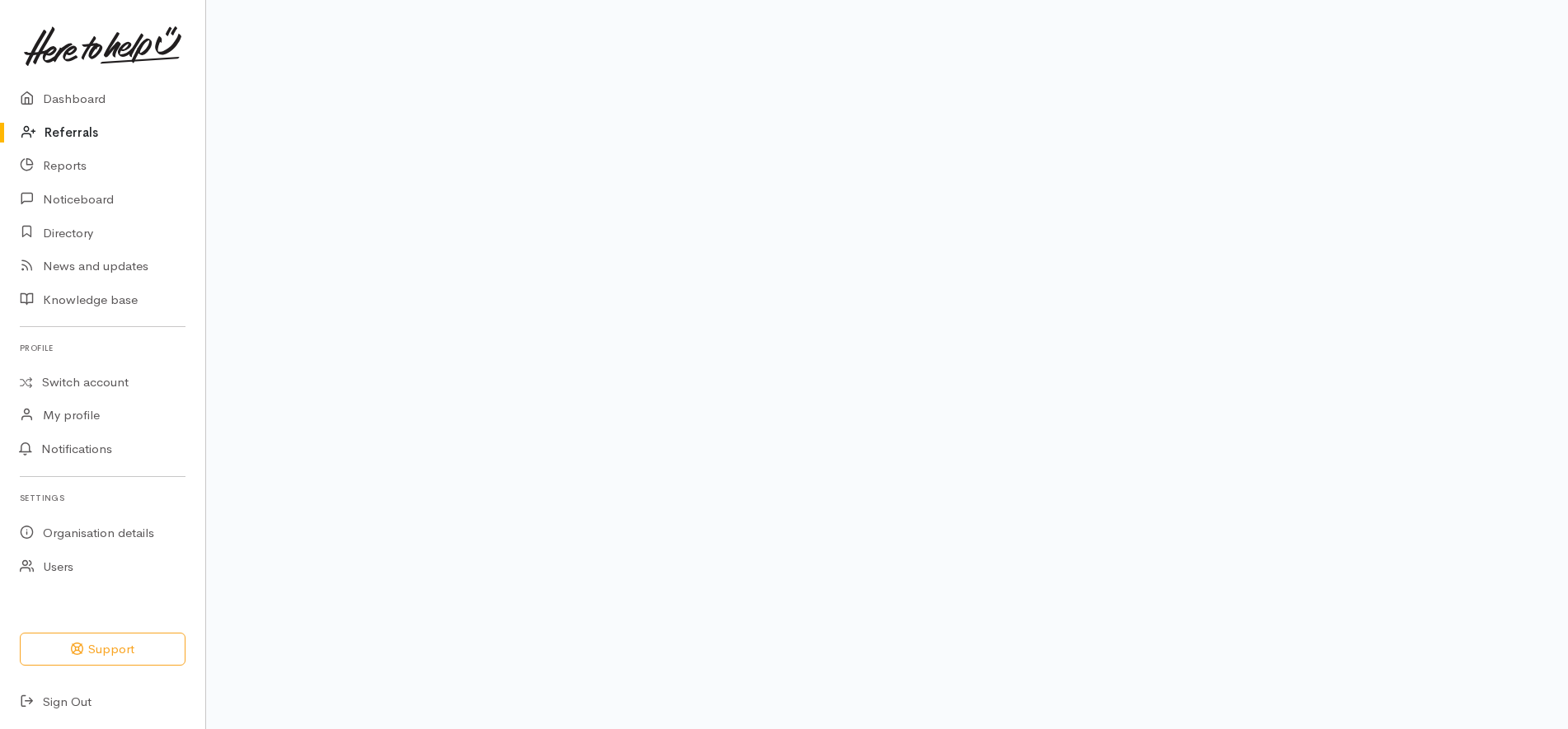
scroll to position [132, 0]
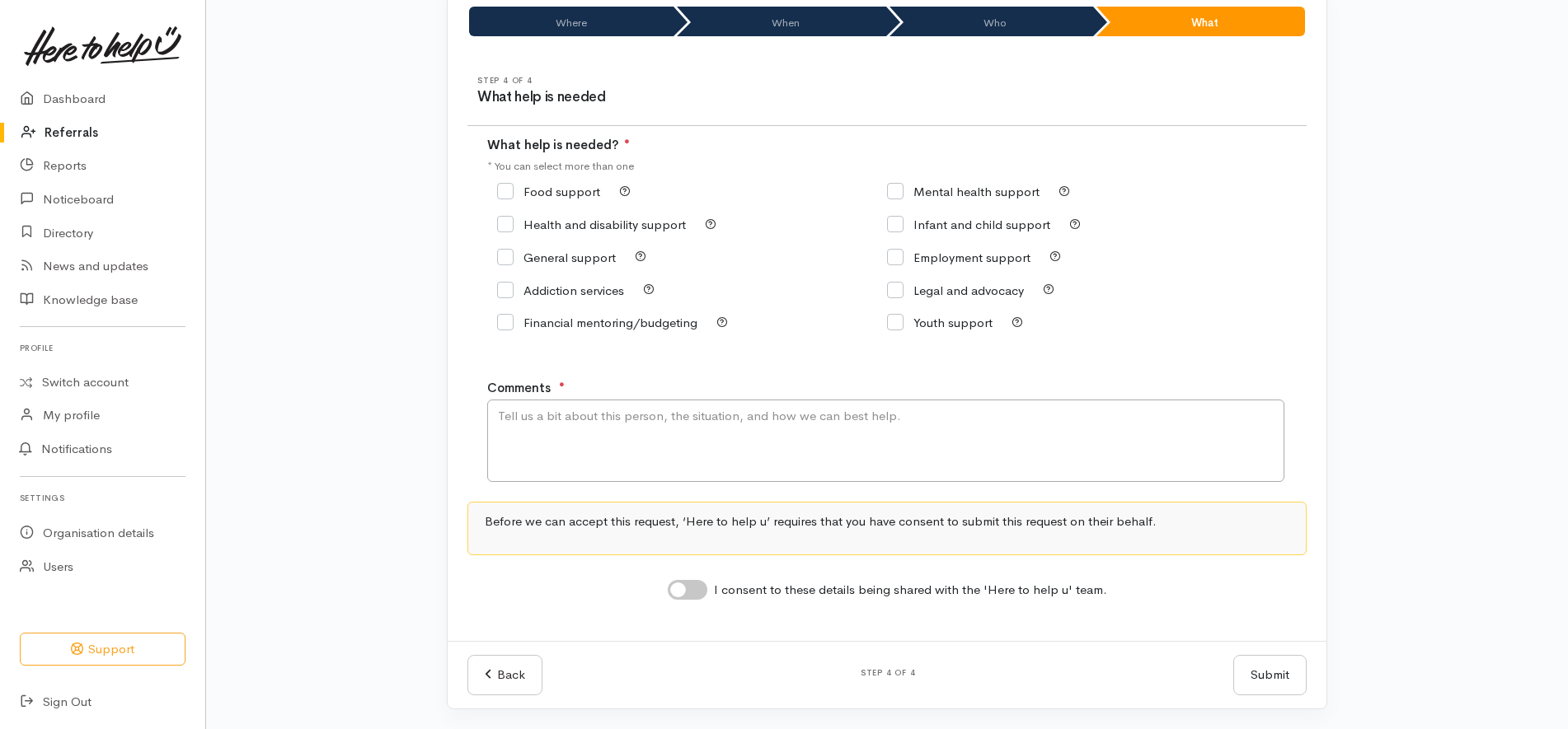
click at [562, 181] on div "Food support" at bounding box center [692, 192] width 390 height 23
click at [555, 203] on div "Food support" at bounding box center [692, 192] width 390 height 23
click at [557, 192] on input "Food support" at bounding box center [548, 192] width 103 height 12
checkbox input "true"
click at [691, 587] on input "I consent to these details being shared with the 'Here to help u' team." at bounding box center [687, 590] width 40 height 19
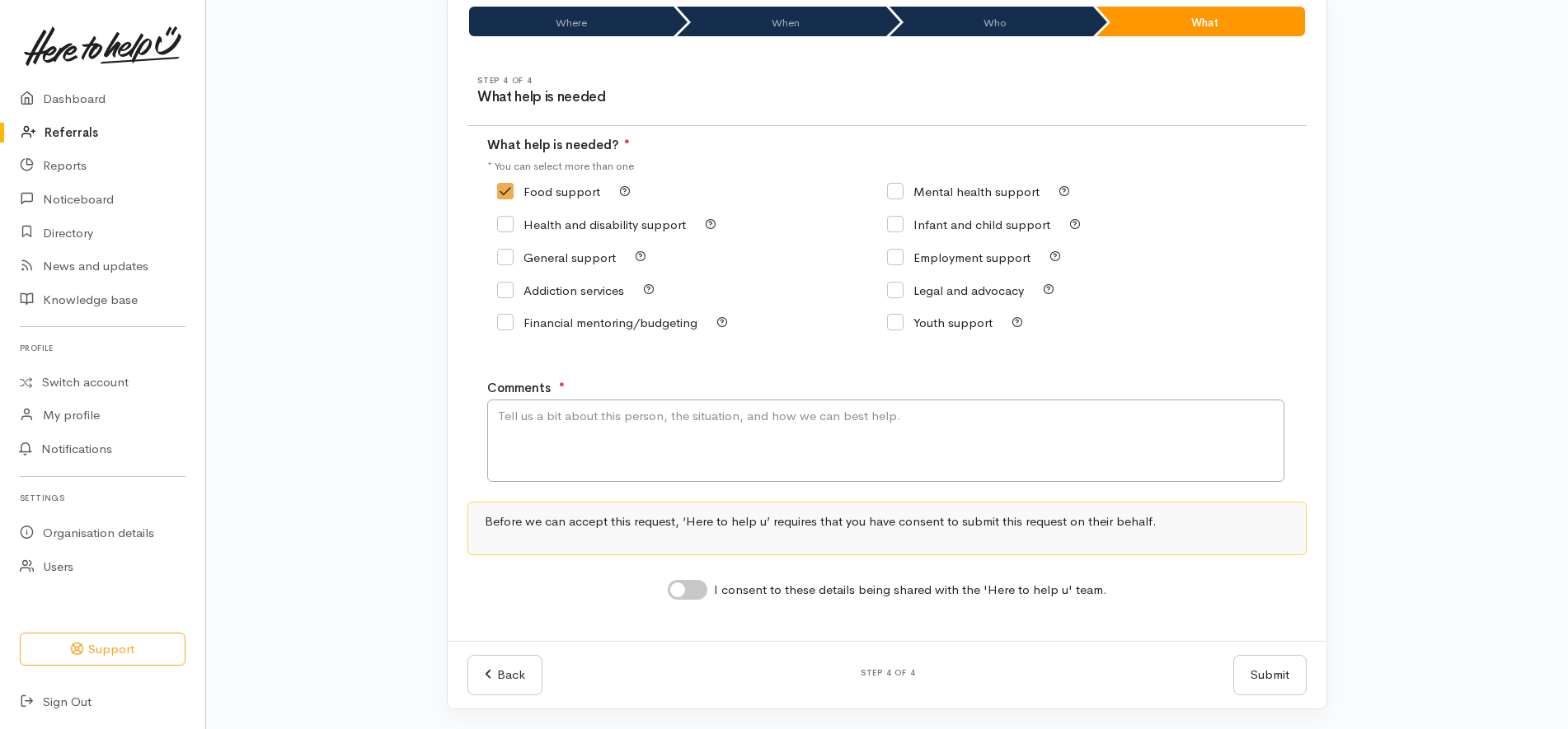
checkbox input "true"
click at [755, 454] on textarea "Comments" at bounding box center [886, 440] width 797 height 82
type textarea "kai support needed"
click at [1293, 654] on div "Back Step 4 of 4 Submit Submit" at bounding box center [886, 674] width 878 height 68
click at [1282, 670] on button "Submit" at bounding box center [1270, 675] width 73 height 41
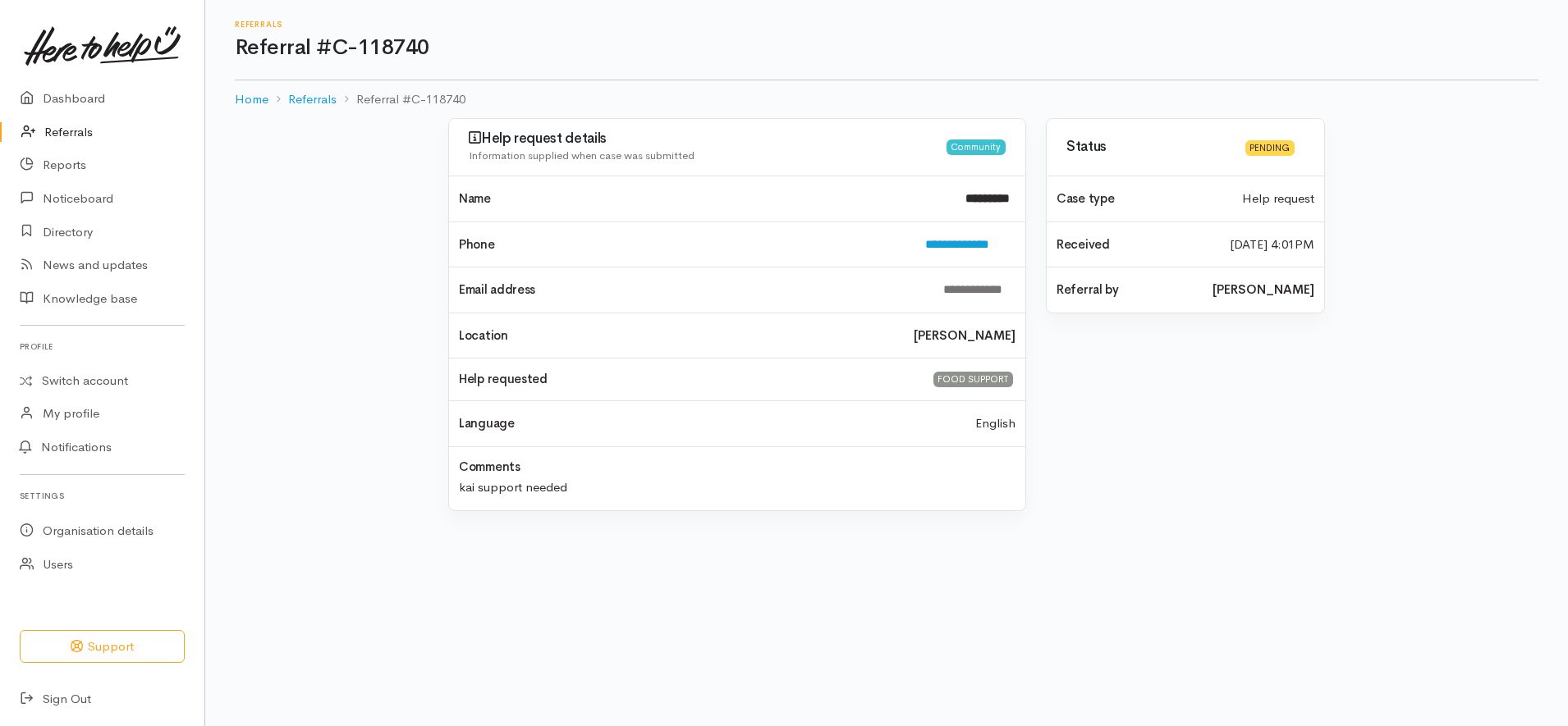
click at [104, 127] on link "Referrals" at bounding box center [102, 133] width 205 height 33
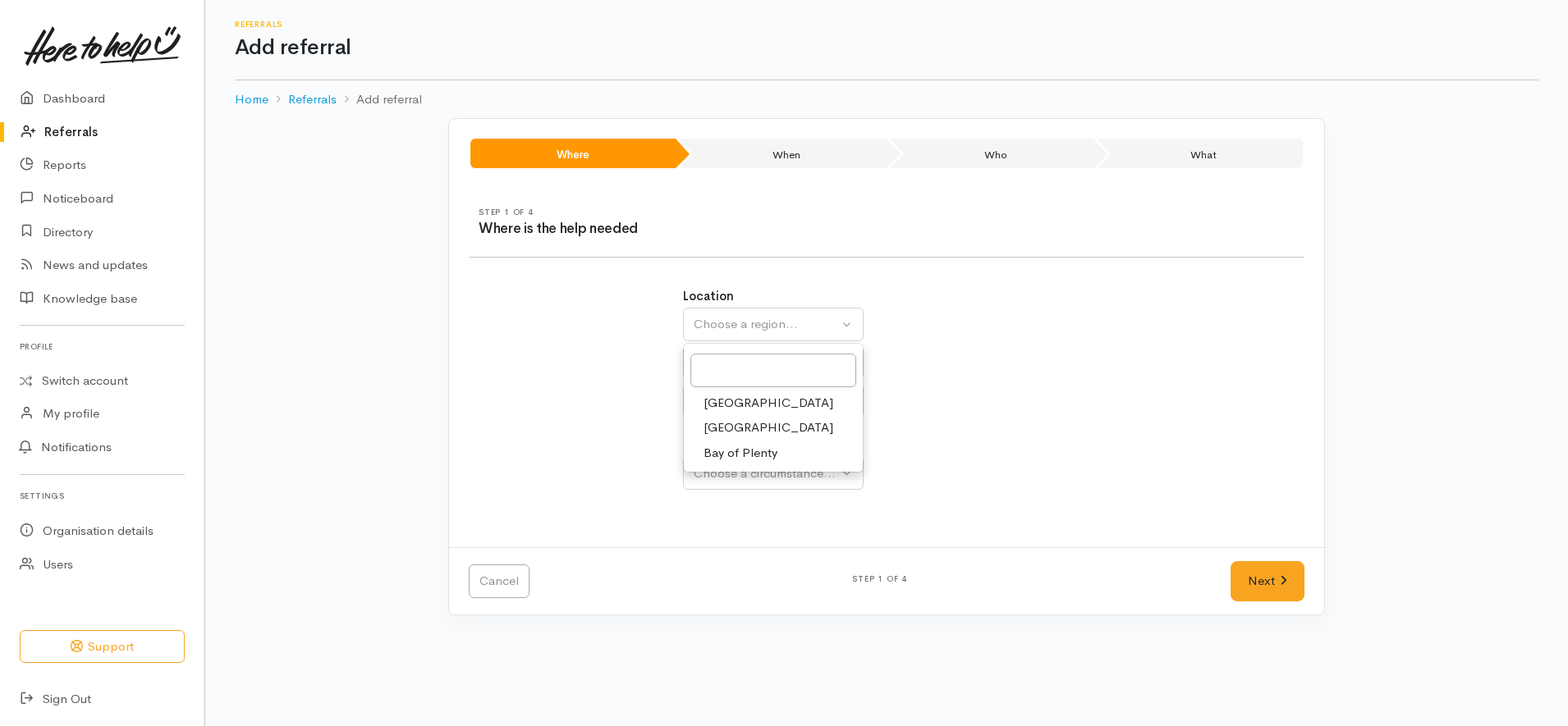
click at [762, 430] on link "[GEOGRAPHIC_DATA]" at bounding box center [774, 427] width 179 height 25
select select "3"
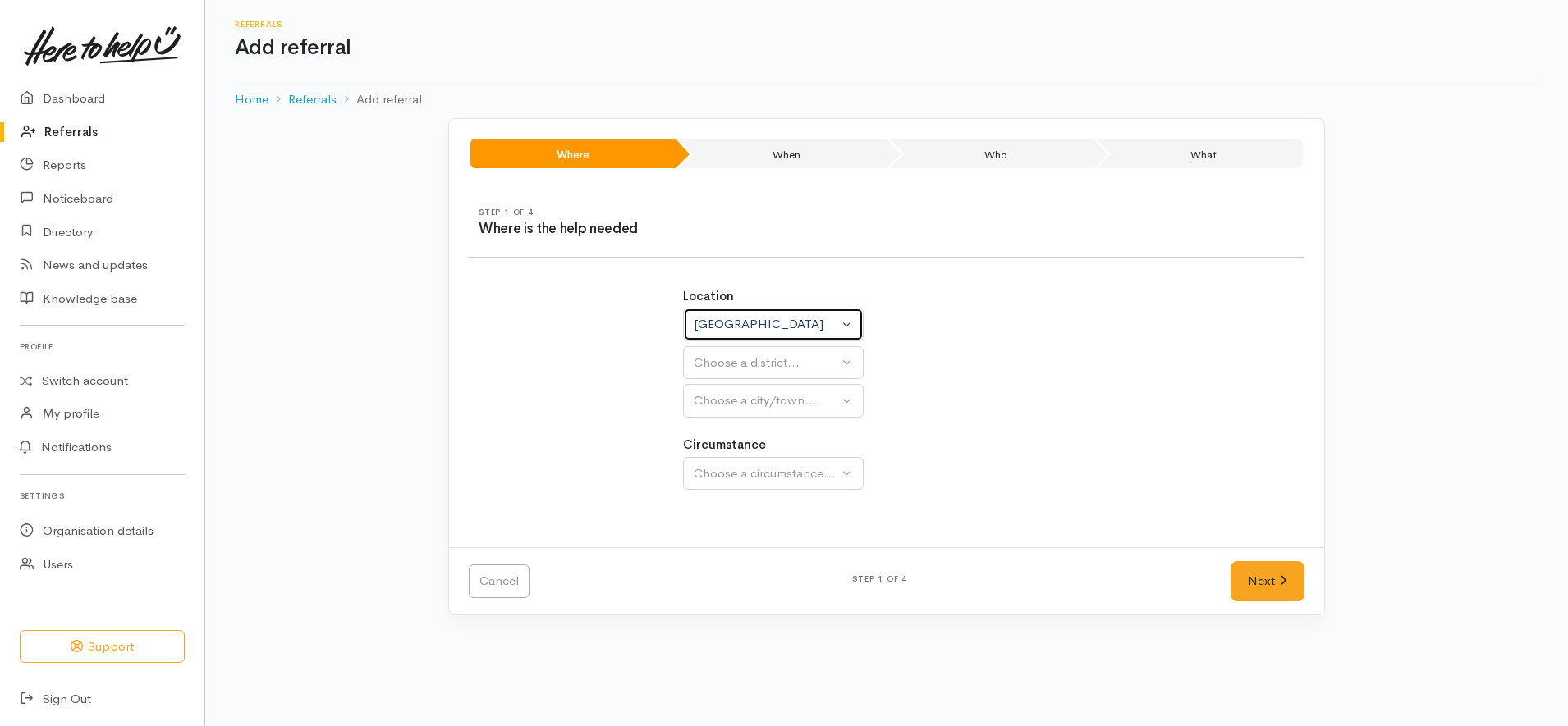
select select
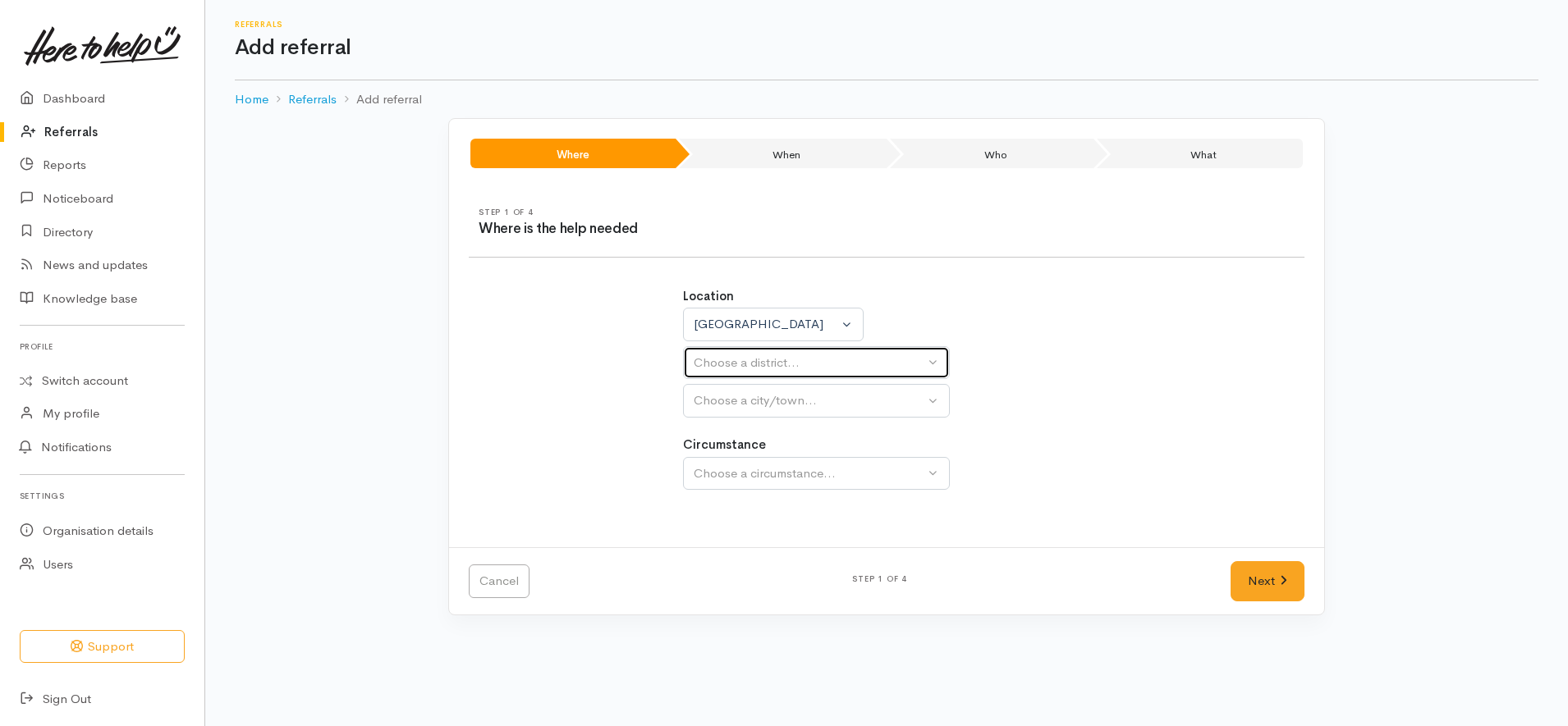
click at [791, 360] on div "Choose a district..." at bounding box center [809, 362] width 230 height 18
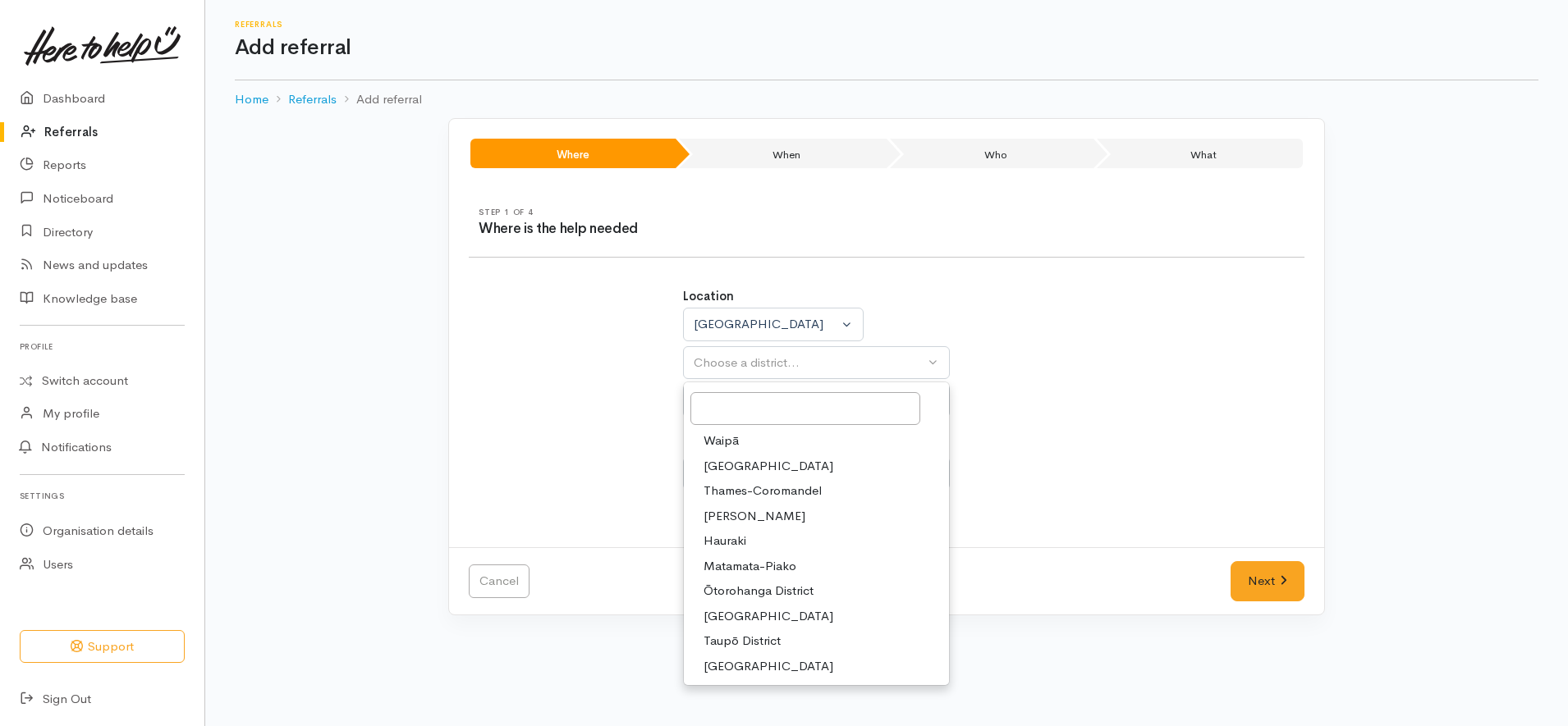
click at [760, 515] on link "[PERSON_NAME]" at bounding box center [817, 516] width 266 height 25
select select "4"
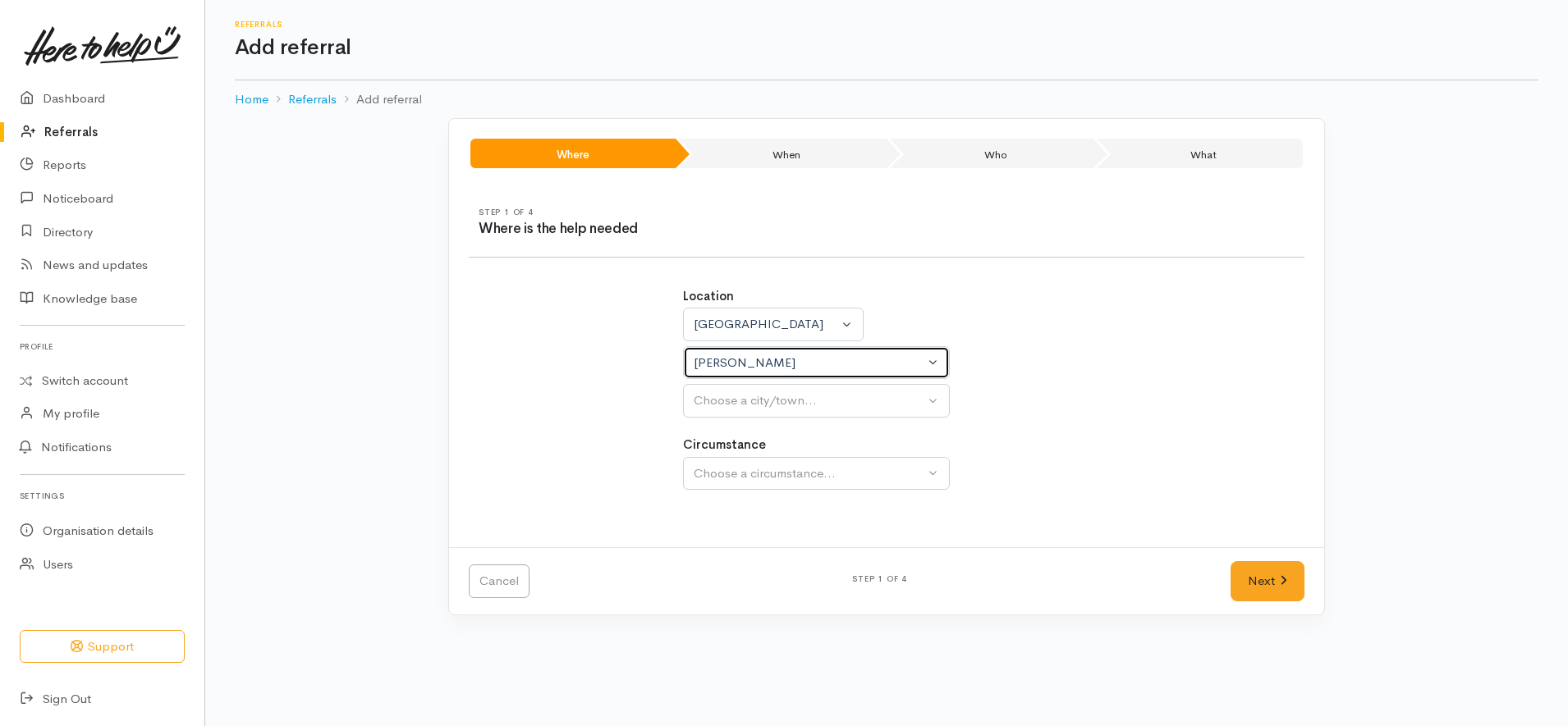
select select
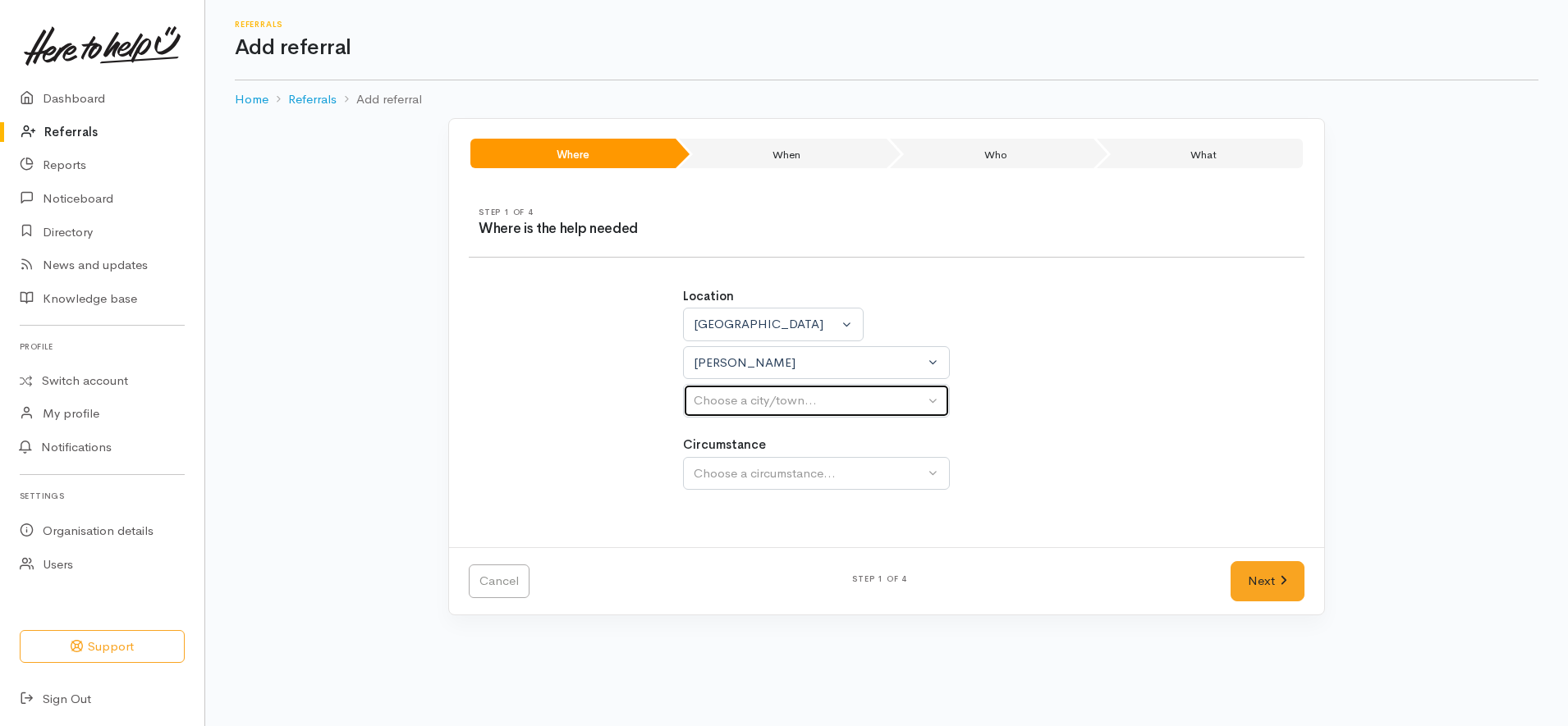
click at [807, 395] on div "Choose a city/town..." at bounding box center [809, 400] width 230 height 18
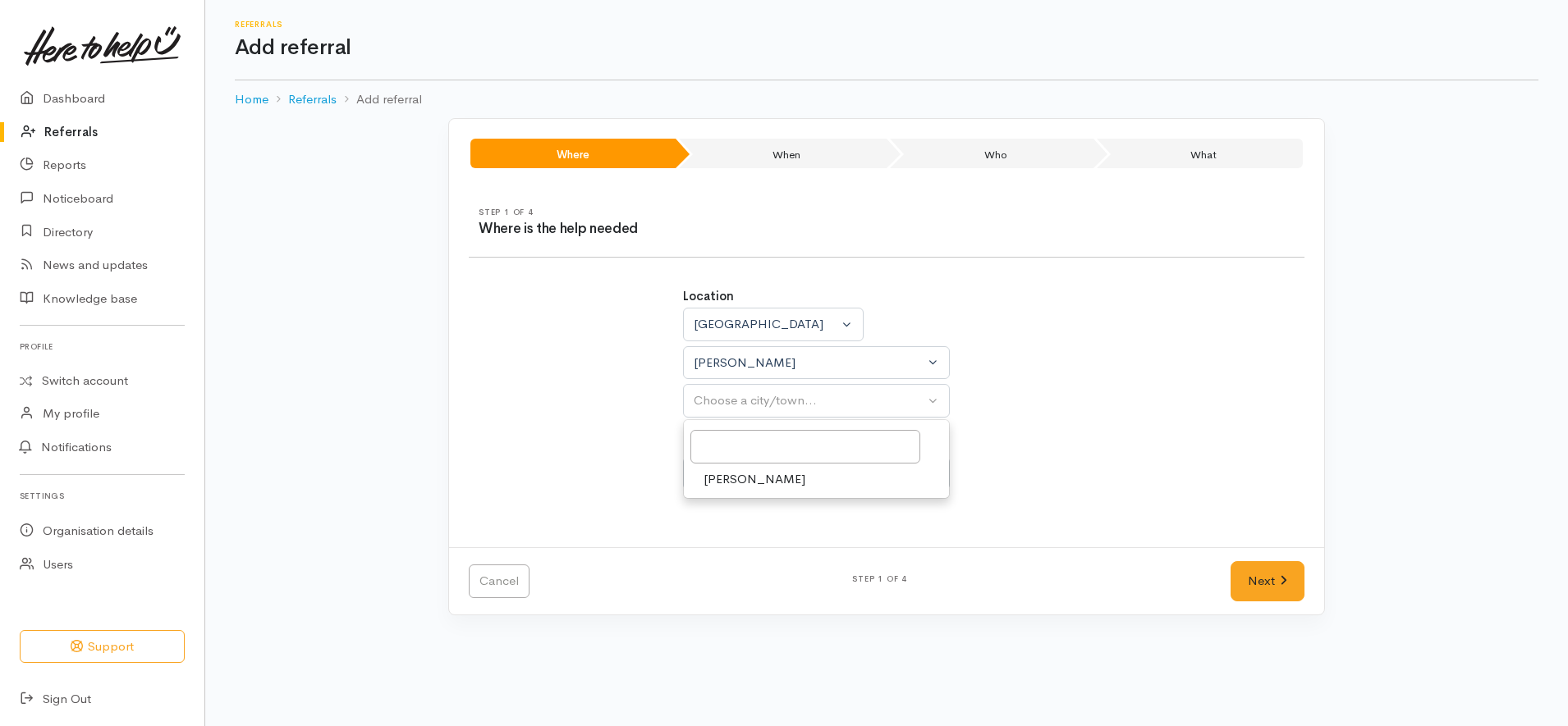
click at [777, 486] on link "[PERSON_NAME]" at bounding box center [817, 479] width 266 height 25
select select "1"
click at [813, 474] on div "Choose a circumstance..." at bounding box center [809, 474] width 230 height 18
click at [793, 555] on link "Community" at bounding box center [817, 551] width 266 height 25
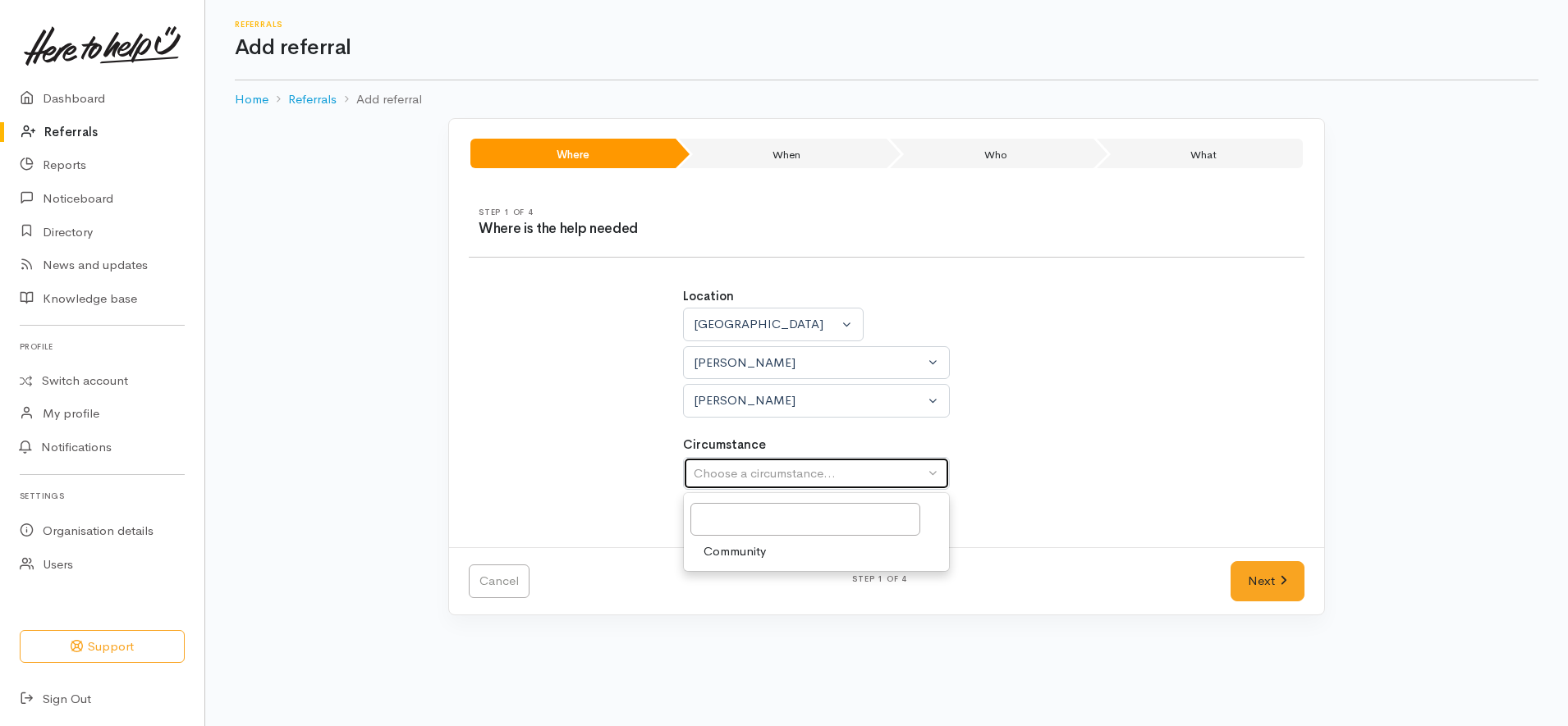
select select "2"
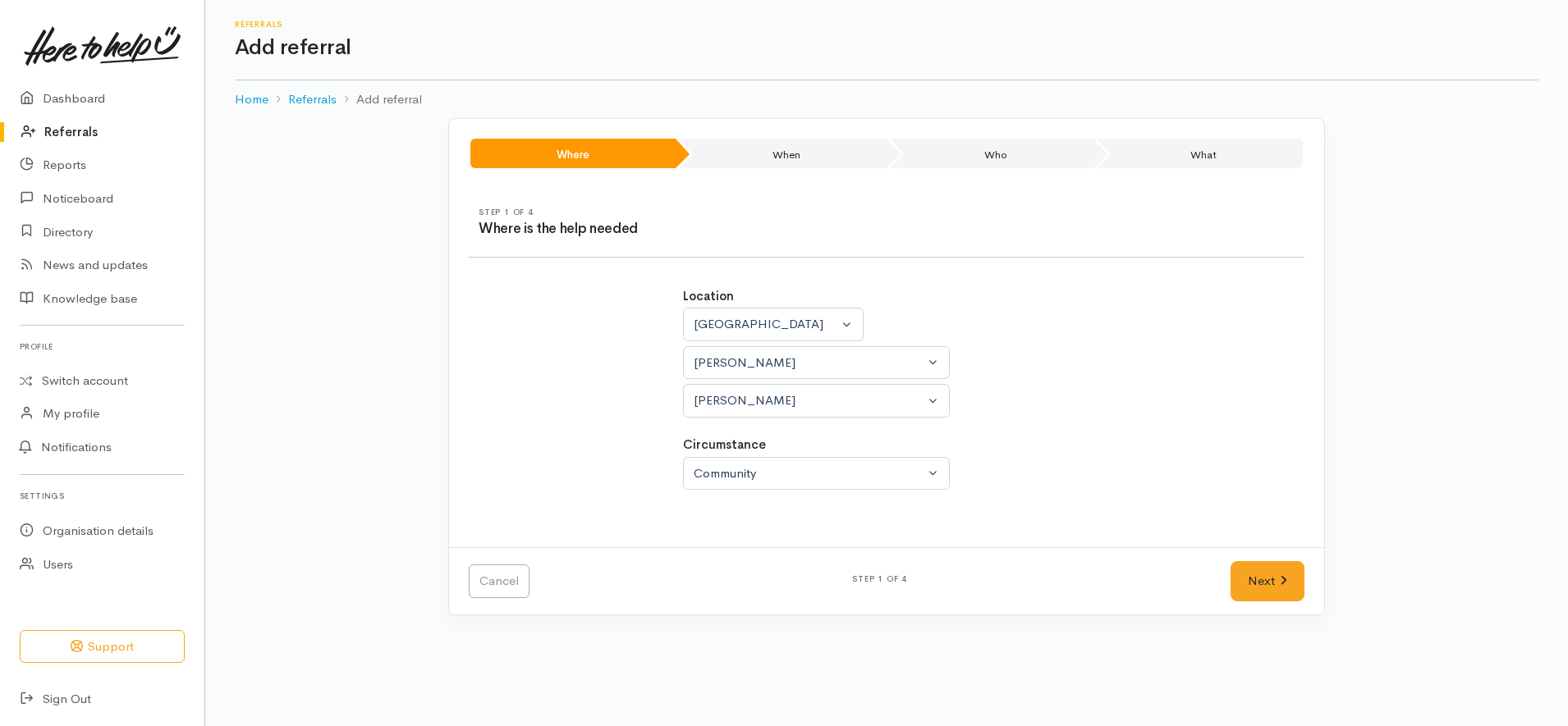
click at [1149, 505] on div "Location Auckland Waikato Bay of Plenty Waikato Auckland Waikato Bay of Plenty …" at bounding box center [886, 397] width 856 height 260
click at [1261, 579] on link "Next" at bounding box center [1268, 582] width 74 height 40
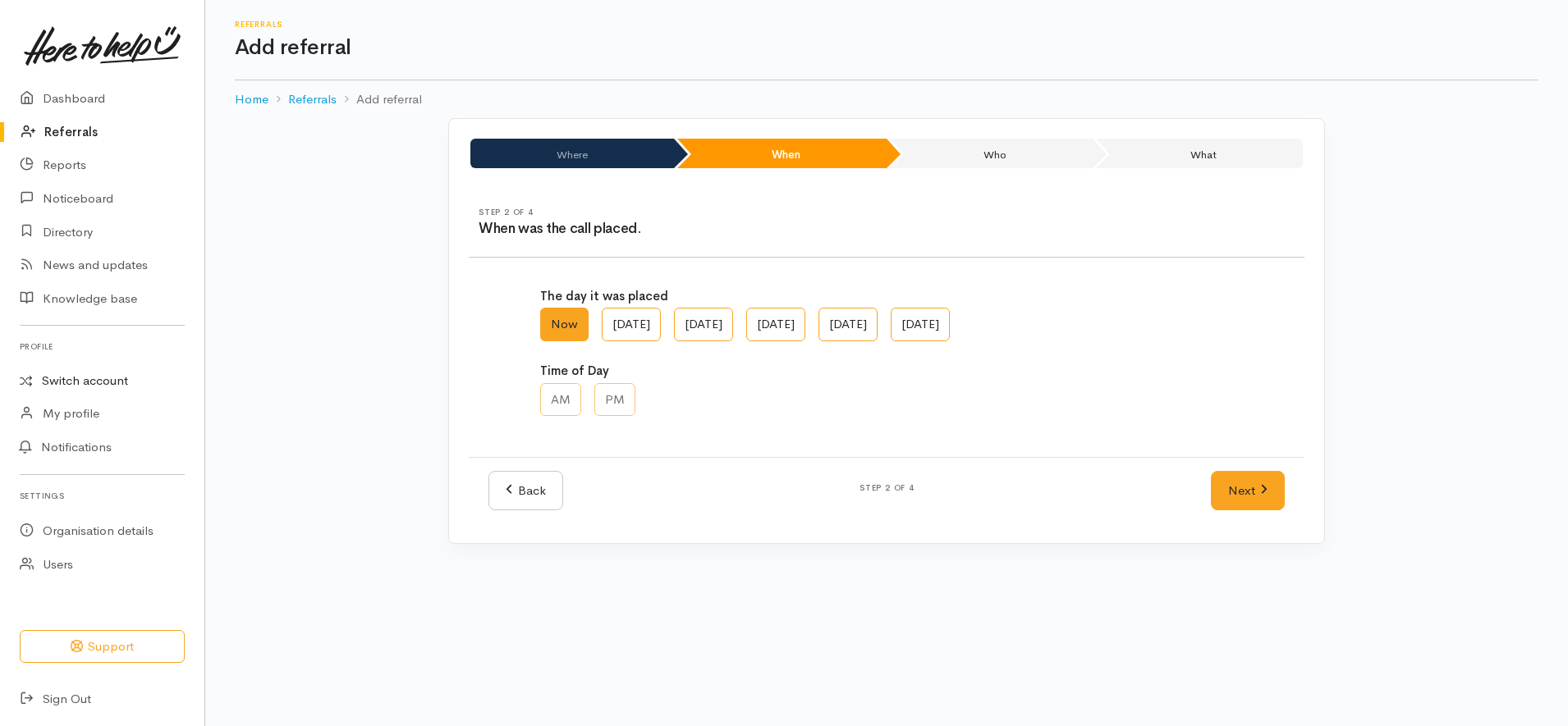
click at [101, 377] on link "Switch account" at bounding box center [102, 381] width 205 height 32
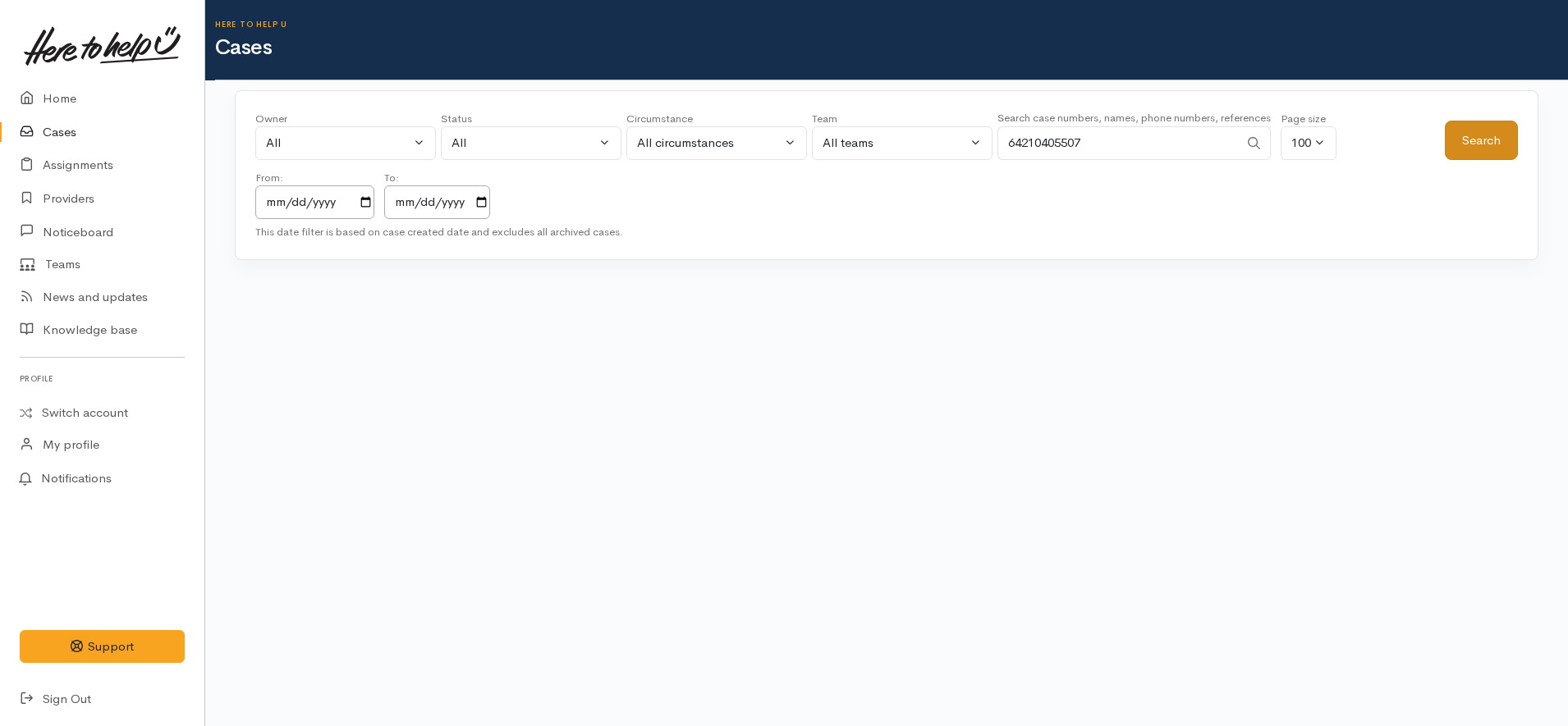
type input "64210405507"
click at [1480, 150] on button "Search" at bounding box center [1481, 141] width 73 height 40
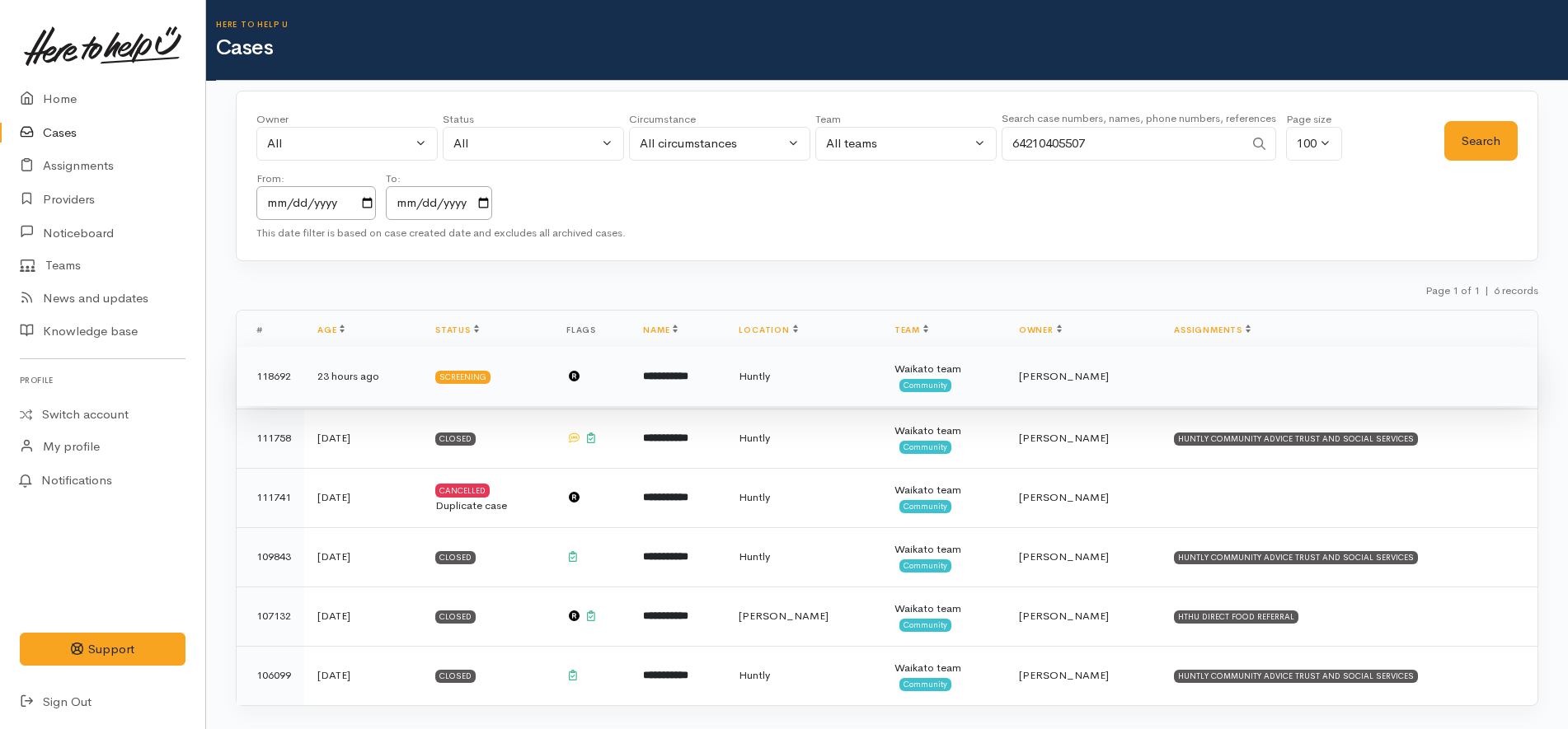
click at [1061, 385] on td "[PERSON_NAME]" at bounding box center [1083, 376] width 155 height 59
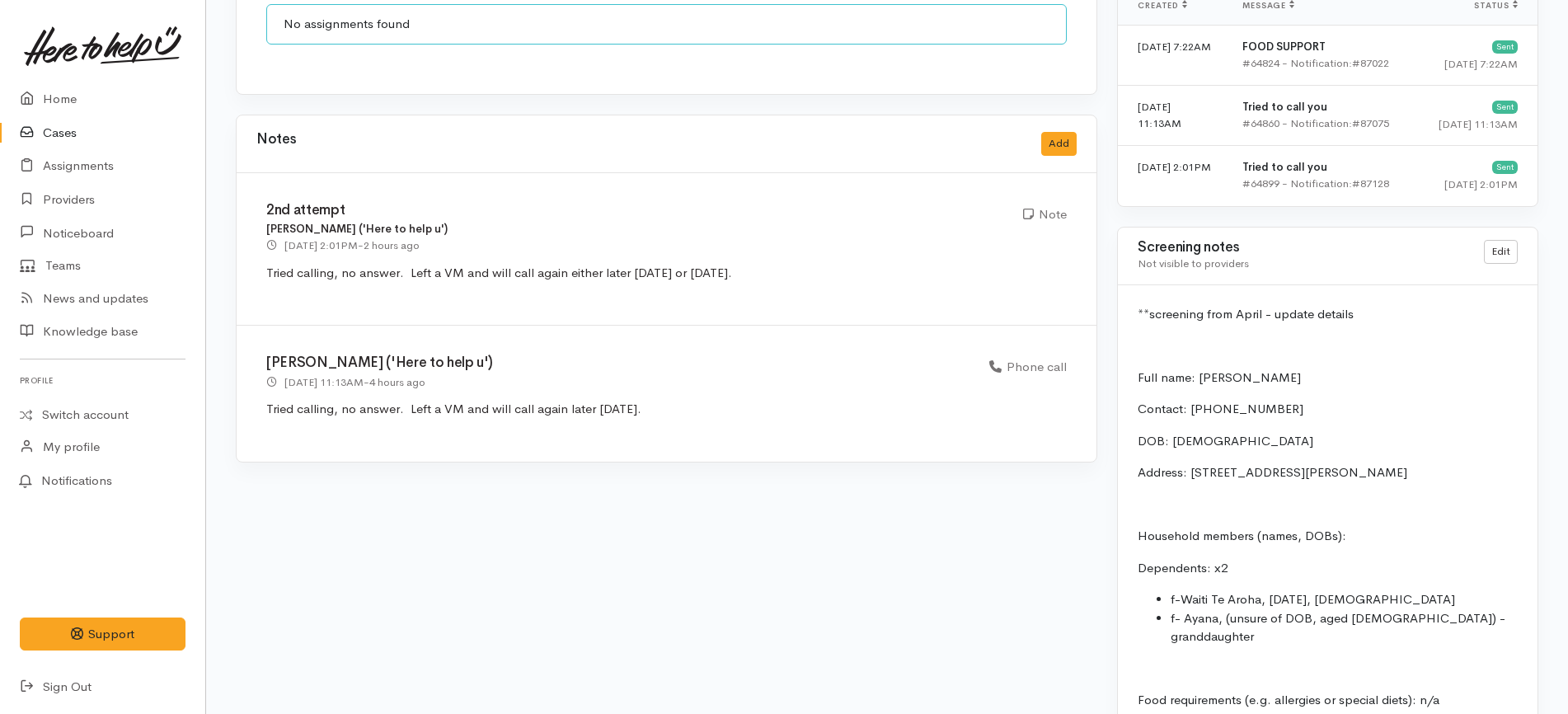
scroll to position [1545, 0]
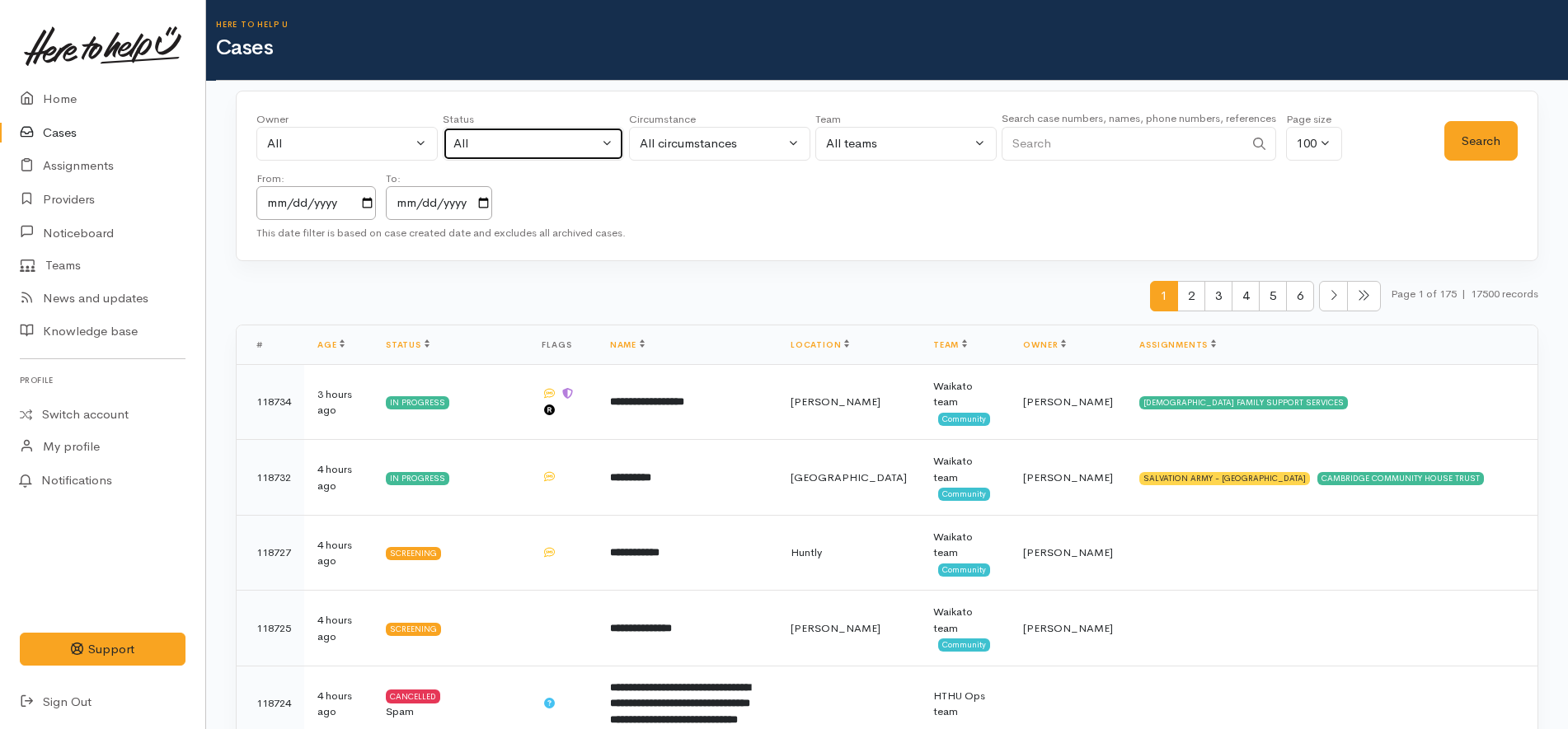
click at [521, 148] on div "All" at bounding box center [526, 143] width 145 height 19
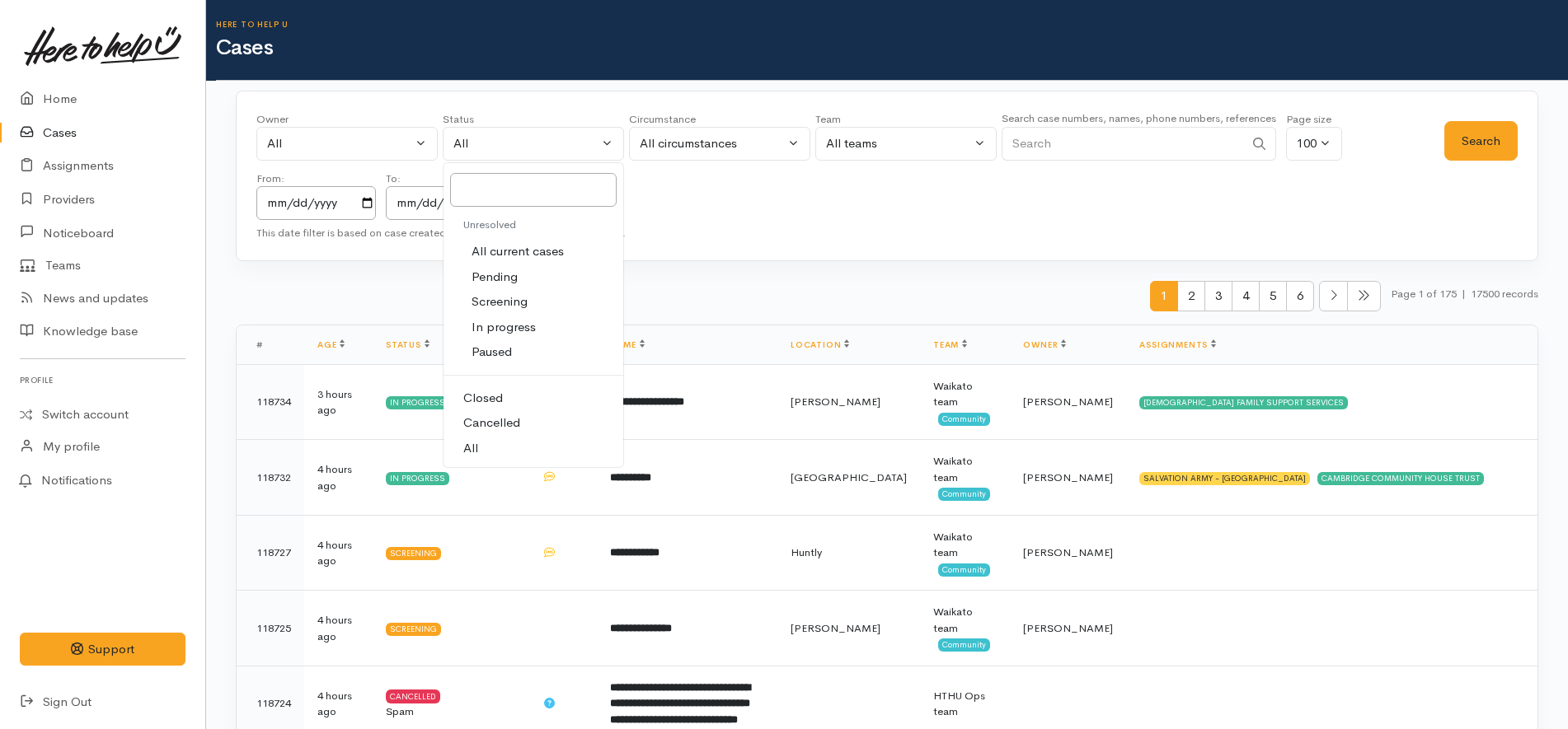
click at [759, 211] on div "Owner All My cases [PERSON_NAME] ('Here to help u') [PERSON_NAME] ('Here to hel…" at bounding box center [850, 165] width 1188 height 109
click at [850, 183] on div "Owner All My cases [PERSON_NAME] ('Here to help u') [PERSON_NAME] ('Here to hel…" at bounding box center [850, 165] width 1188 height 109
click at [770, 295] on div "1 2 3 4 5 6 Page 1 of 175 | 17500 records" at bounding box center [886, 302] width 1302 height 43
click at [765, 289] on div "1 2 3 4 5 6 Page 1 of 175 | 17500 records" at bounding box center [886, 302] width 1302 height 43
click at [795, 282] on div "1 2 3 4 5 6 Page 1 of 175 | 17500 records" at bounding box center [886, 302] width 1302 height 43
